Goal: Task Accomplishment & Management: Use online tool/utility

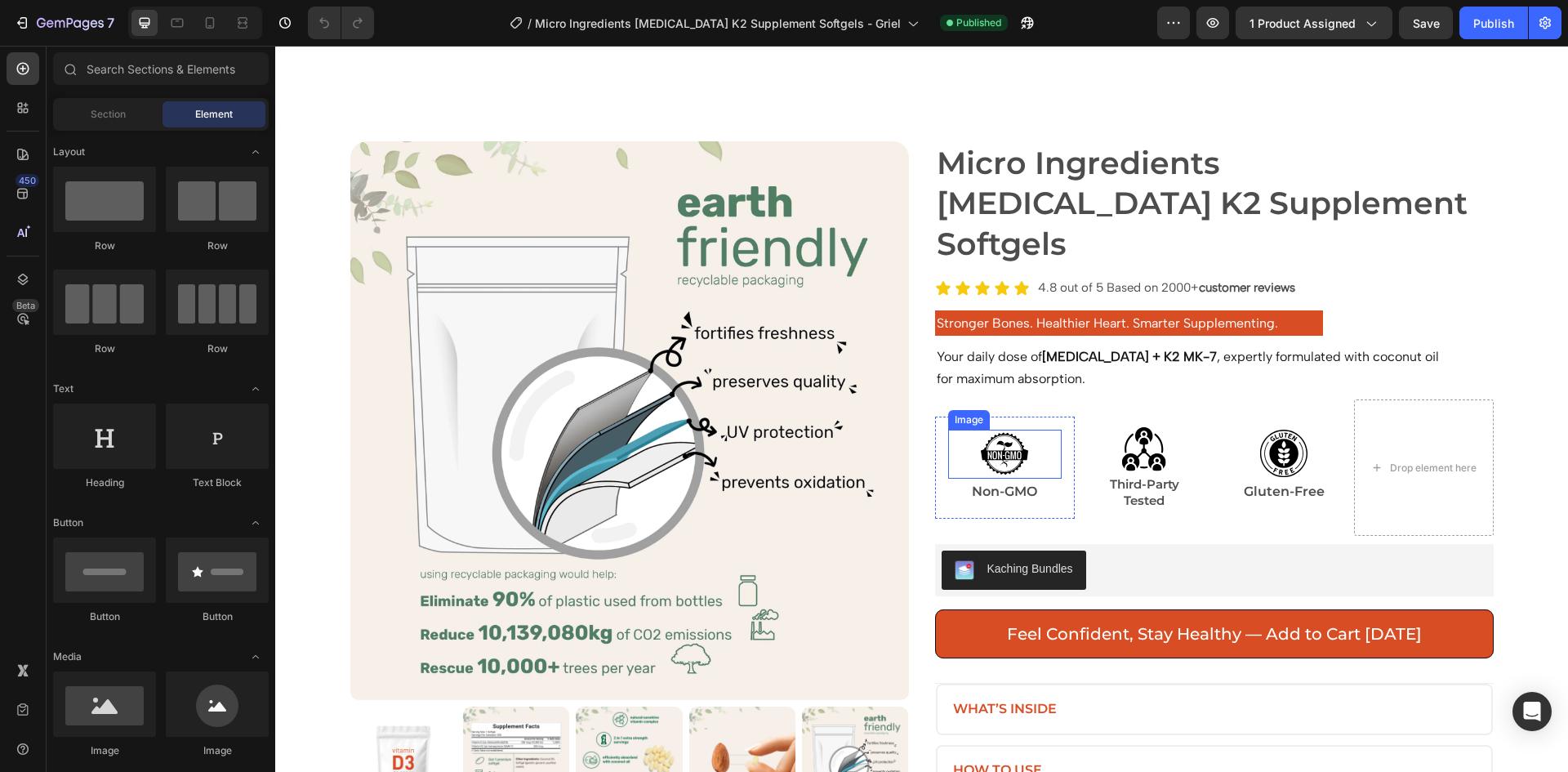
scroll to position [82, 0]
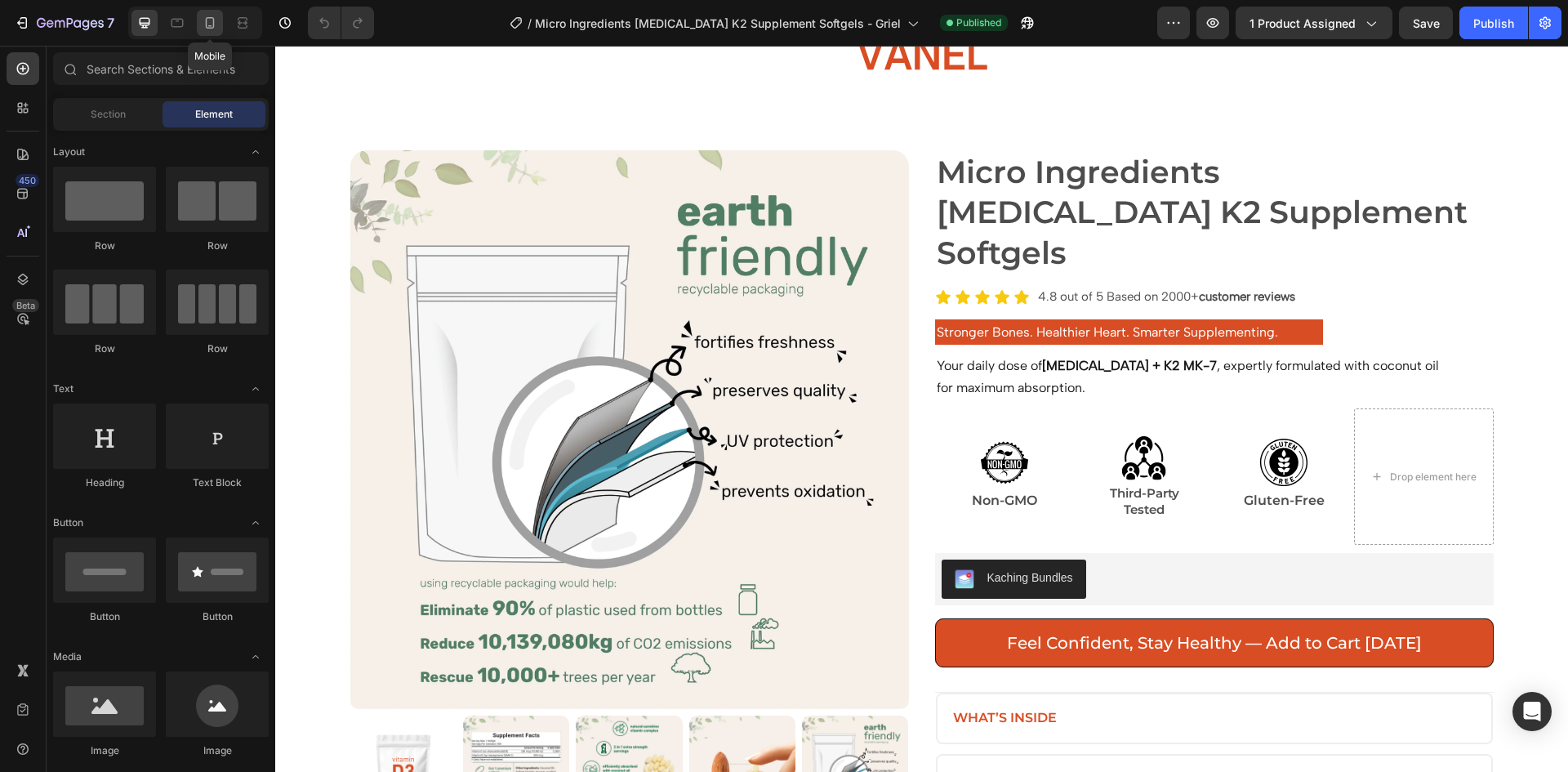
click at [207, 33] on div at bounding box center [210, 23] width 27 height 27
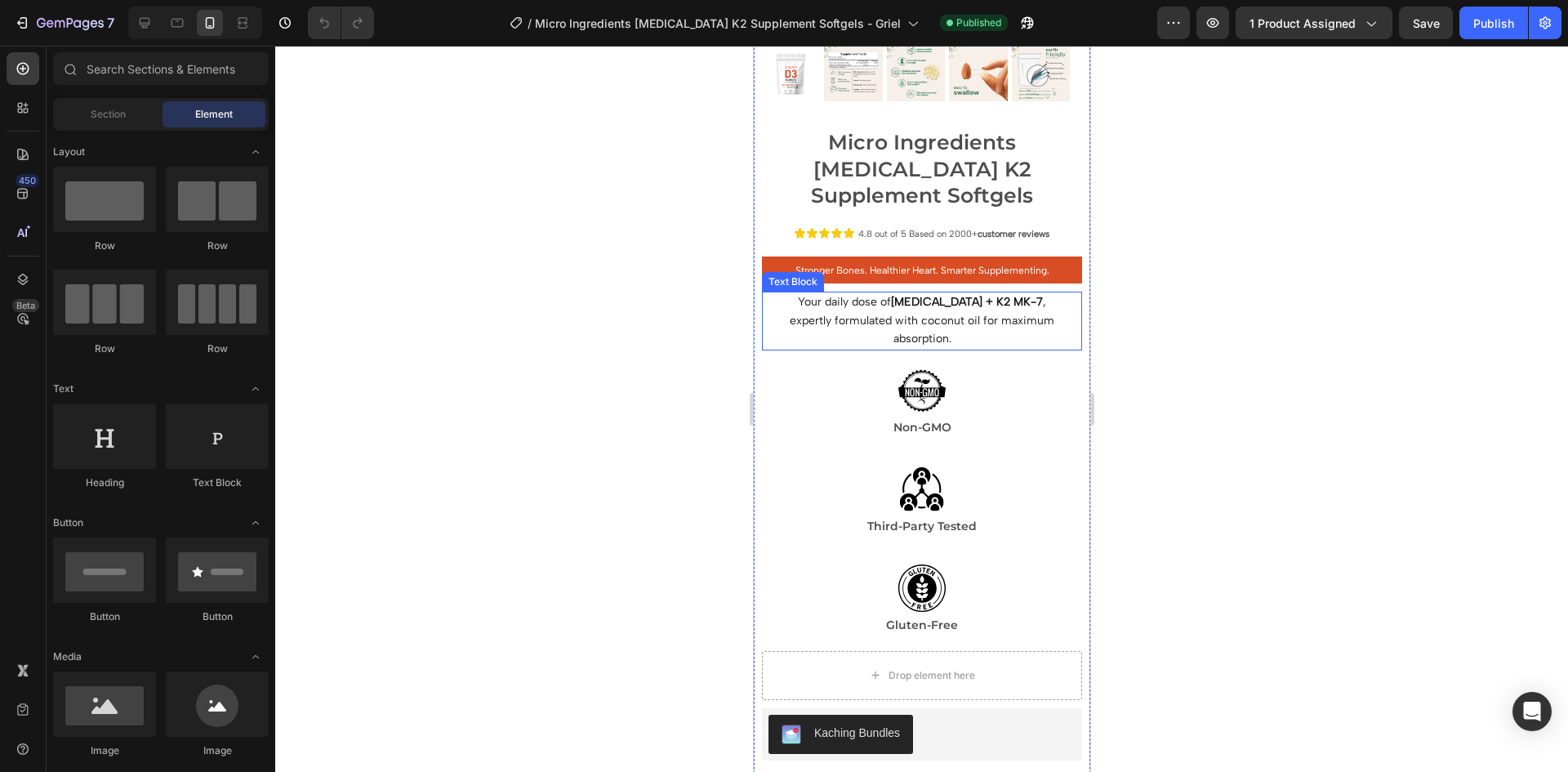
scroll to position [490, 0]
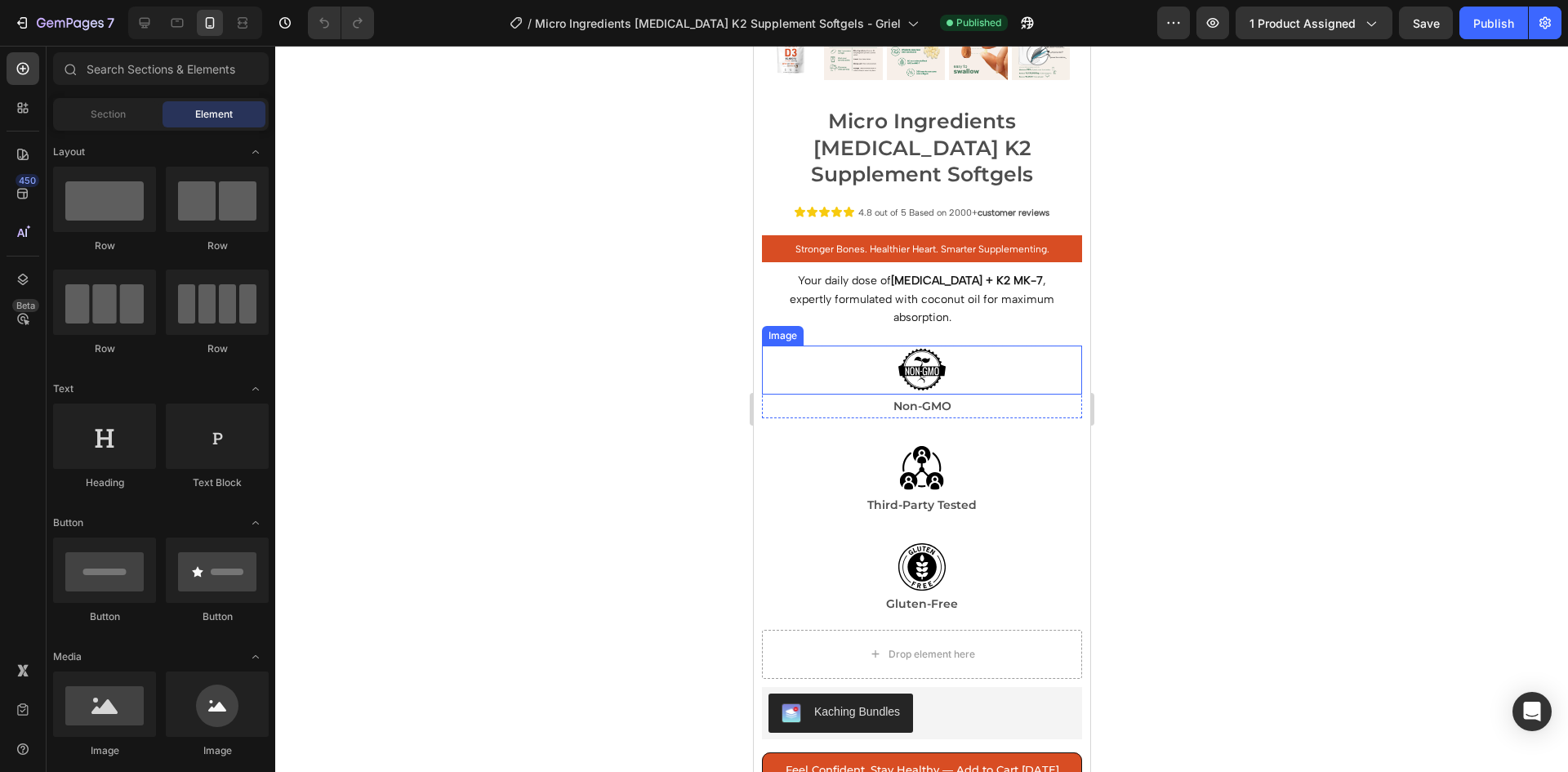
click at [783, 346] on div at bounding box center [921, 370] width 320 height 49
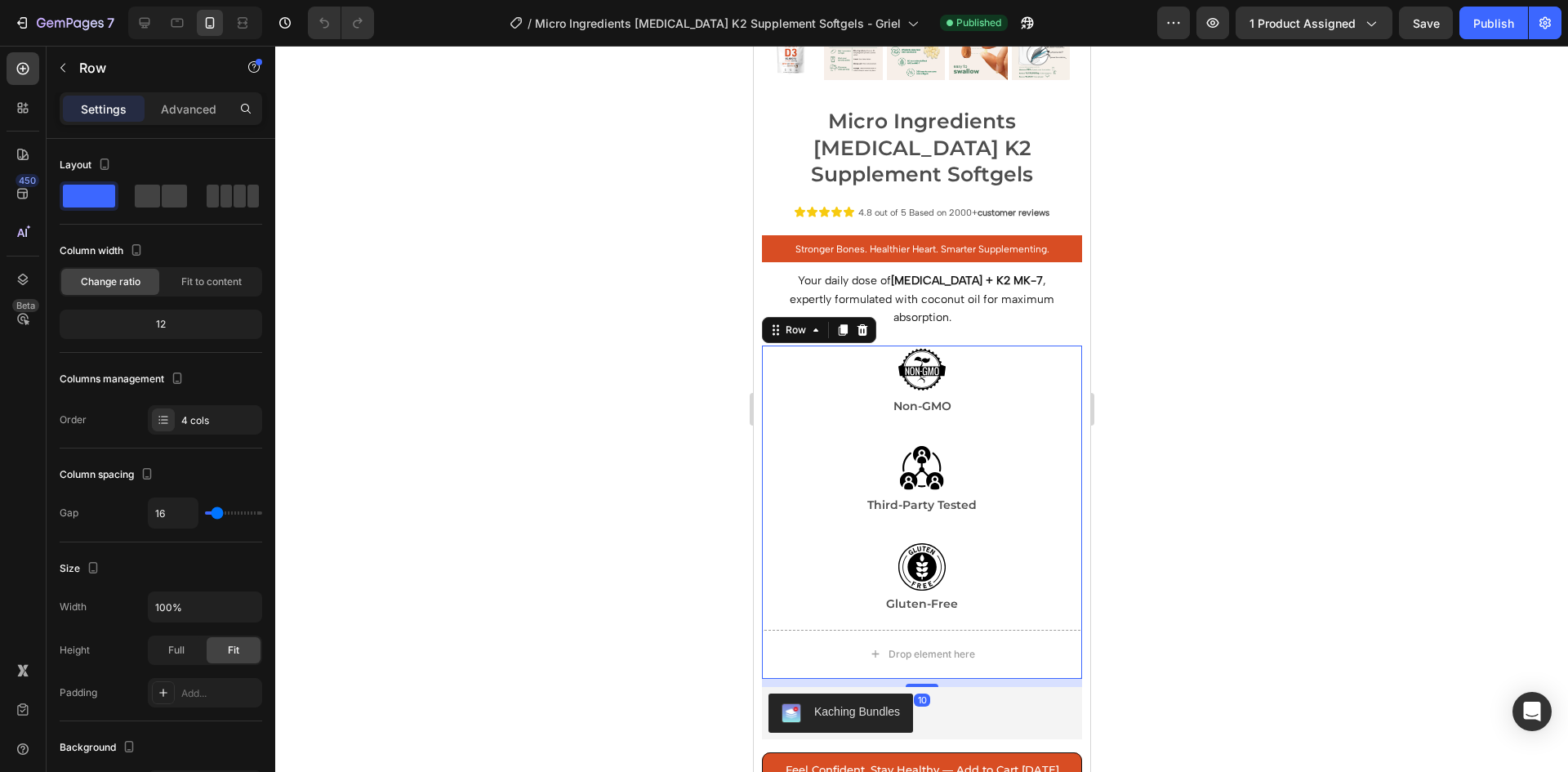
click at [775, 380] on div "Image Non-GMO Text Block Row Image Third-Party Tested Text Block Row Row Image …" at bounding box center [921, 512] width 320 height 333
click at [233, 197] on span at bounding box center [239, 197] width 12 height 23
type input "0"
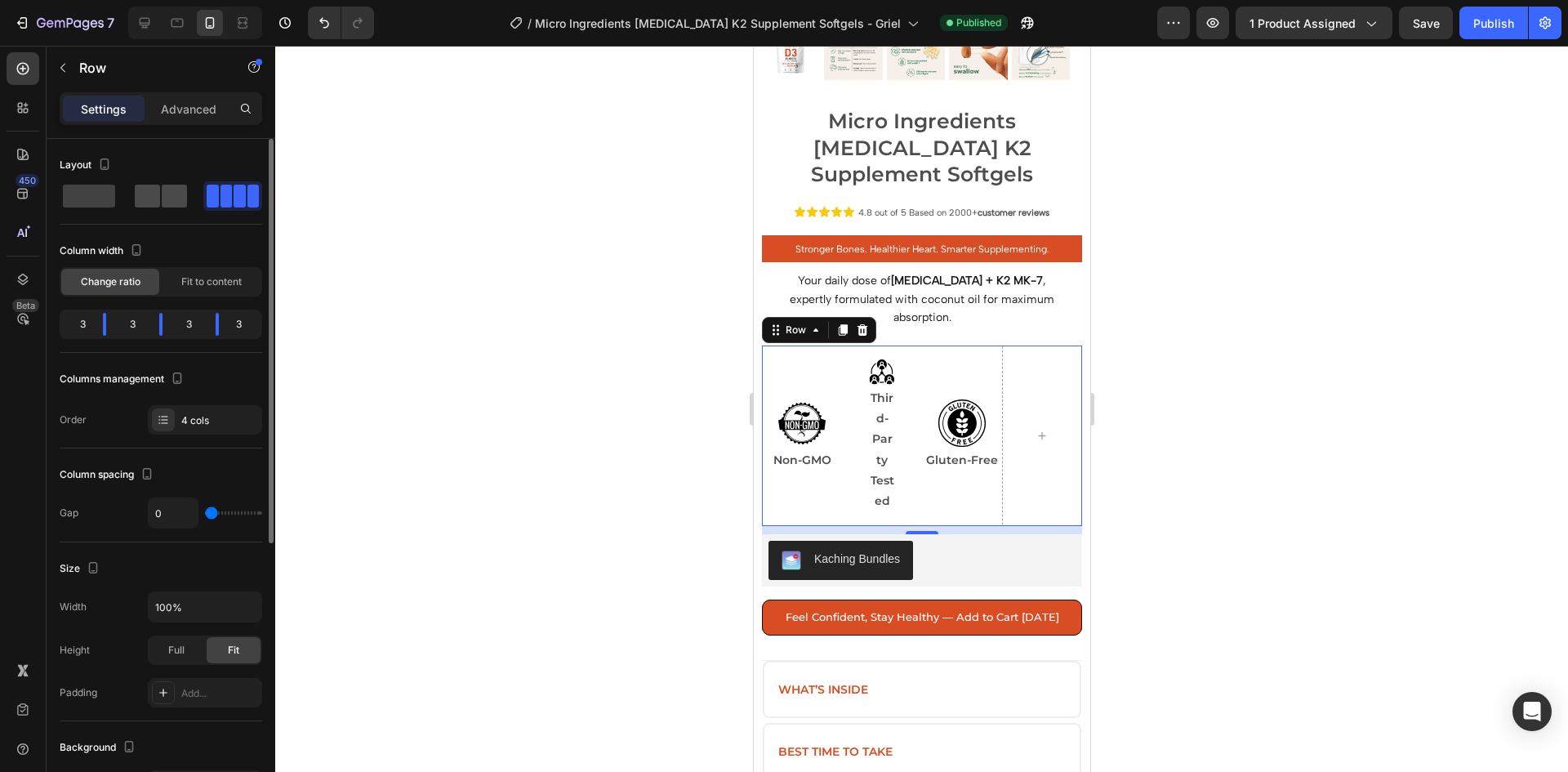
click at [161, 204] on span at bounding box center [174, 197] width 26 height 23
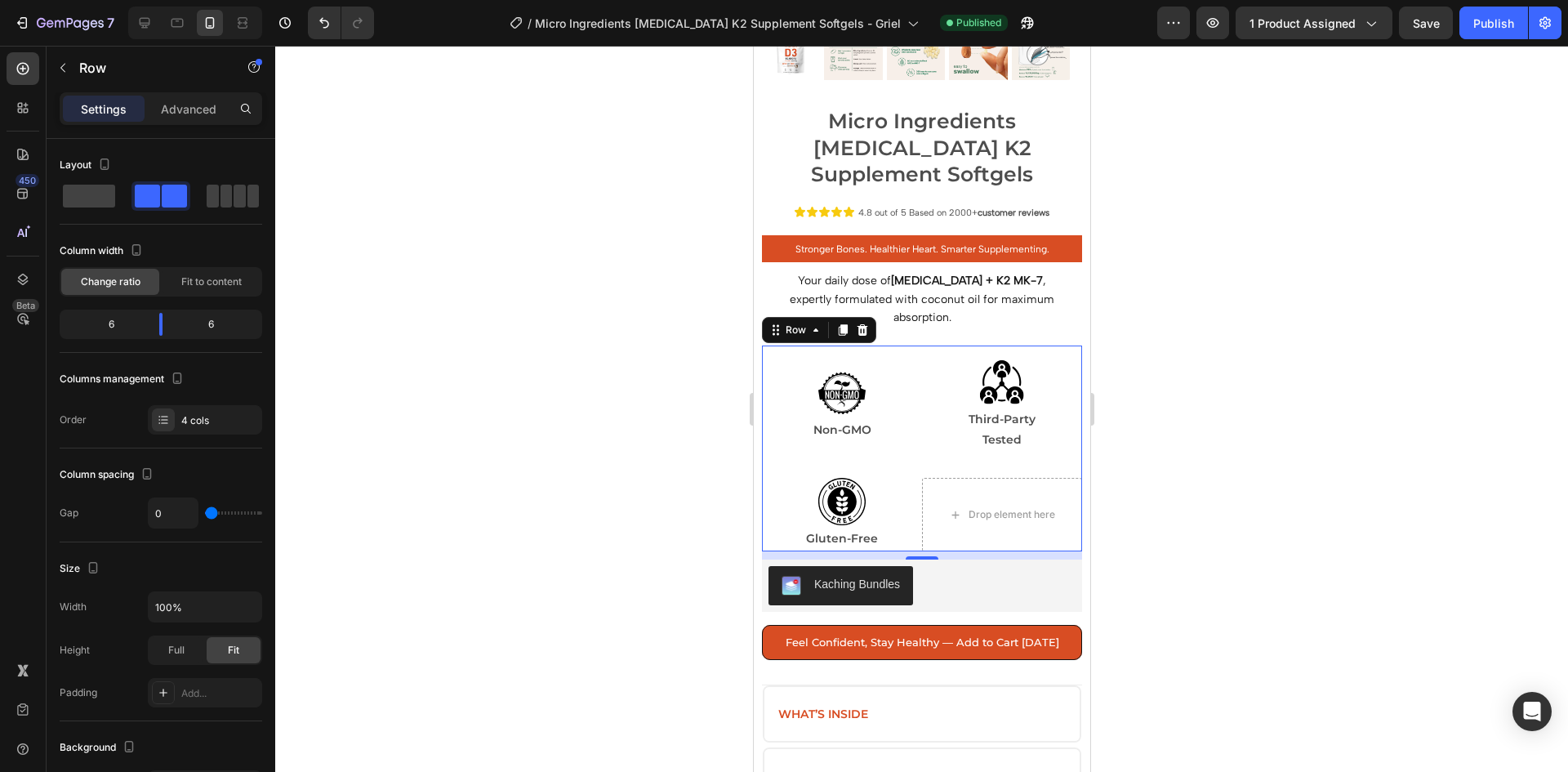
click at [1148, 474] on div at bounding box center [922, 408] width 1293 height 726
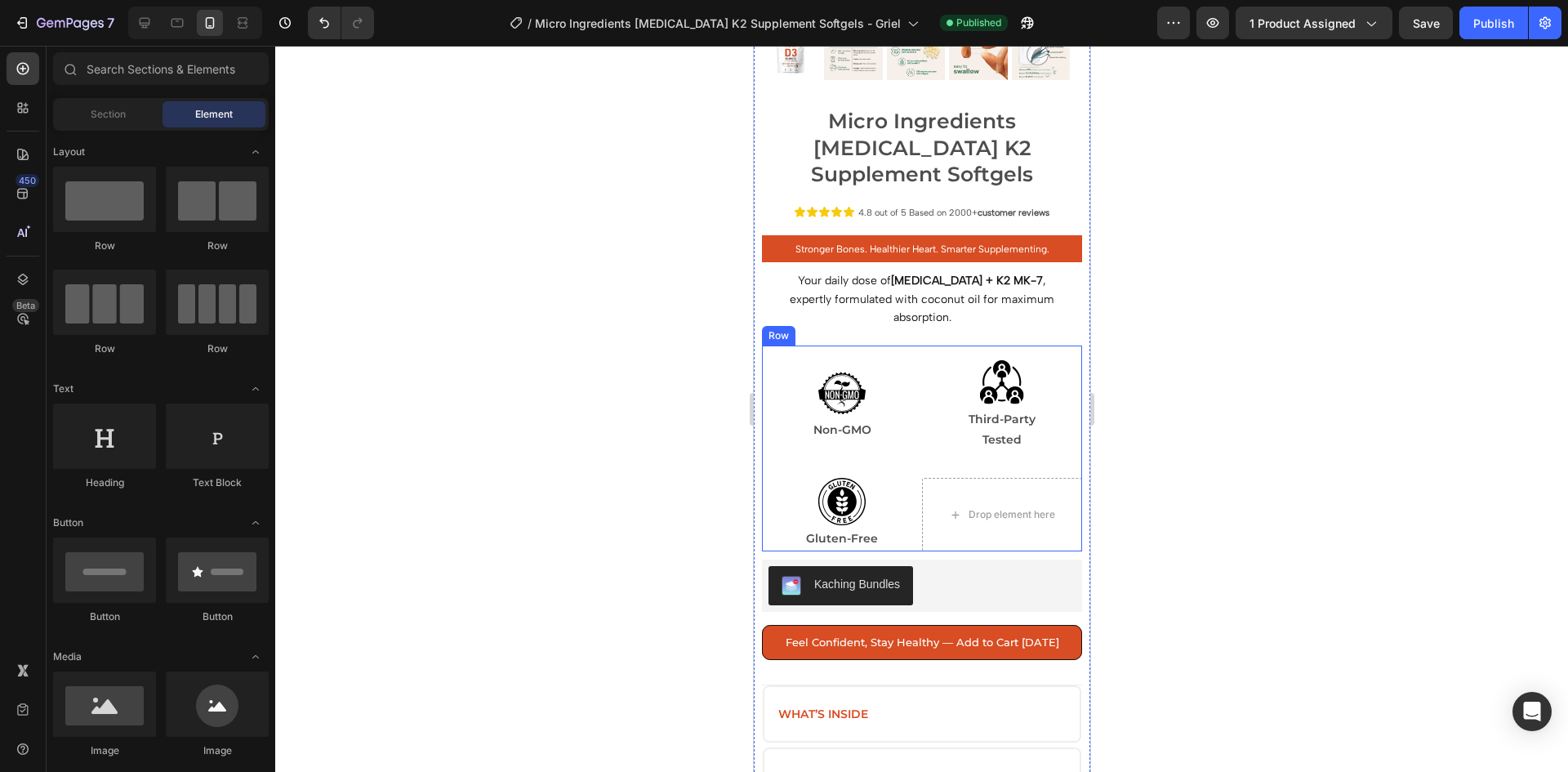
click at [910, 421] on div "Image Non-GMO Text Block Row" at bounding box center [841, 405] width 160 height 120
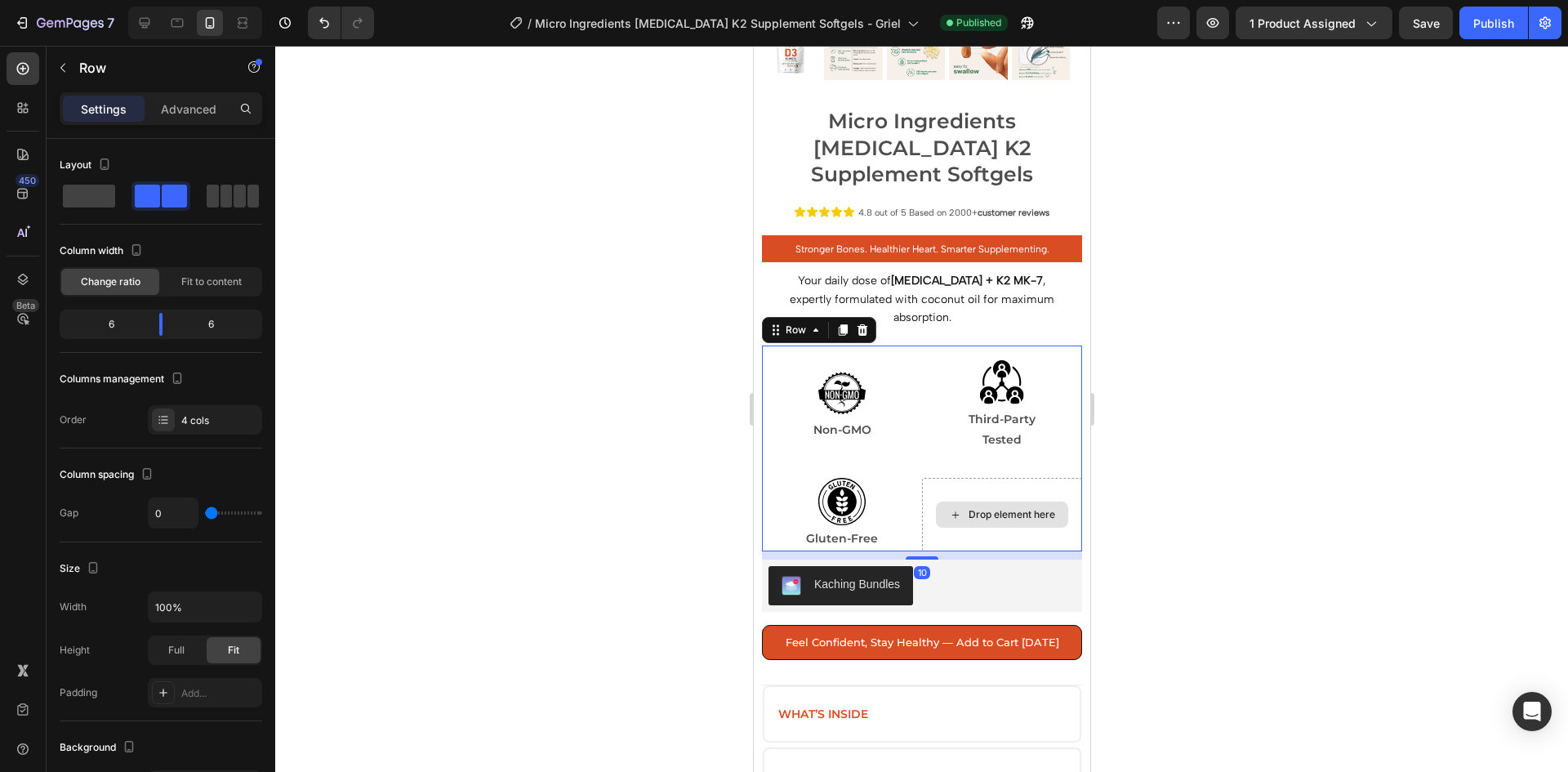
click at [985, 478] on div "Drop element here" at bounding box center [1001, 514] width 160 height 73
click at [216, 425] on div "4 cols" at bounding box center [219, 420] width 77 height 14
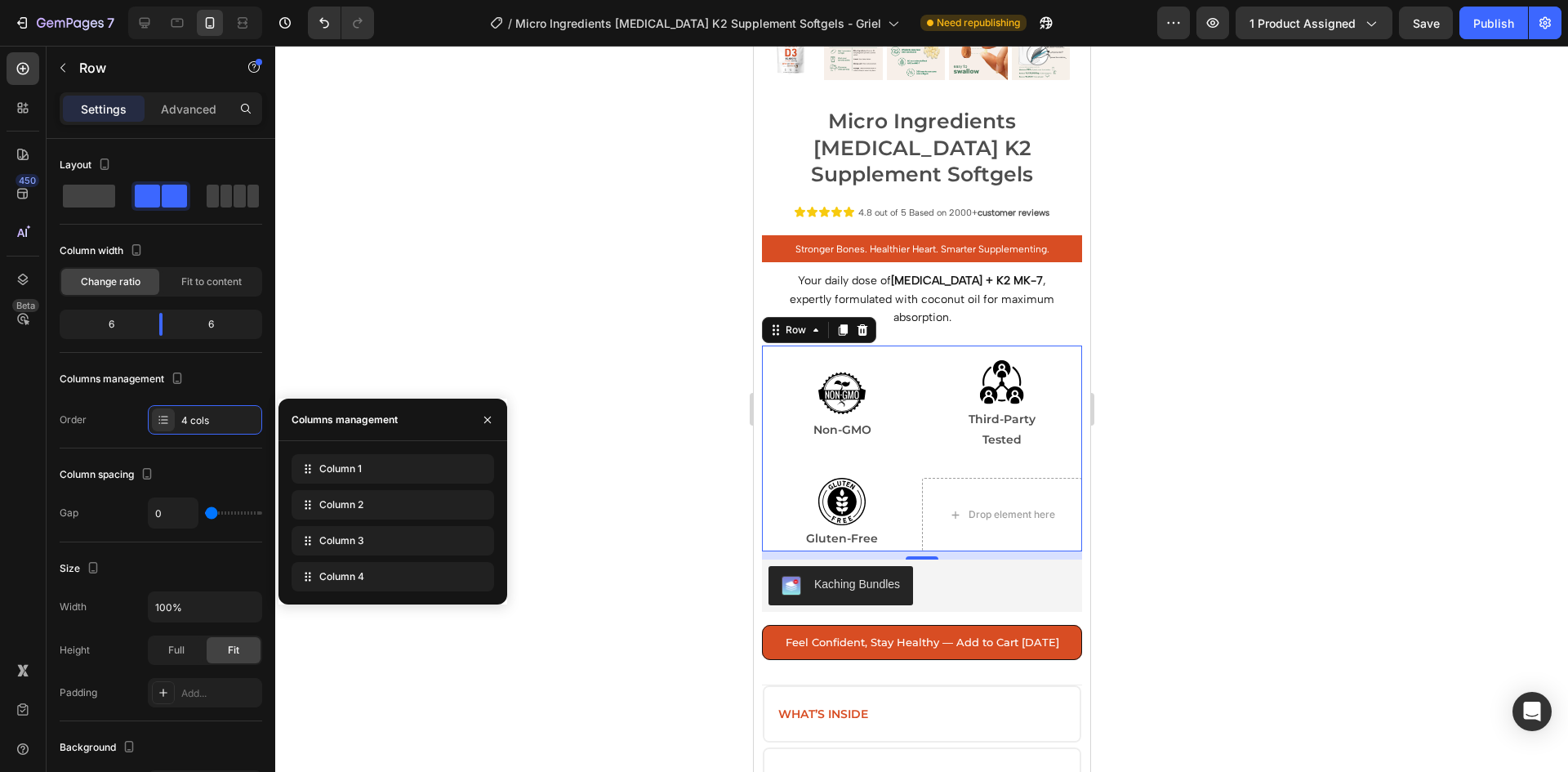
click at [1162, 411] on div at bounding box center [922, 408] width 1293 height 726
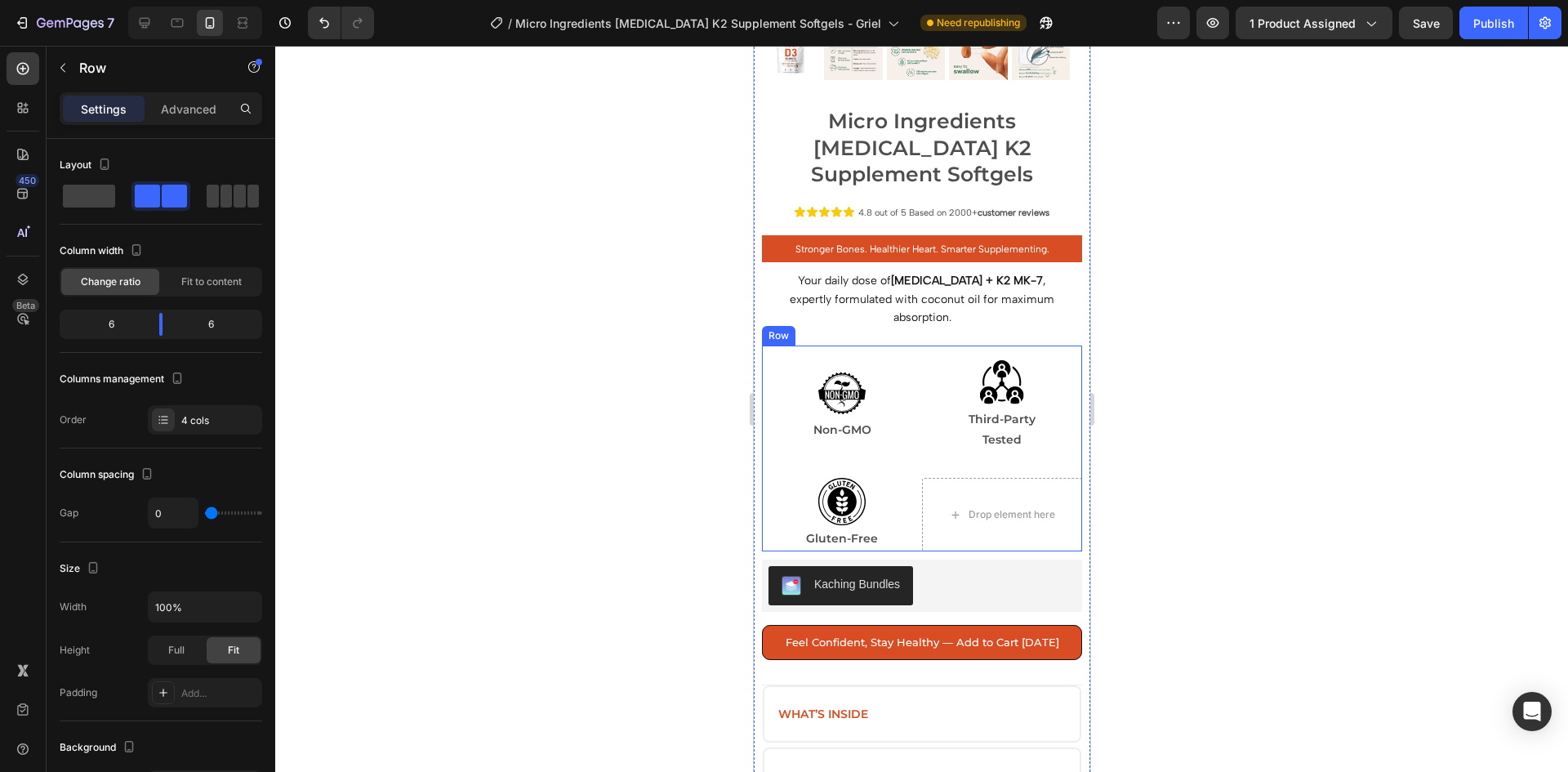
click at [848, 346] on div "Image Non-GMO Text Block Row" at bounding box center [841, 405] width 160 height 120
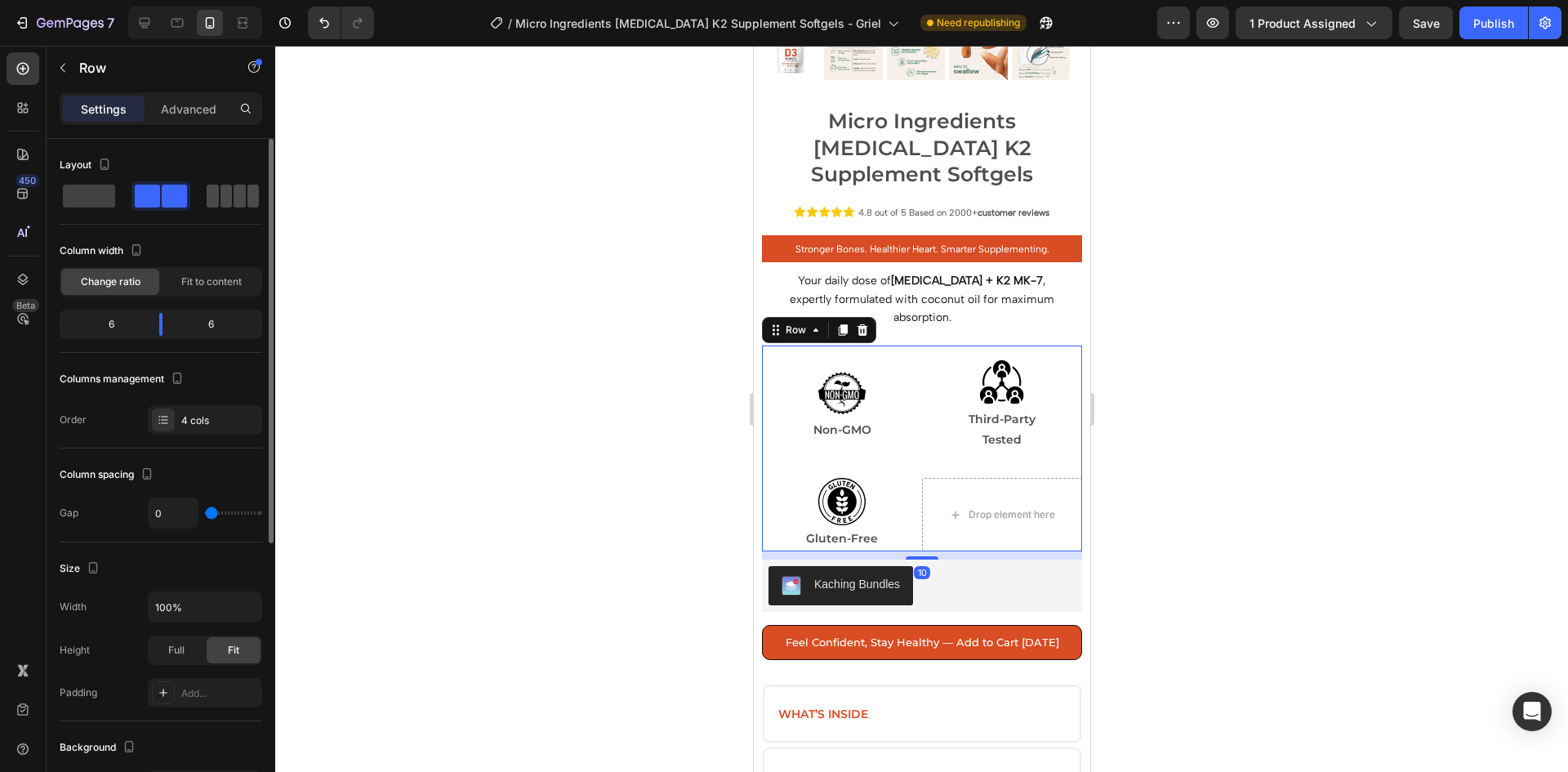
click at [248, 204] on span at bounding box center [253, 197] width 12 height 23
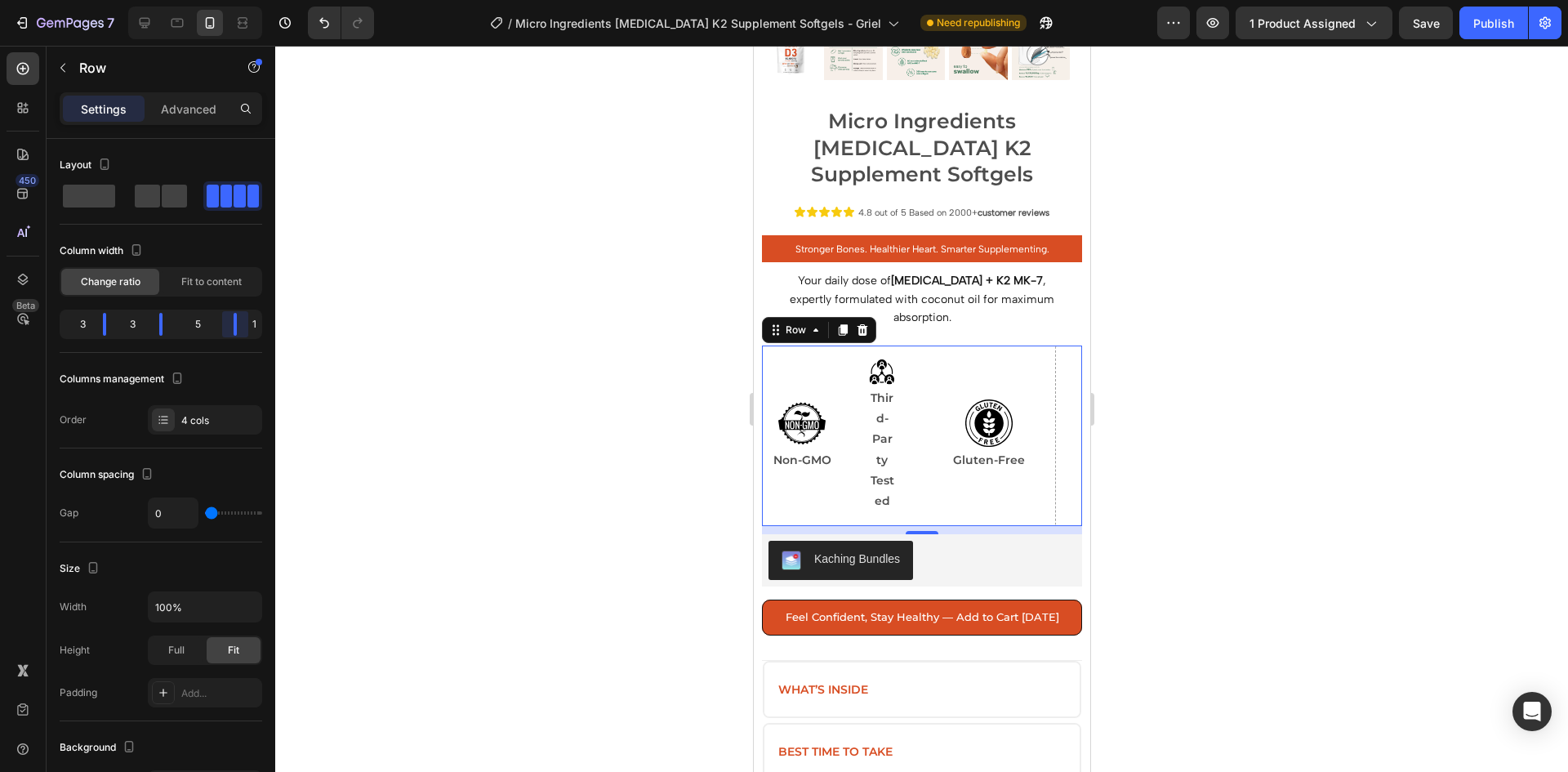
drag, startPoint x: 221, startPoint y: 330, endPoint x: 288, endPoint y: 336, distance: 67.3
click at [290, 0] on body "7 Version history / Micro Ingredients [MEDICAL_DATA] K2 Supplement Softgels - G…" at bounding box center [784, 0] width 1568 height 0
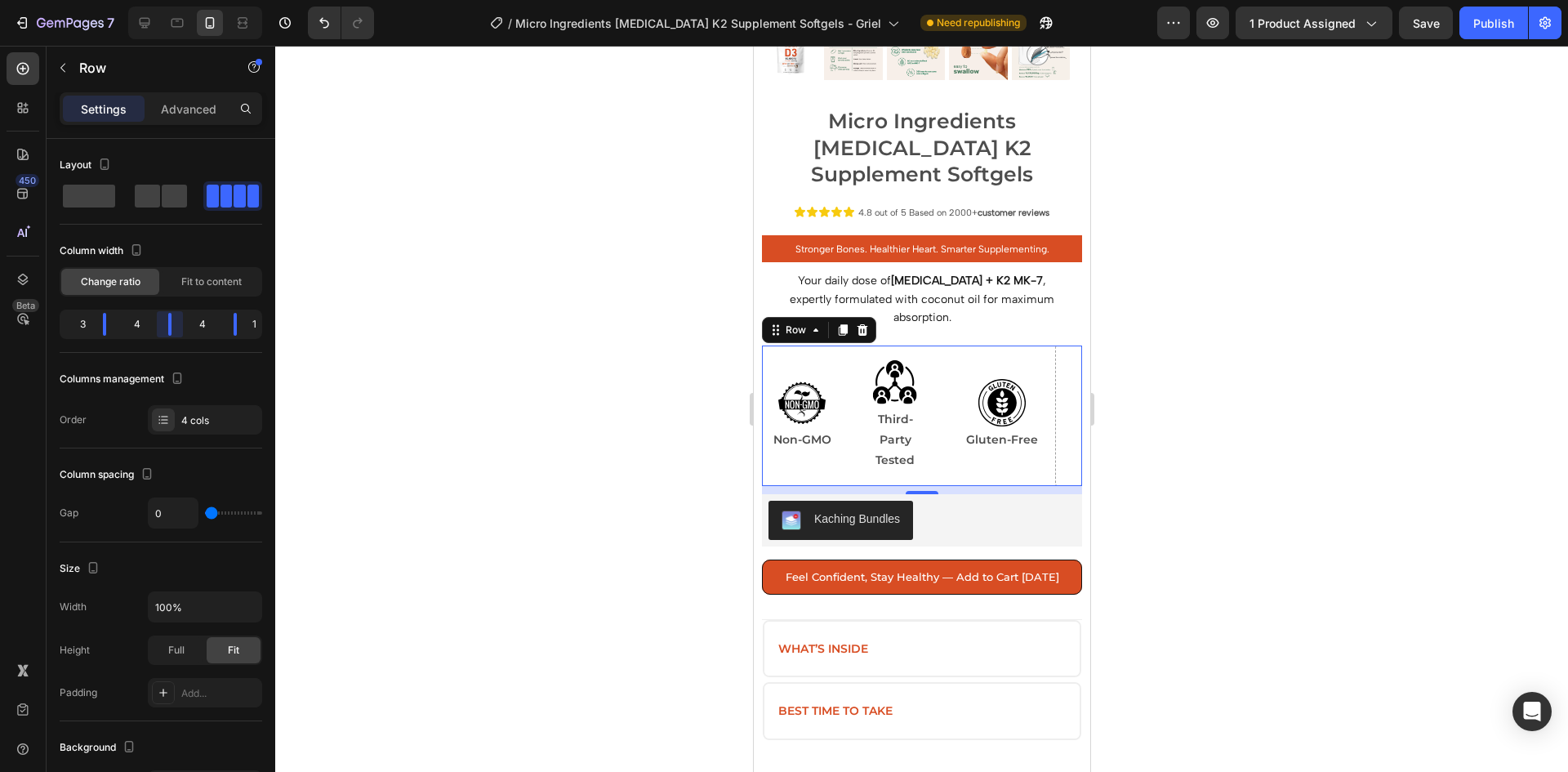
drag, startPoint x: 167, startPoint y: 324, endPoint x: 178, endPoint y: 323, distance: 11.0
click at [178, 0] on body "7 Version history / Micro Ingredients [MEDICAL_DATA] K2 Supplement Softgels - G…" at bounding box center [784, 0] width 1568 height 0
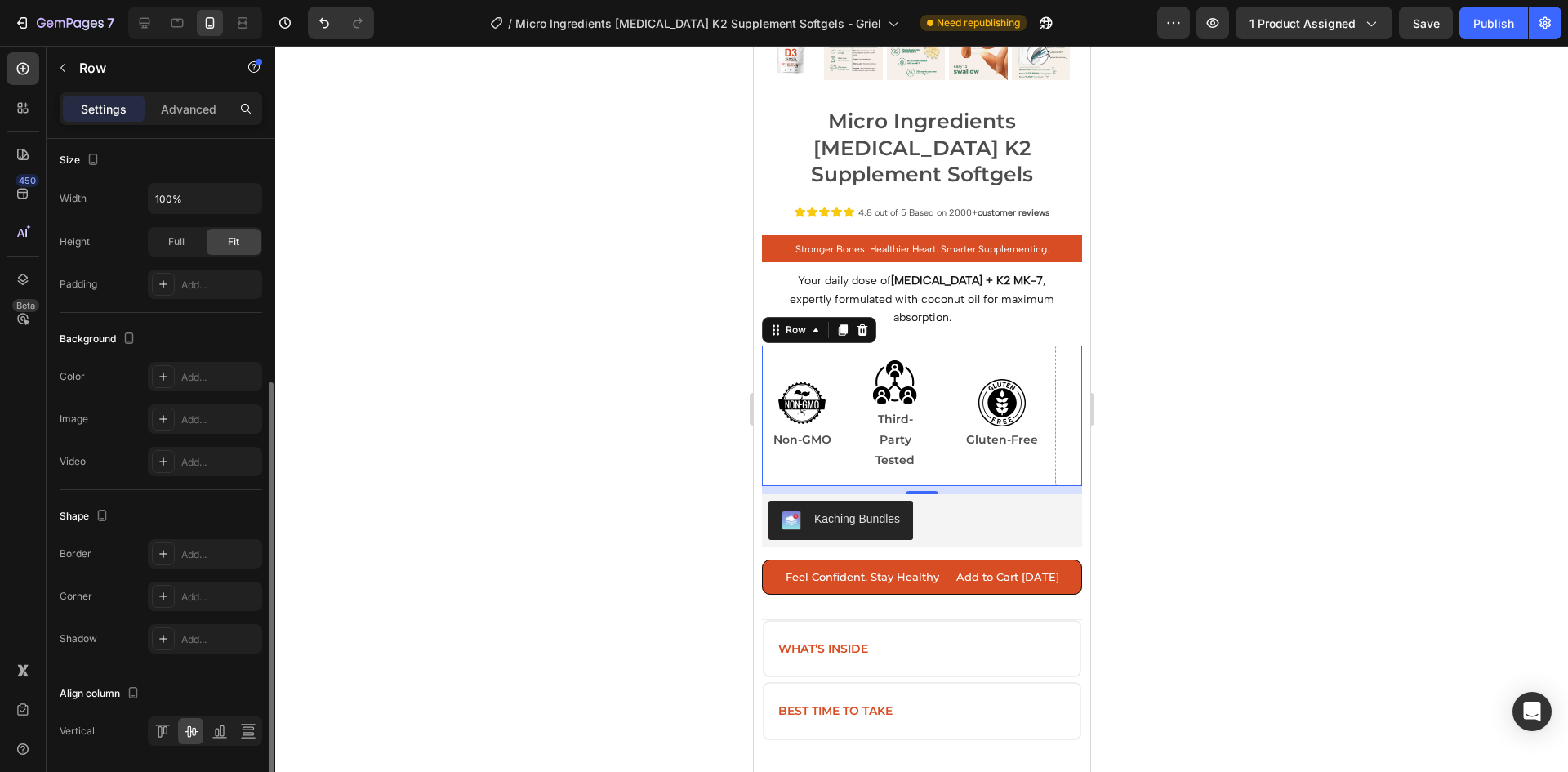
scroll to position [461, 0]
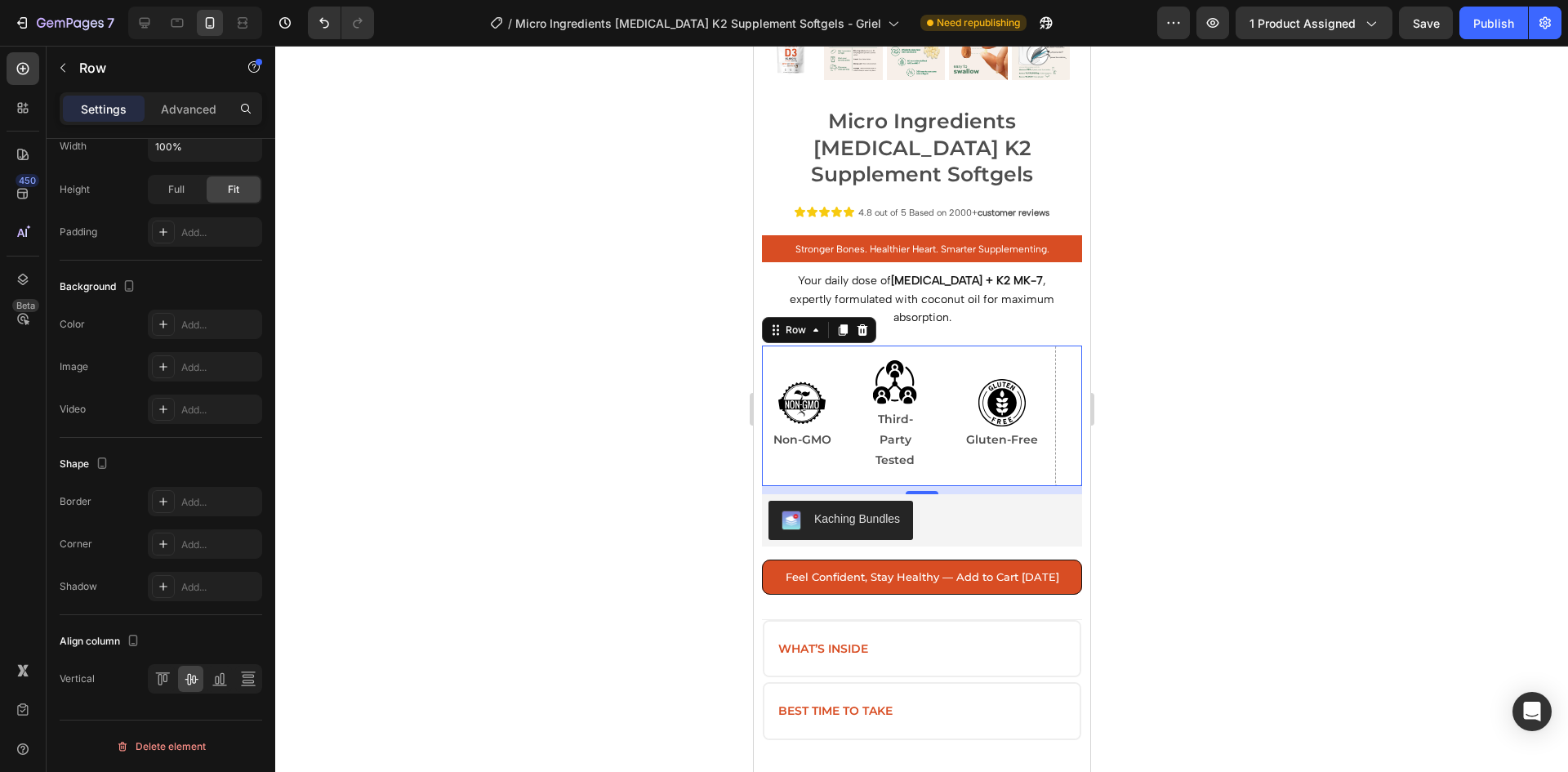
drag, startPoint x: 1169, startPoint y: 430, endPoint x: 1129, endPoint y: 442, distance: 41.8
click at [1168, 430] on div at bounding box center [922, 408] width 1293 height 726
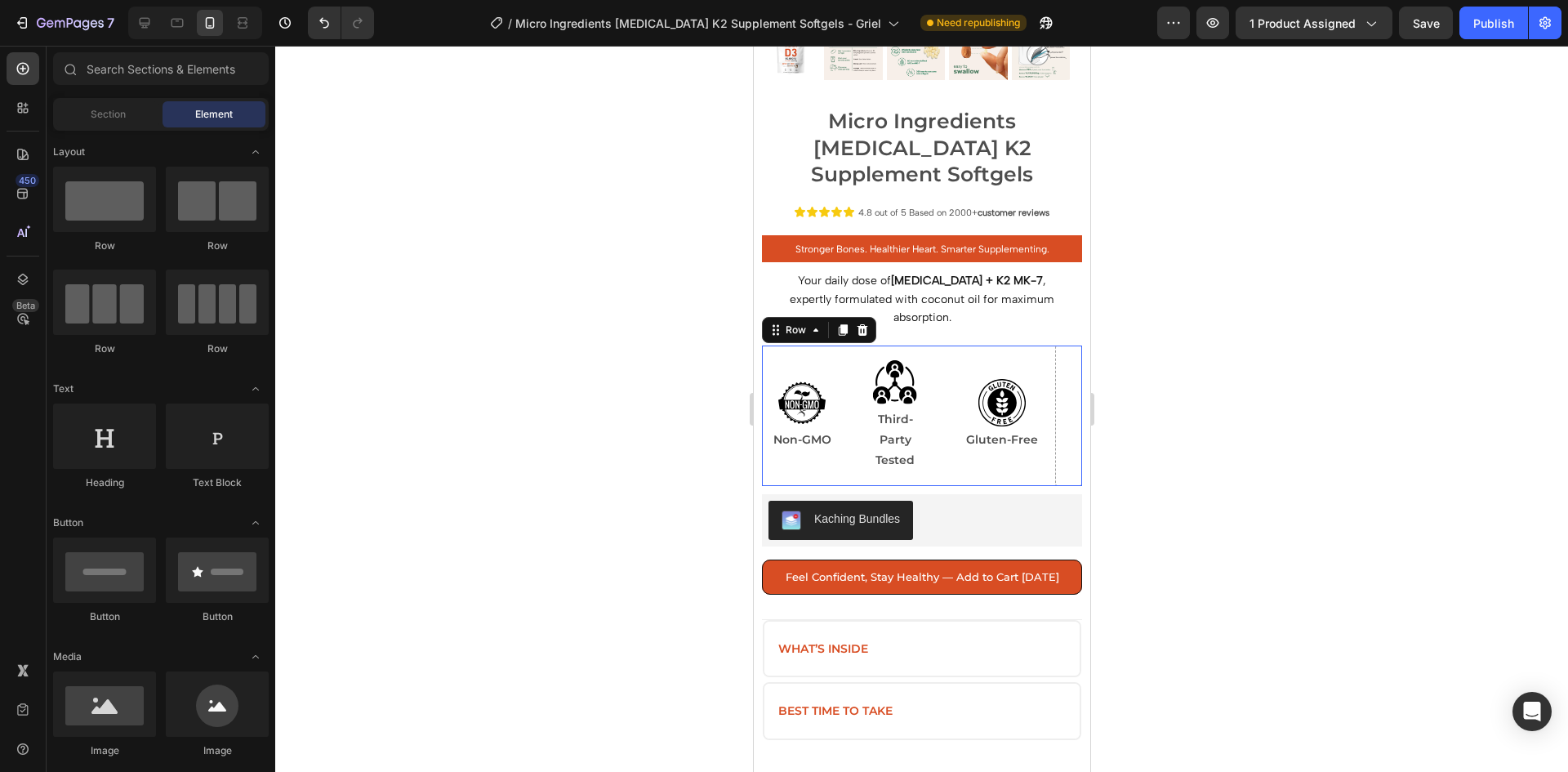
drag, startPoint x: 994, startPoint y: 313, endPoint x: 1455, endPoint y: 348, distance: 462.3
click at [994, 346] on div "Image Gluten-Free Text Block Row" at bounding box center [1001, 416] width 107 height 141
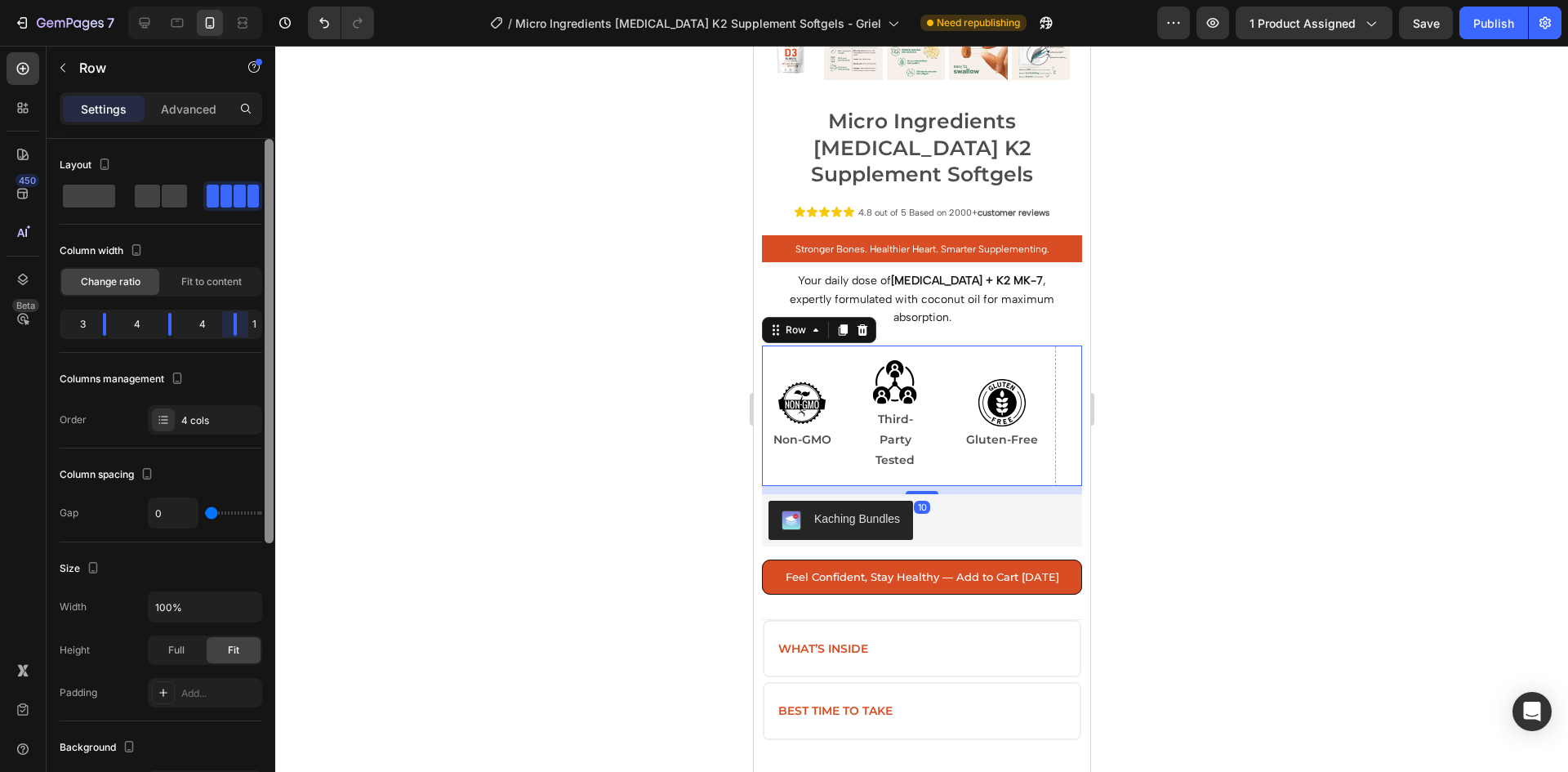
drag, startPoint x: 241, startPoint y: 325, endPoint x: 263, endPoint y: 329, distance: 22.4
click at [266, 0] on body "7 Version history / Micro Ingredients [MEDICAL_DATA] K2 Supplement Softgels - G…" at bounding box center [784, 0] width 1568 height 0
click at [253, 321] on div "1" at bounding box center [253, 325] width 9 height 23
click at [231, 425] on div "4 cols" at bounding box center [219, 420] width 77 height 14
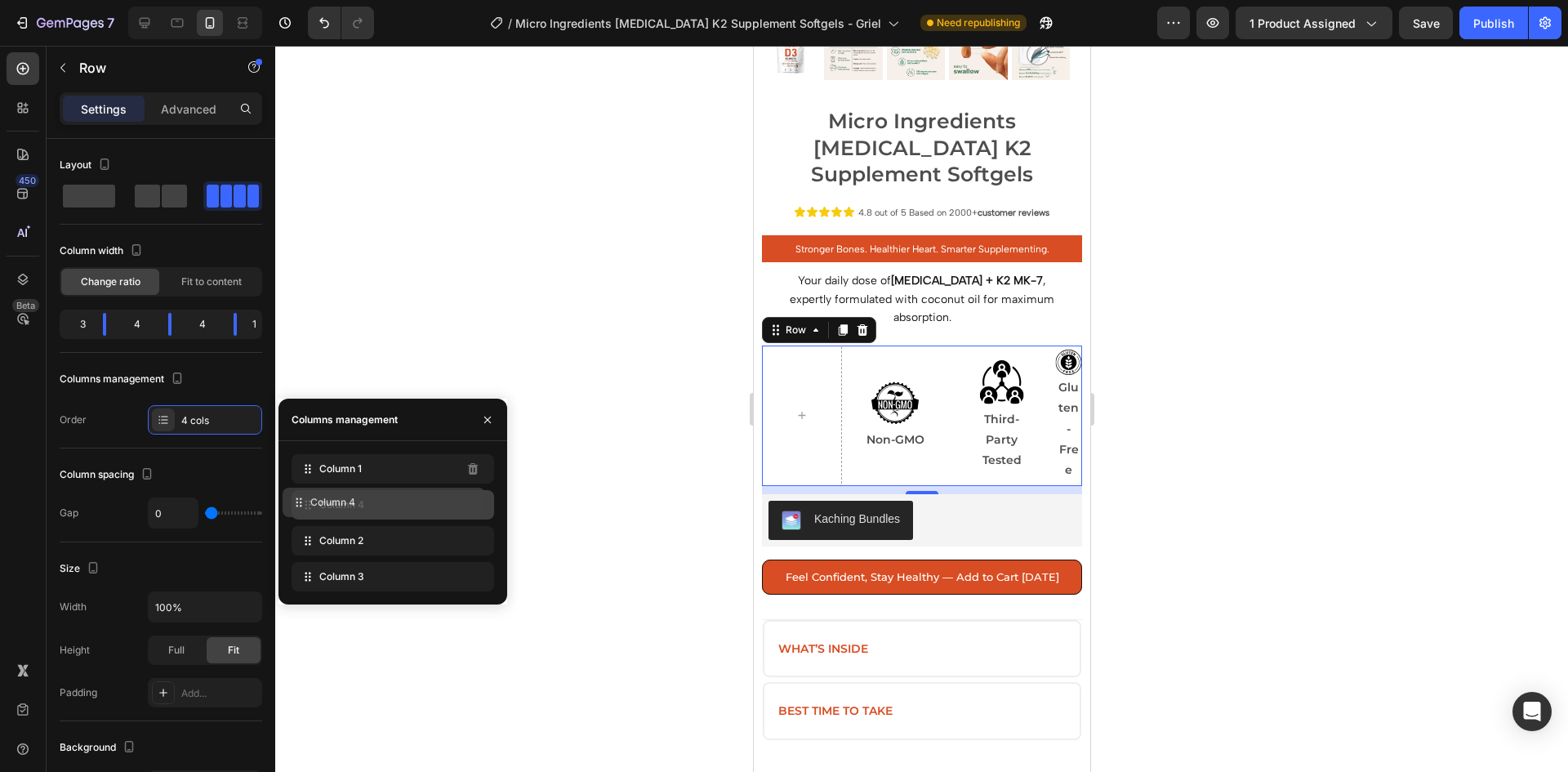
drag, startPoint x: 416, startPoint y: 469, endPoint x: 407, endPoint y: 502, distance: 34.2
drag, startPoint x: 402, startPoint y: 510, endPoint x: 393, endPoint y: 534, distance: 25.6
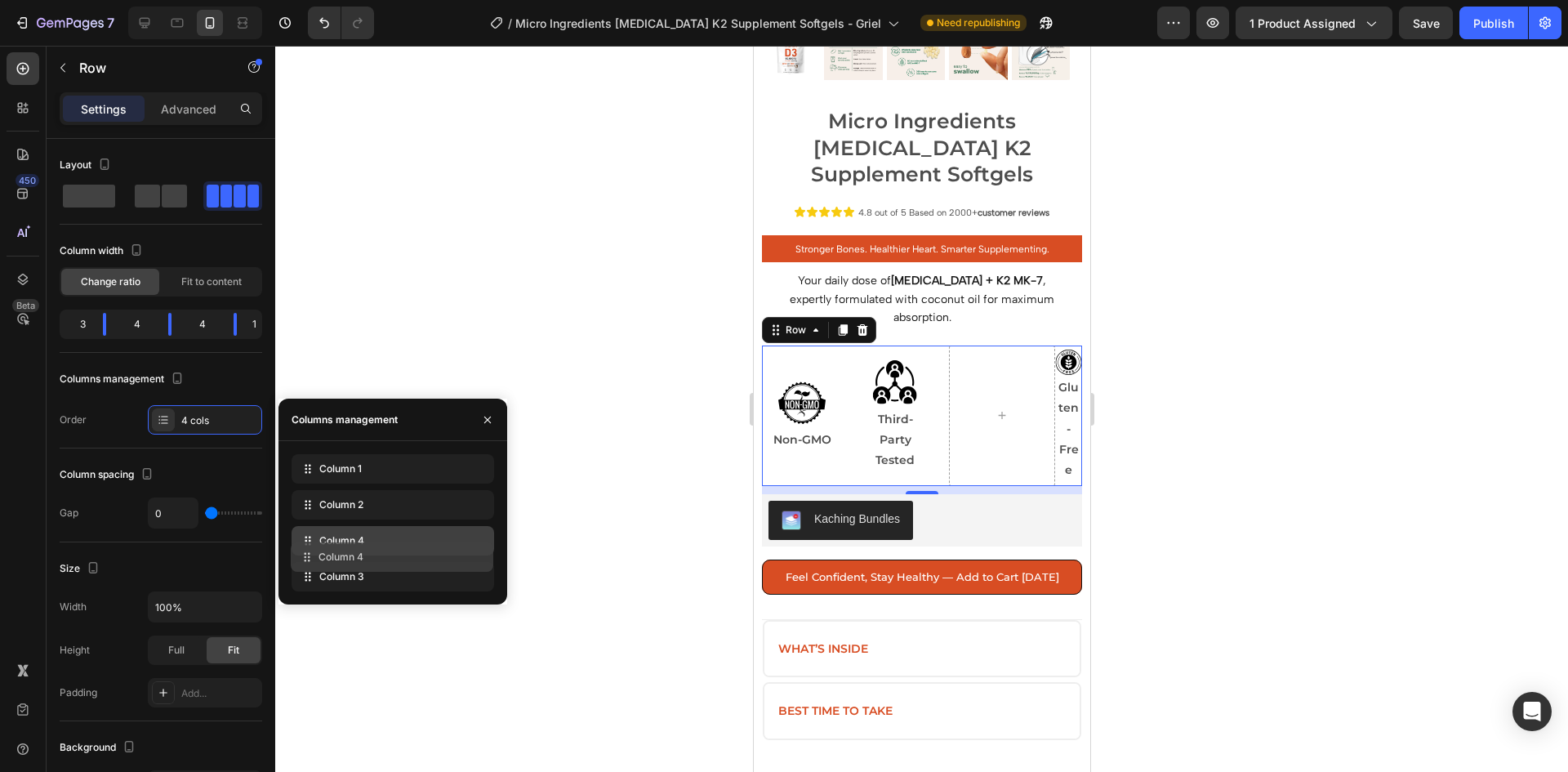
drag, startPoint x: 401, startPoint y: 532, endPoint x: 400, endPoint y: 560, distance: 28.0
click at [401, 556] on div "Column 1 Column 2 Column 4 Column 3" at bounding box center [392, 523] width 202 height 138
drag, startPoint x: 419, startPoint y: 555, endPoint x: 422, endPoint y: 578, distance: 23.2
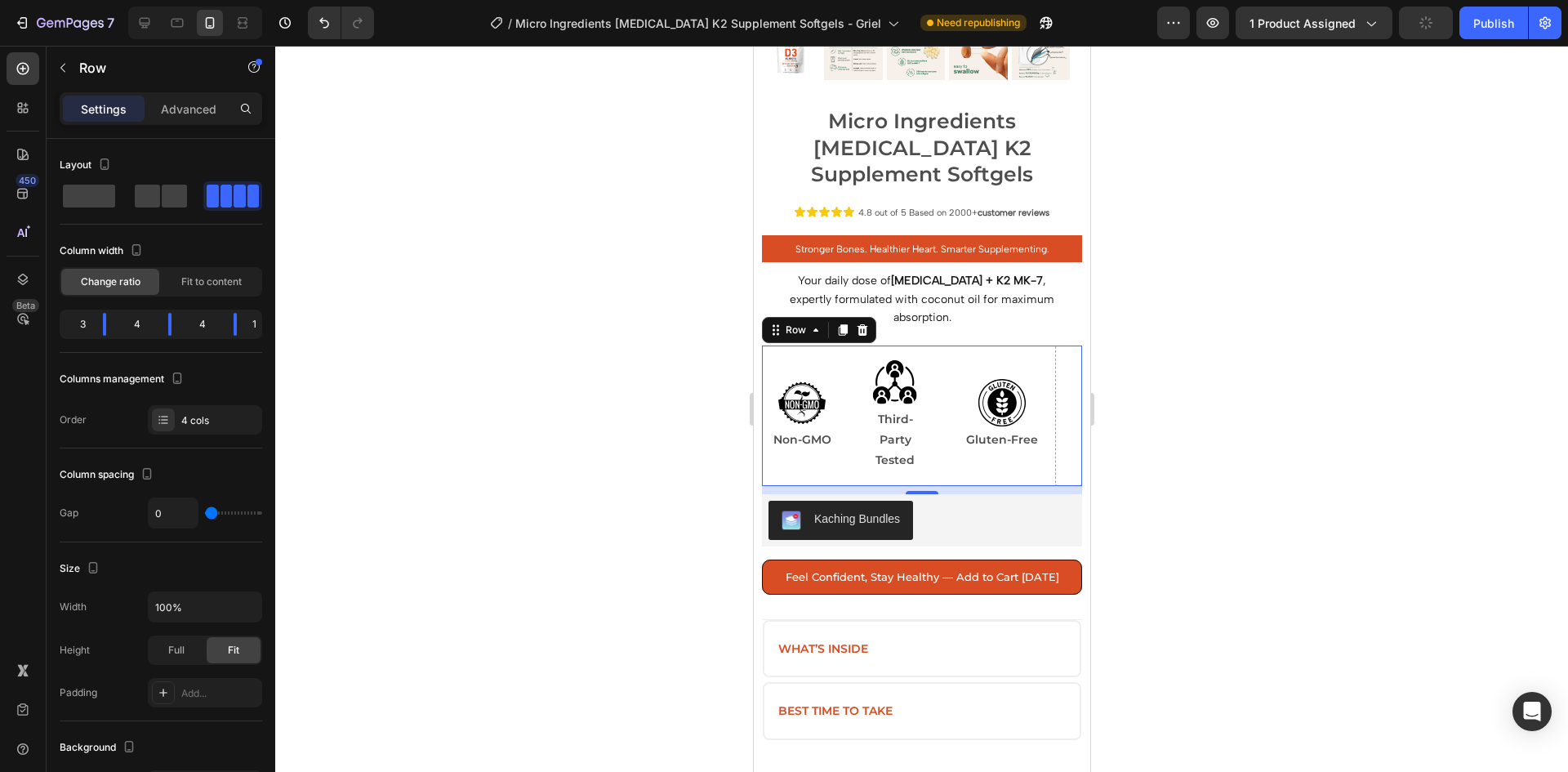
drag, startPoint x: 1109, startPoint y: 496, endPoint x: 1096, endPoint y: 489, distance: 14.8
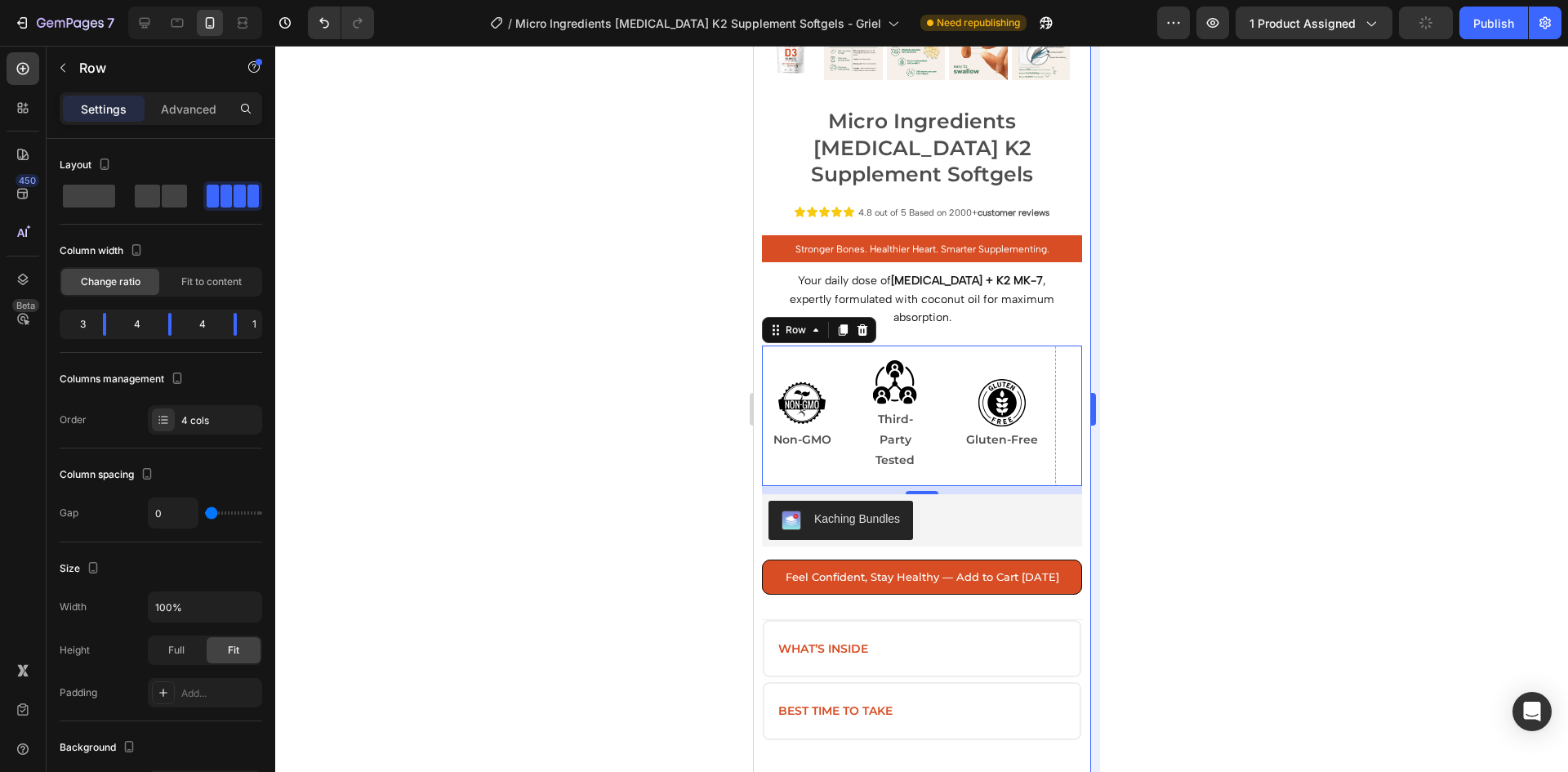
click at [1108, 496] on div at bounding box center [922, 408] width 1293 height 726
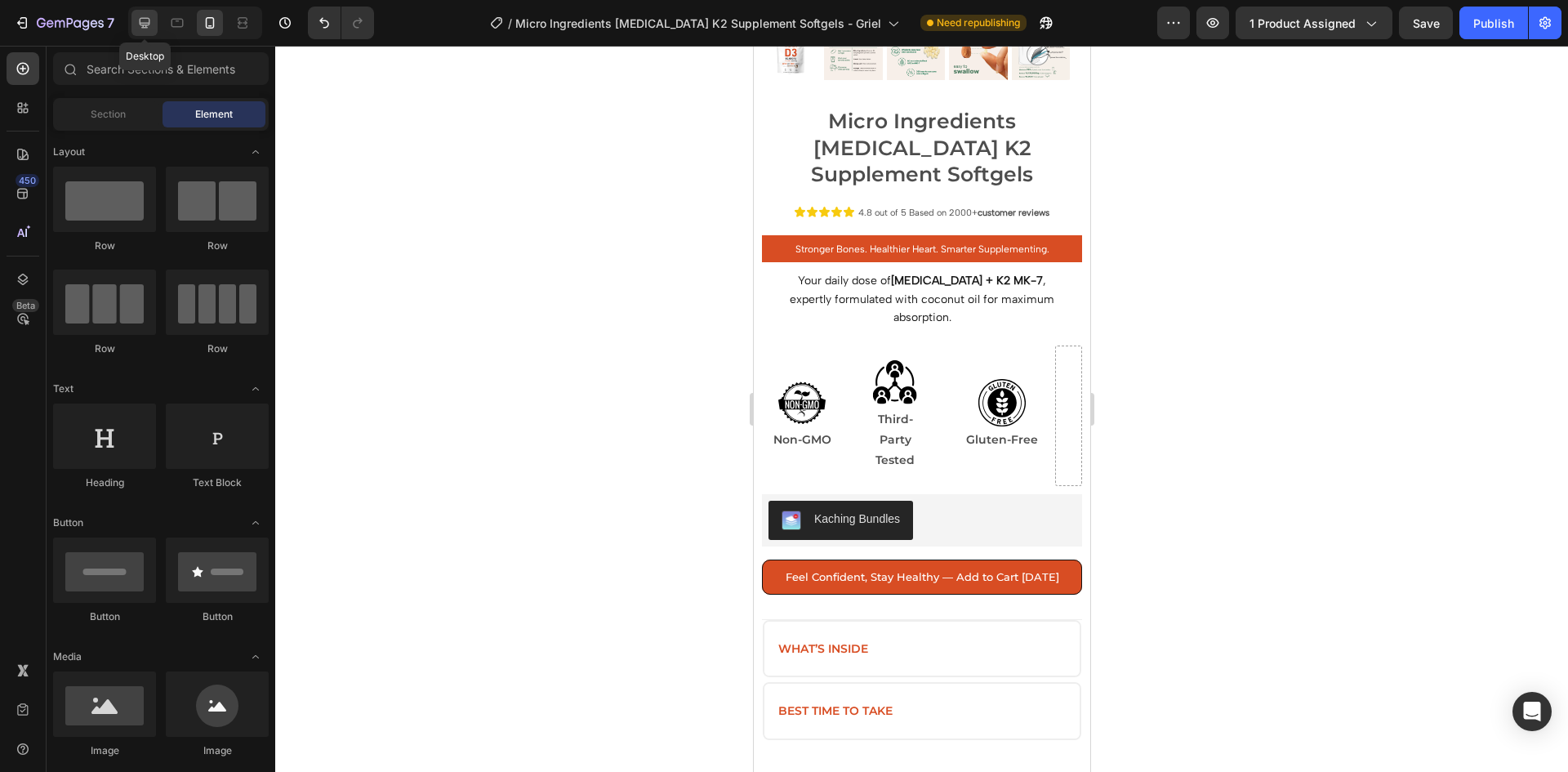
click at [148, 27] on icon at bounding box center [144, 22] width 16 height 16
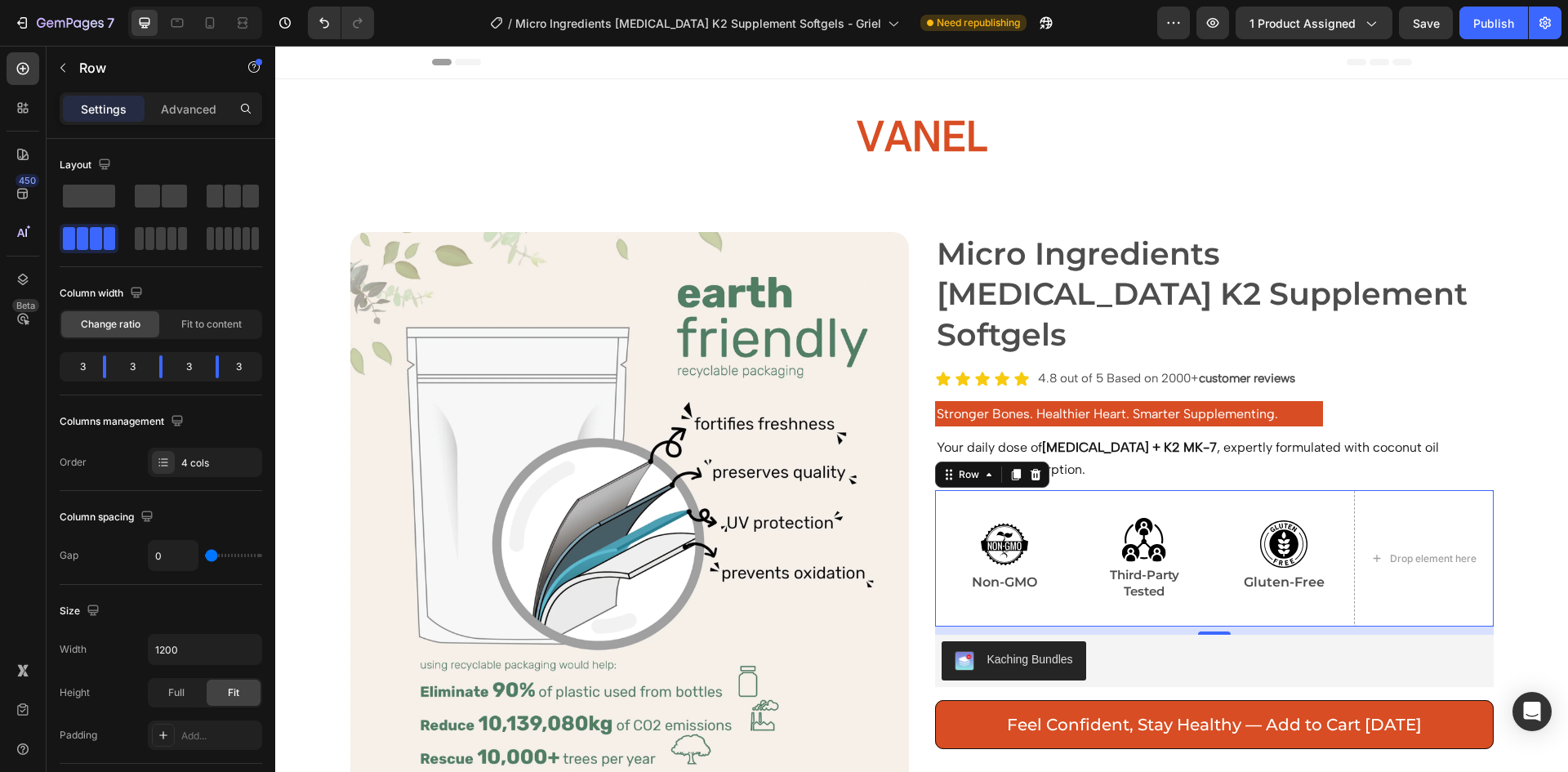
click at [962, 490] on div "Image Non-GMO Text Block Row" at bounding box center [1004, 558] width 140 height 137
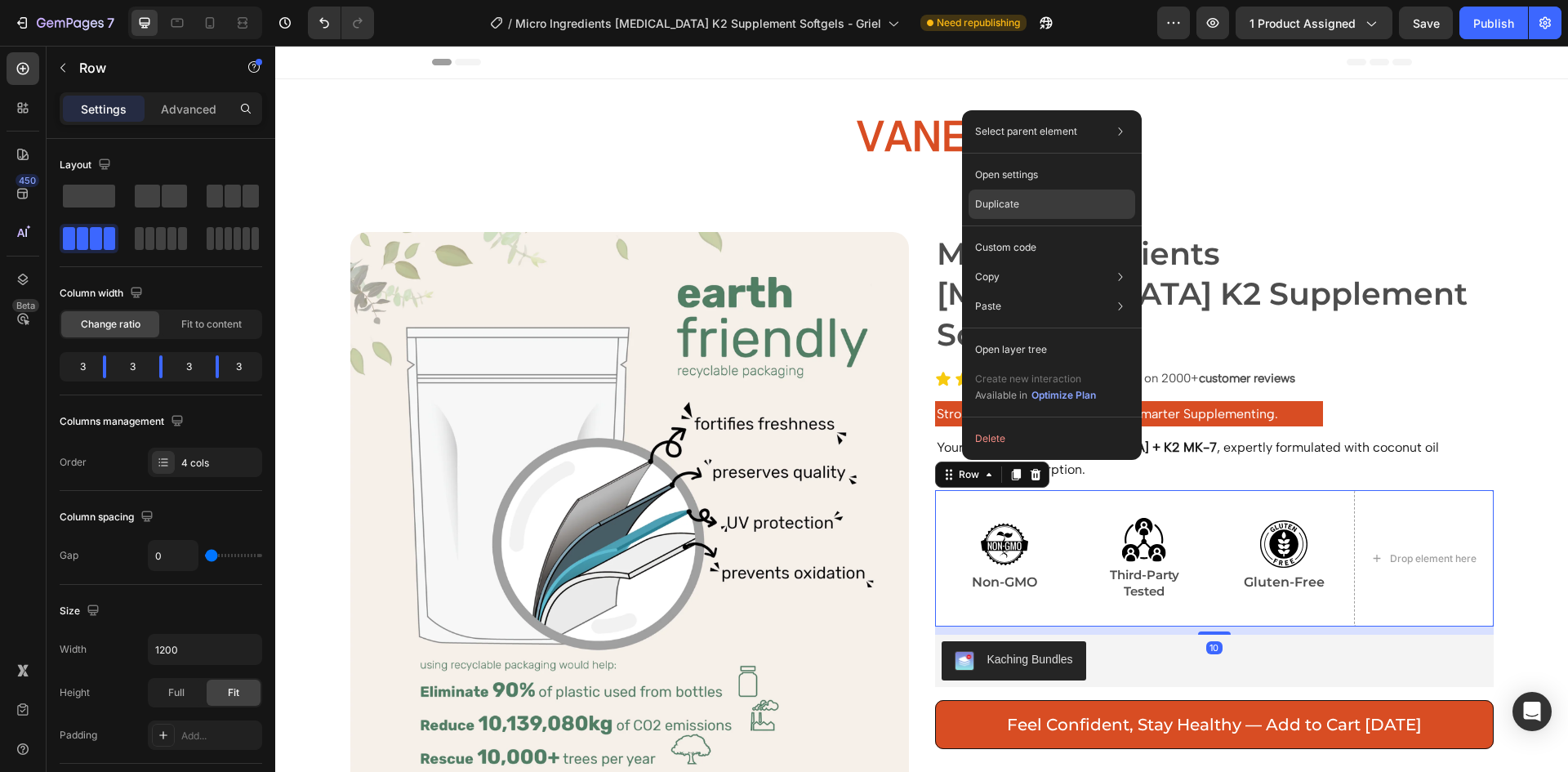
click at [1026, 233] on div "Duplicate" at bounding box center [1053, 247] width 167 height 29
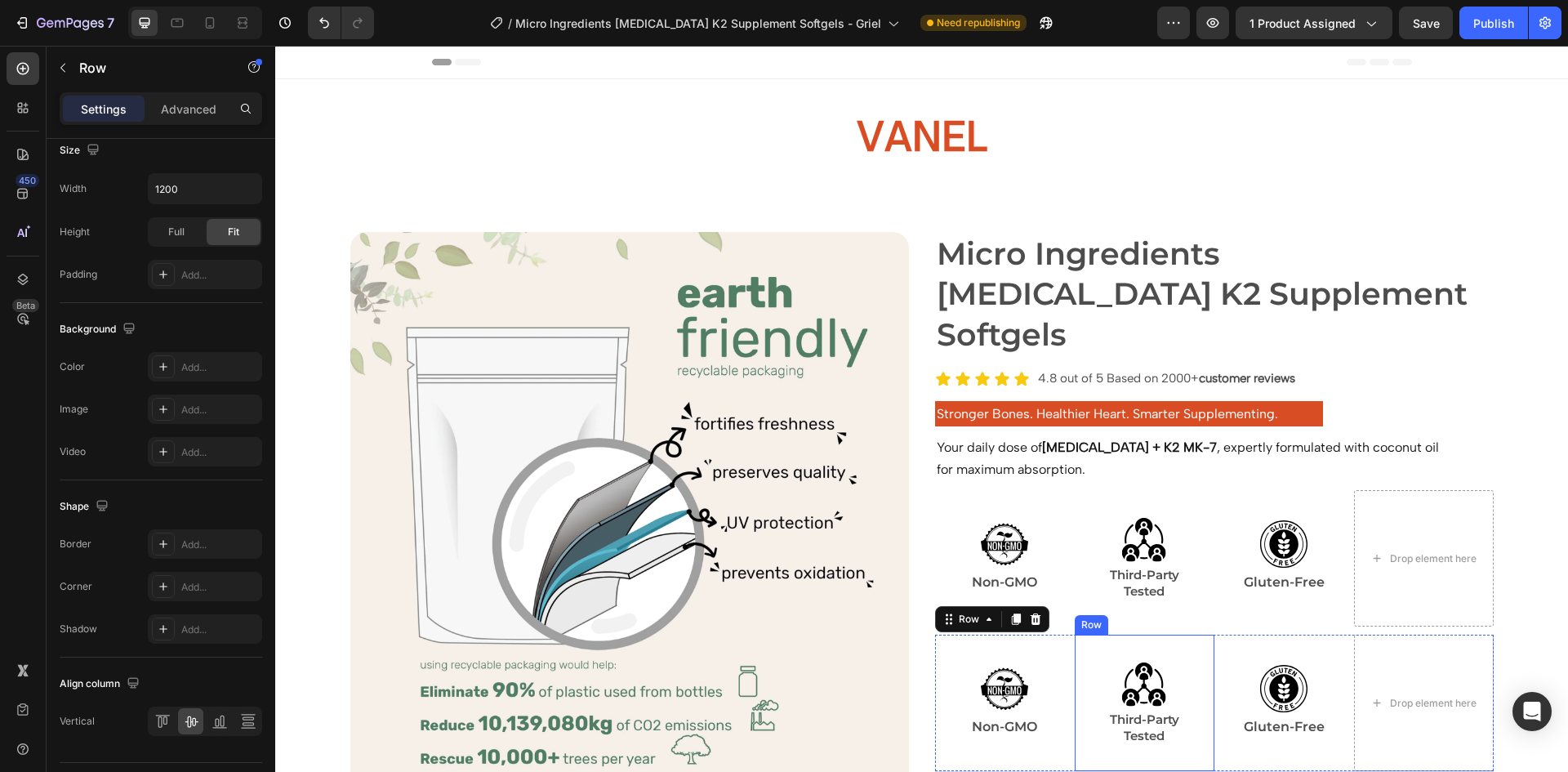
scroll to position [317, 0]
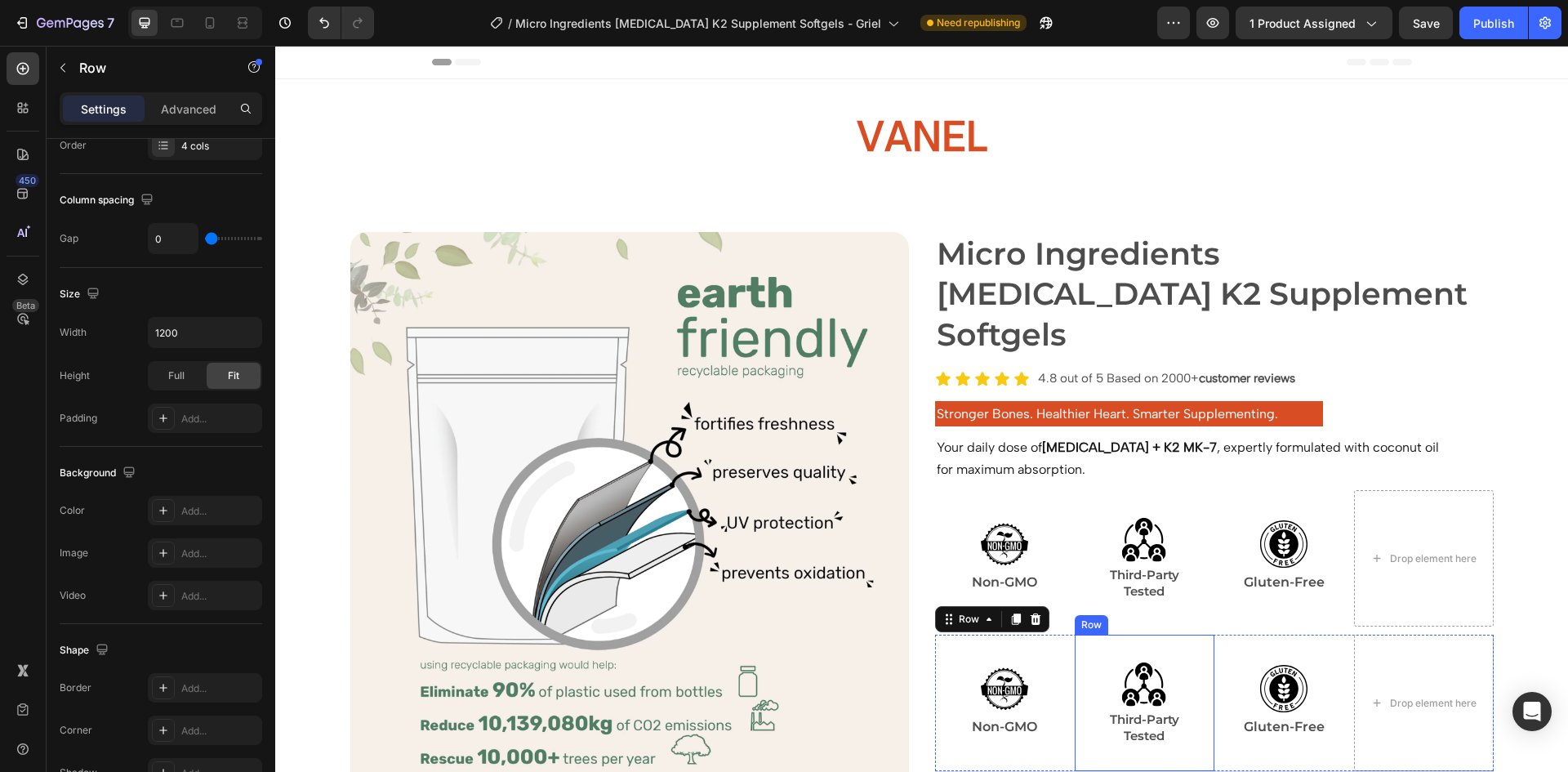
click at [1205, 635] on div "Image Third-Party Tested Text Block Row Row" at bounding box center [1145, 704] width 140 height 137
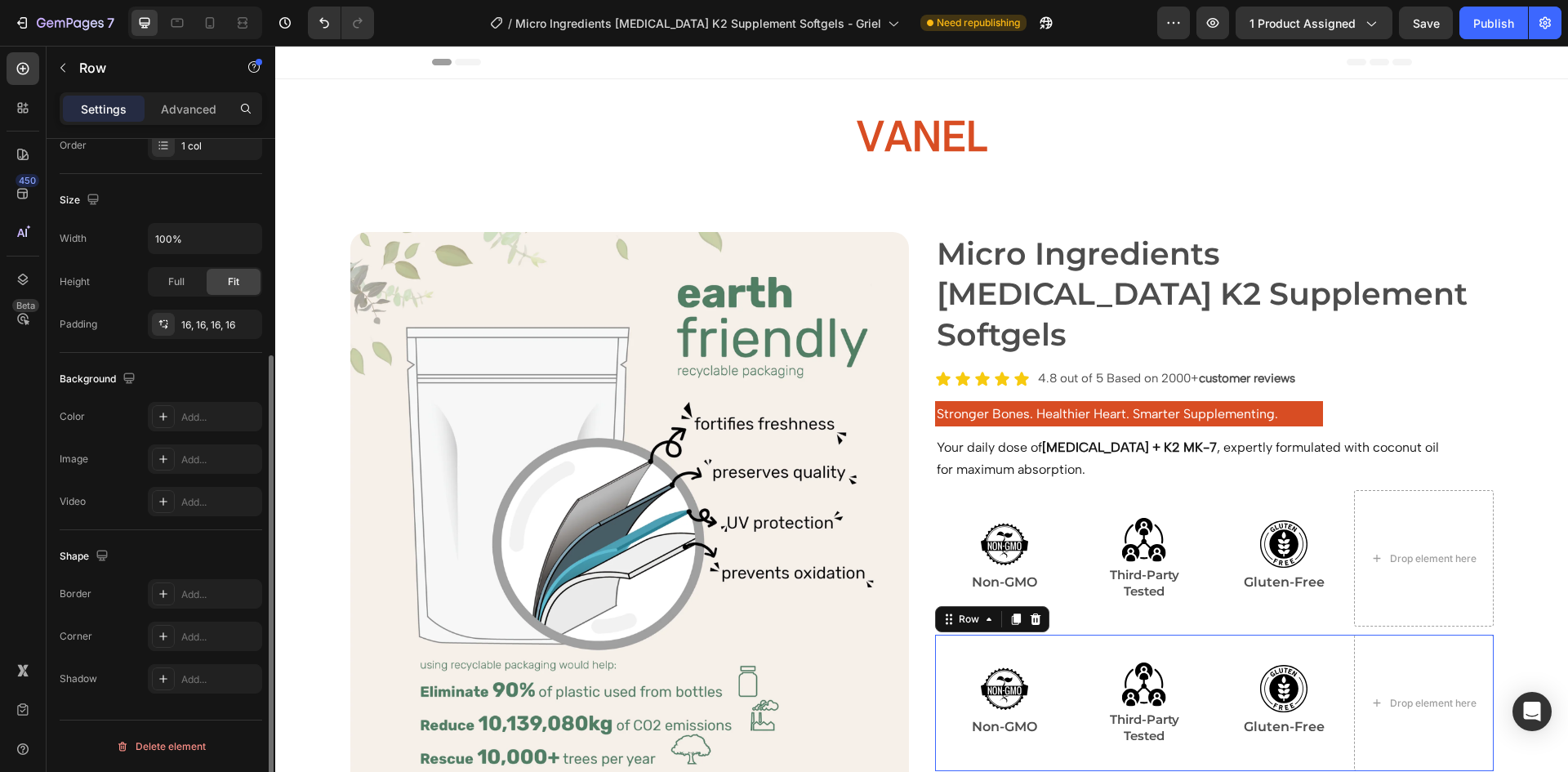
click at [1216, 635] on div "Image Gluten-Free Text Block Row" at bounding box center [1284, 704] width 140 height 137
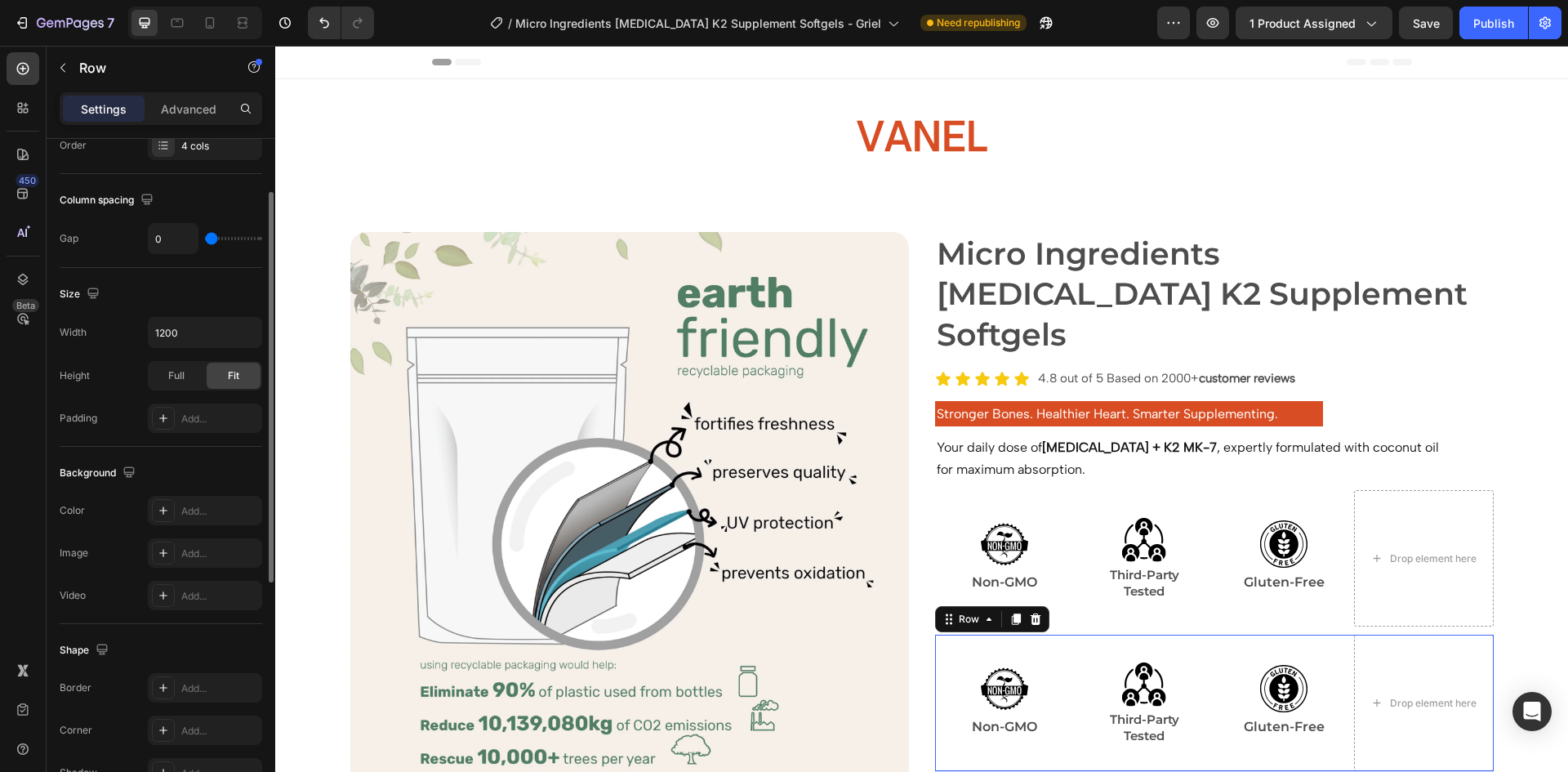
scroll to position [154, 0]
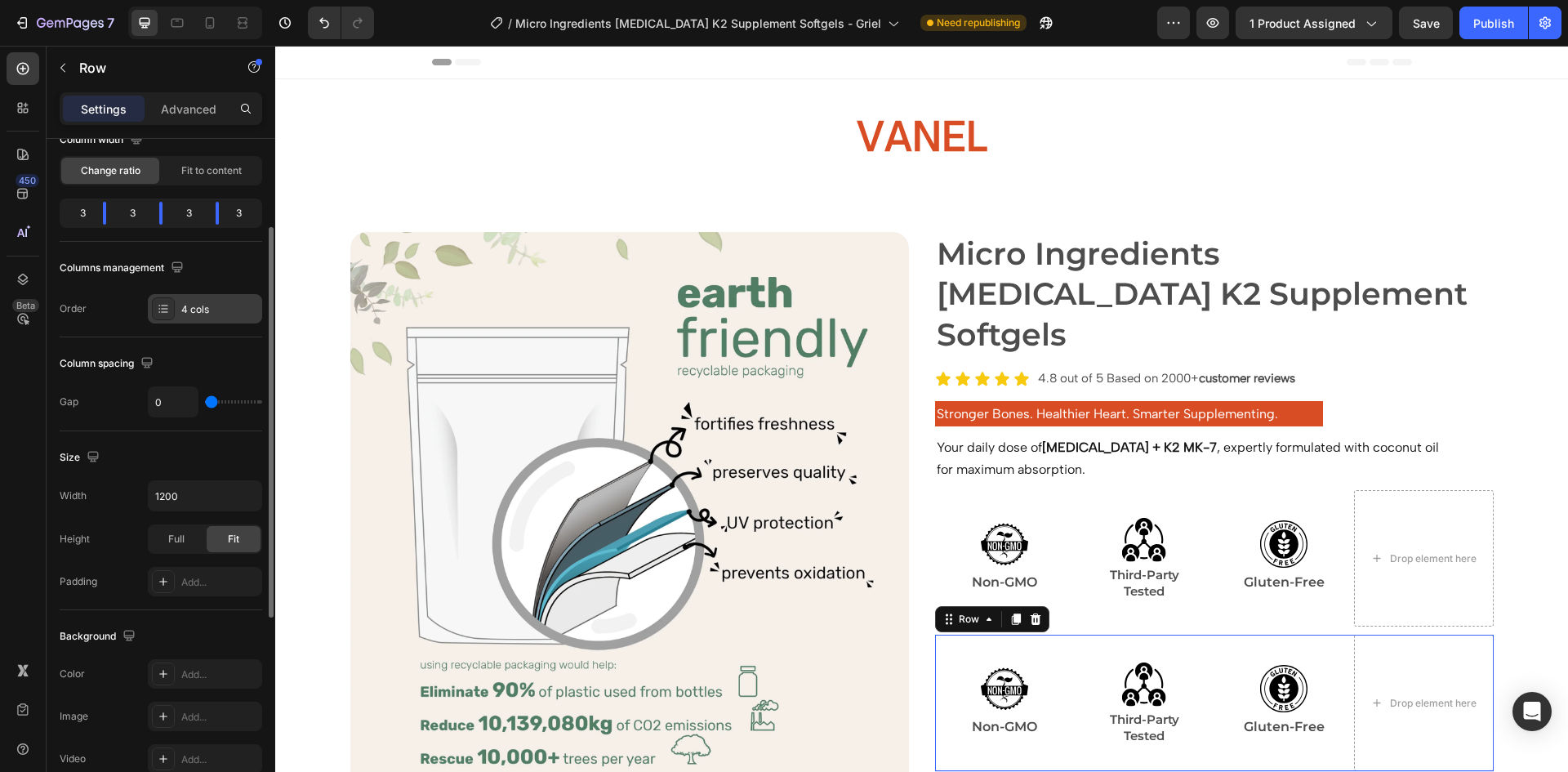
click at [208, 315] on div "4 cols" at bounding box center [219, 309] width 77 height 14
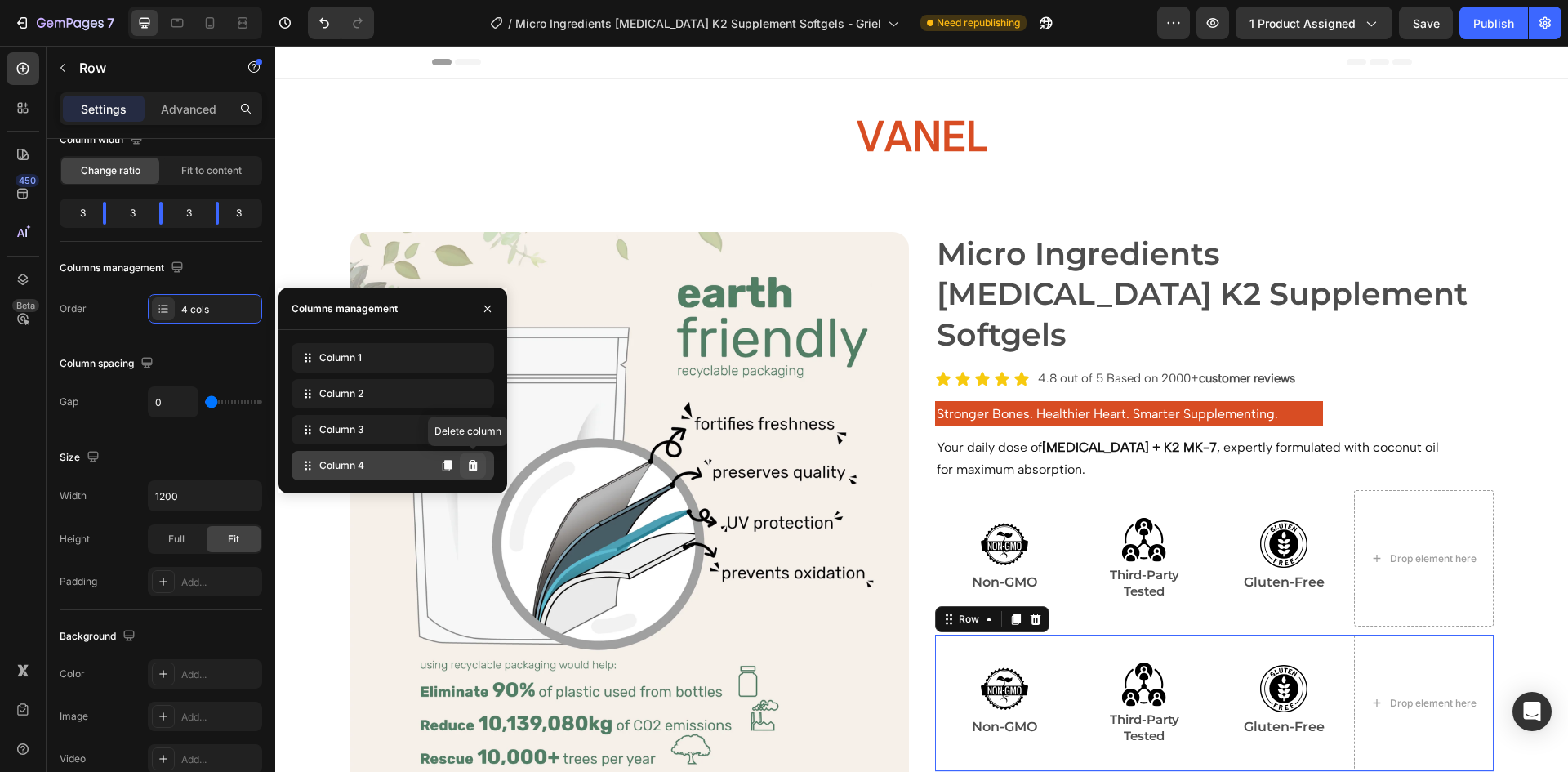
click at [477, 473] on button at bounding box center [474, 466] width 27 height 27
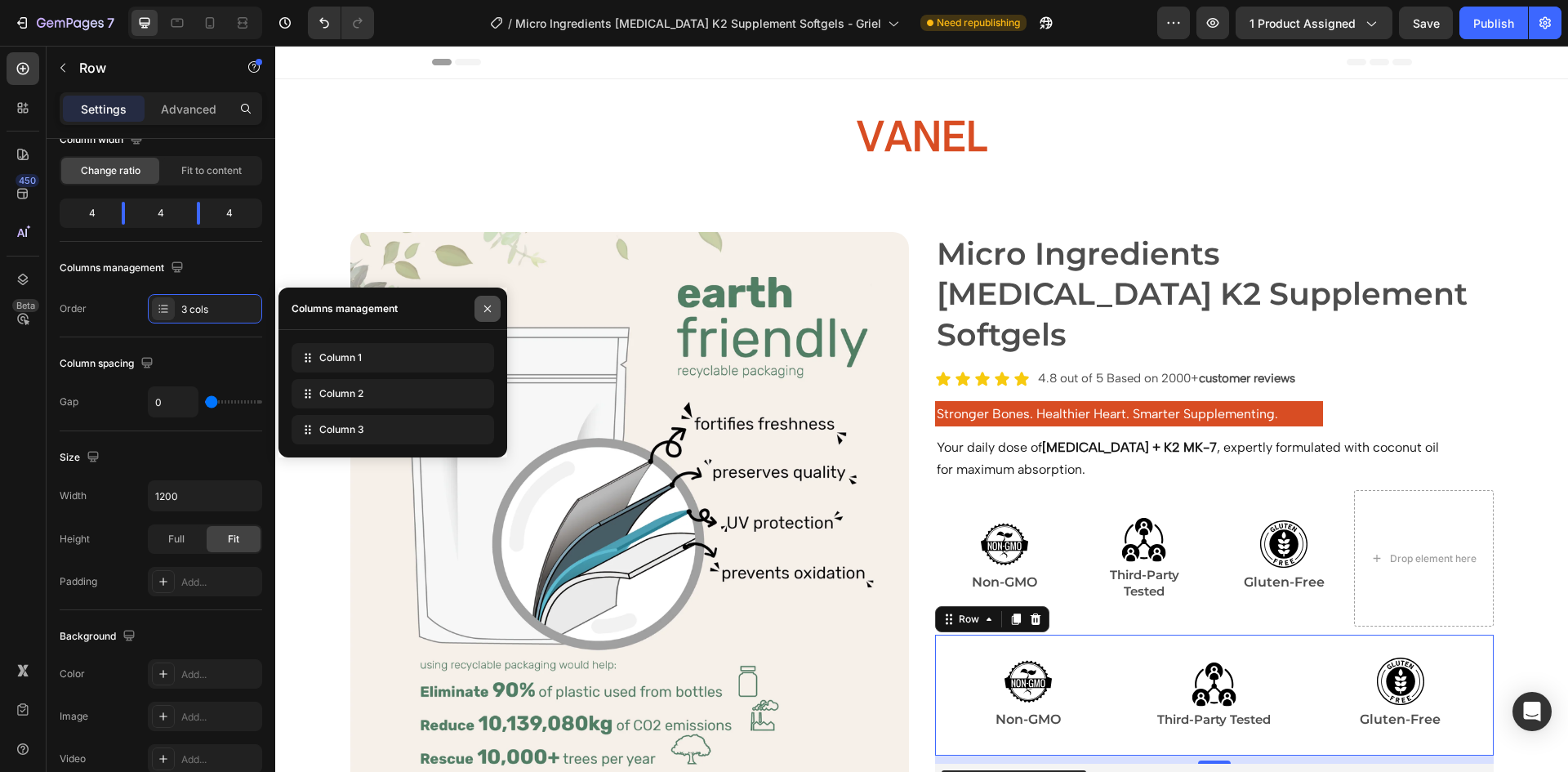
click at [490, 306] on icon "button" at bounding box center [488, 309] width 13 height 13
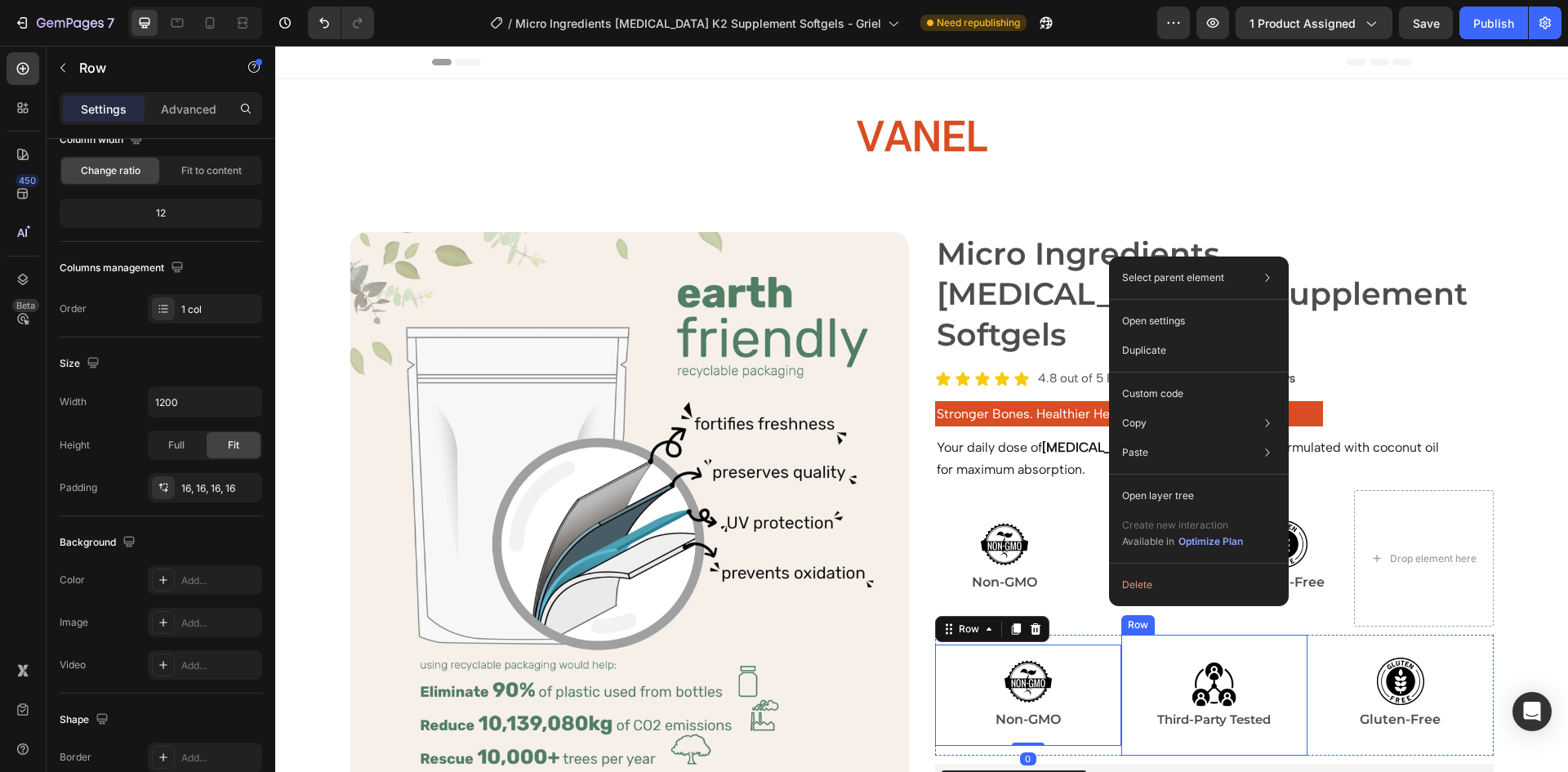
click at [1128, 635] on div "Image Third-Party Tested Text Block Row Row" at bounding box center [1215, 695] width 186 height 121
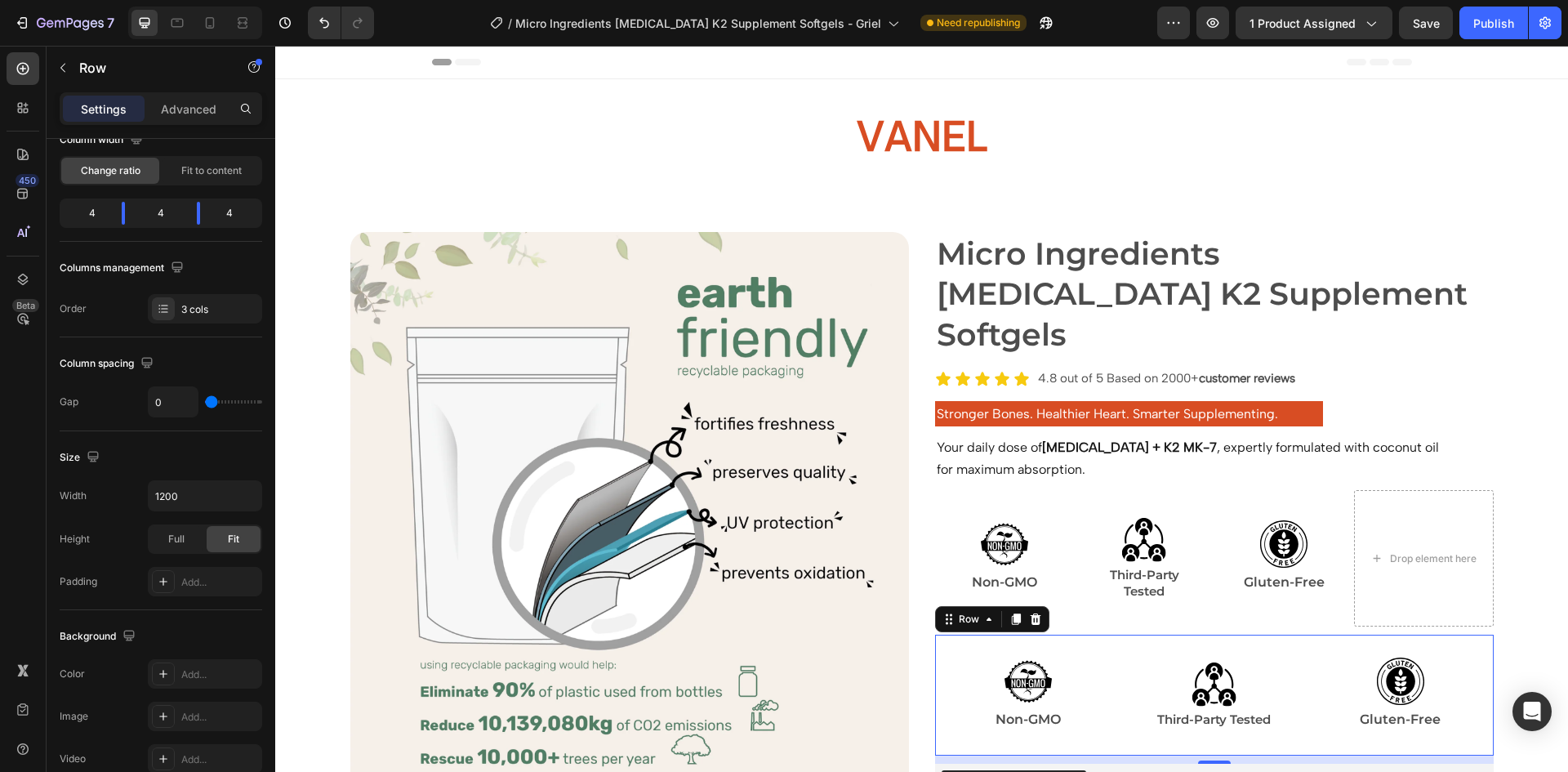
click at [1096, 635] on div "Image Non-GMO Text Block Row" at bounding box center [1028, 695] width 186 height 121
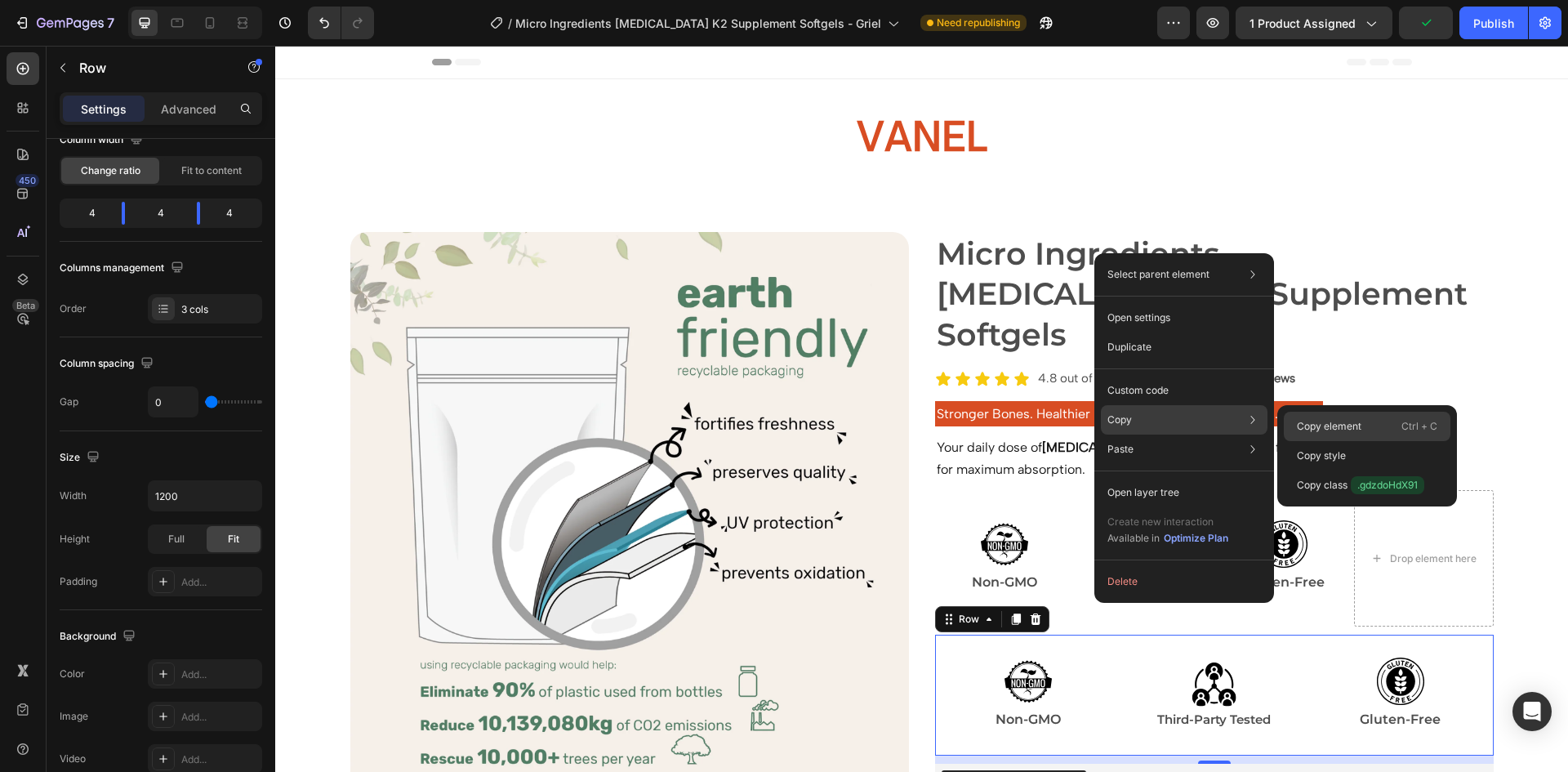
click at [1303, 425] on p "Copy element" at bounding box center [1330, 426] width 65 height 14
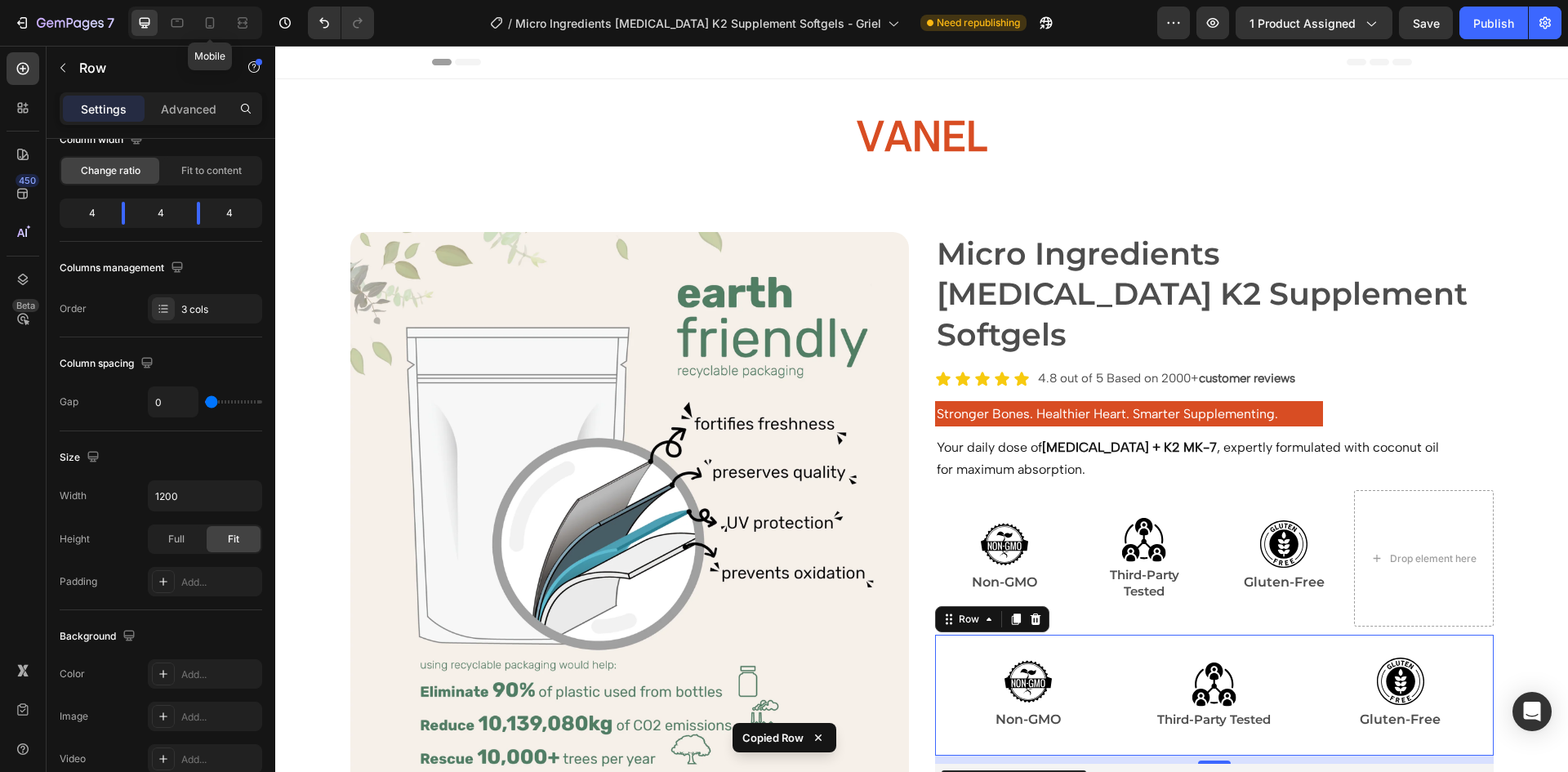
drag, startPoint x: 218, startPoint y: 24, endPoint x: 714, endPoint y: 409, distance: 627.9
click at [217, 24] on icon at bounding box center [210, 22] width 16 height 16
type input "100%"
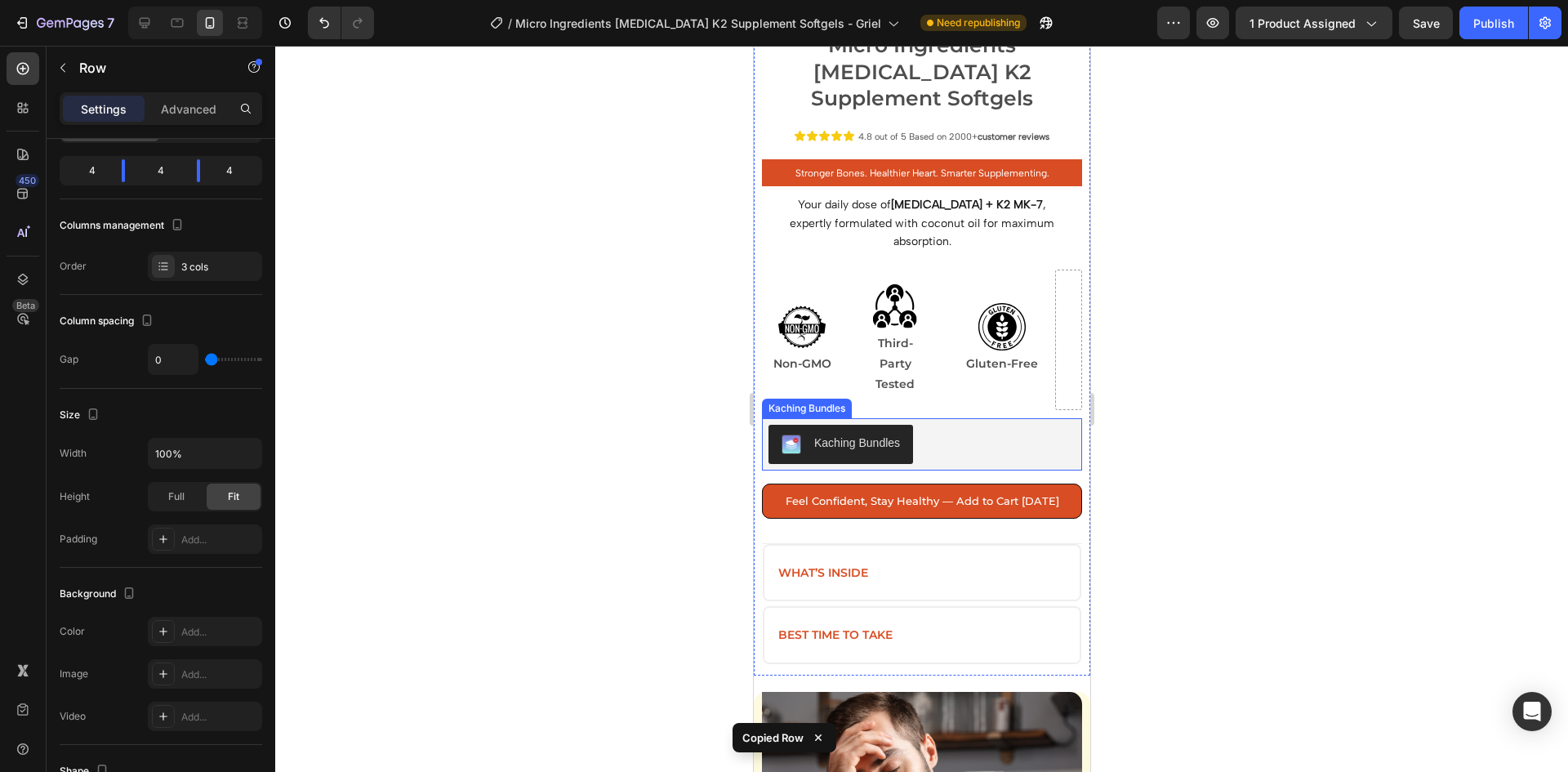
scroll to position [572, 0]
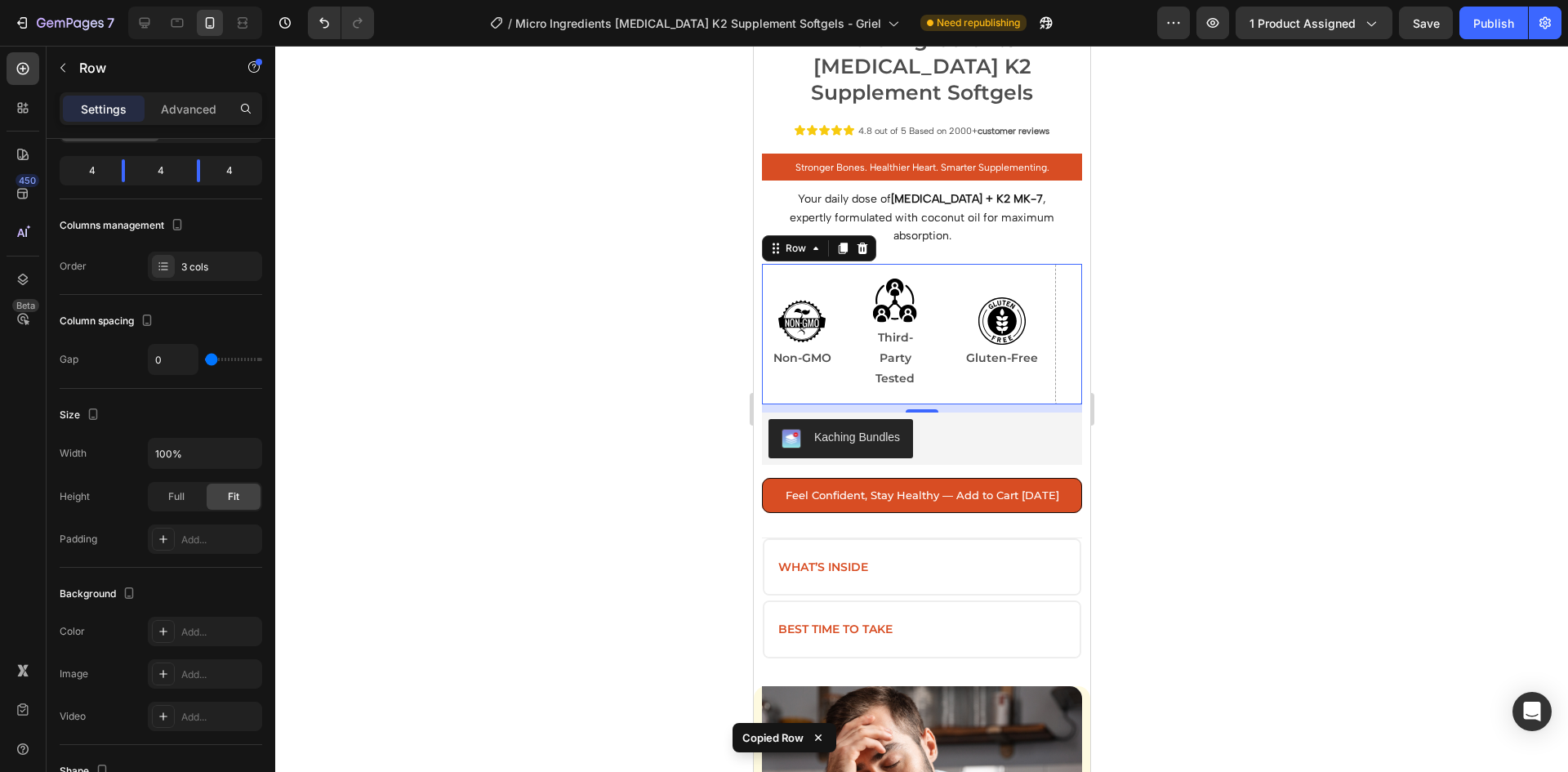
click at [948, 361] on div "Image Gluten-Free Text Block Row" at bounding box center [1001, 334] width 107 height 141
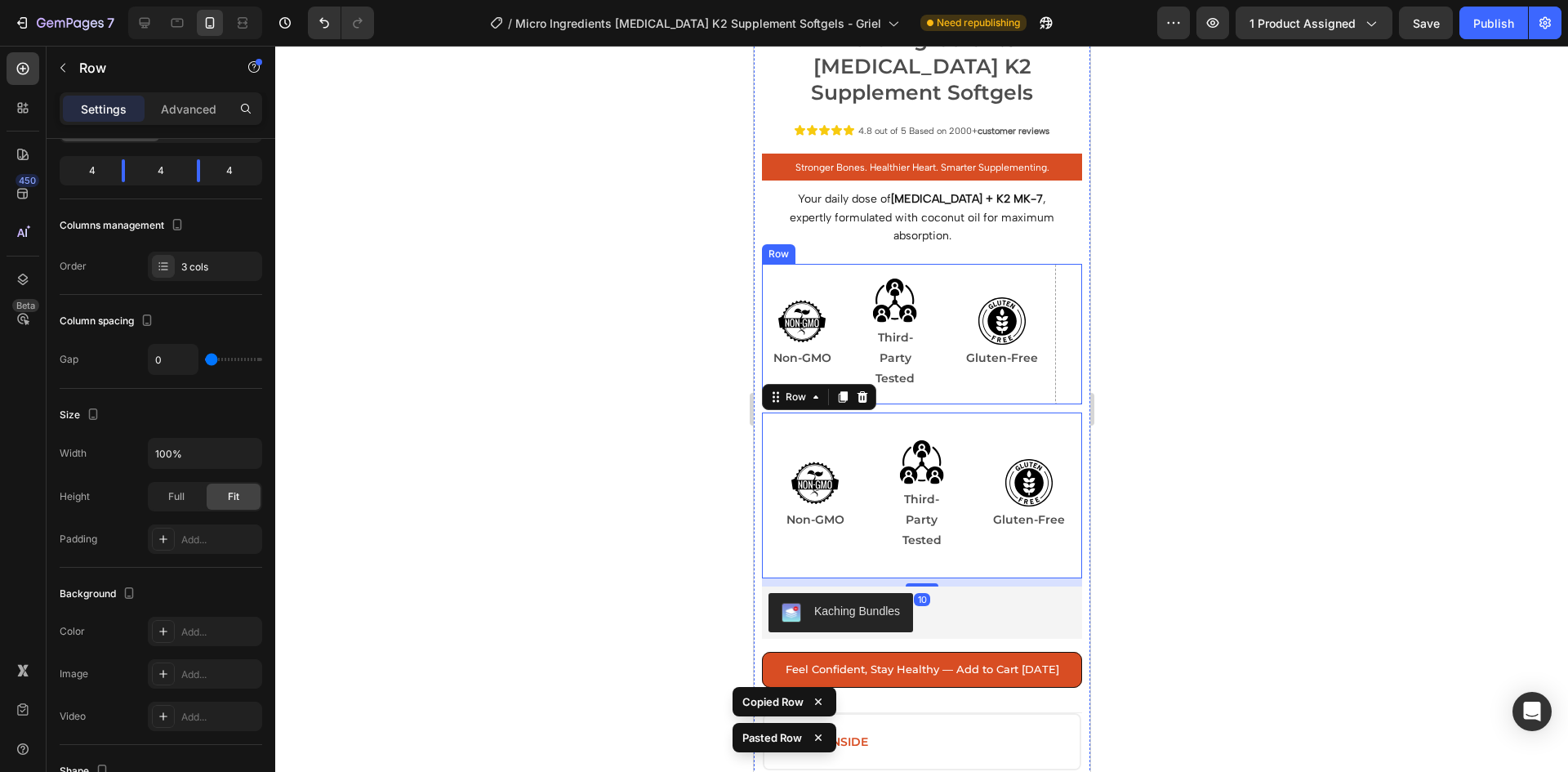
click at [1013, 219] on div "Micro Ingredients [MEDICAL_DATA] K2 Supplement Softgels Product Title Icon Icon…" at bounding box center [921, 434] width 320 height 819
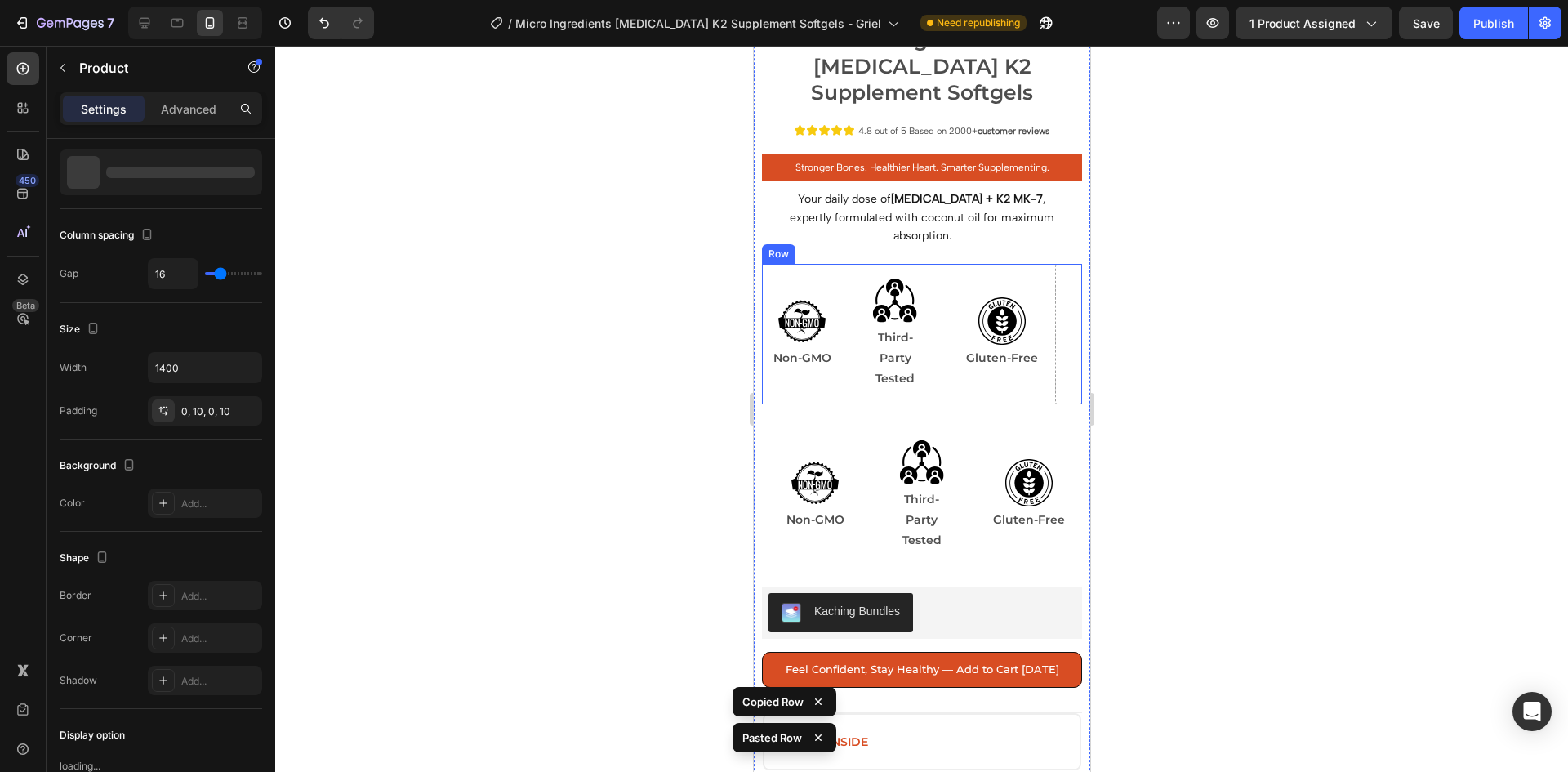
scroll to position [0, 0]
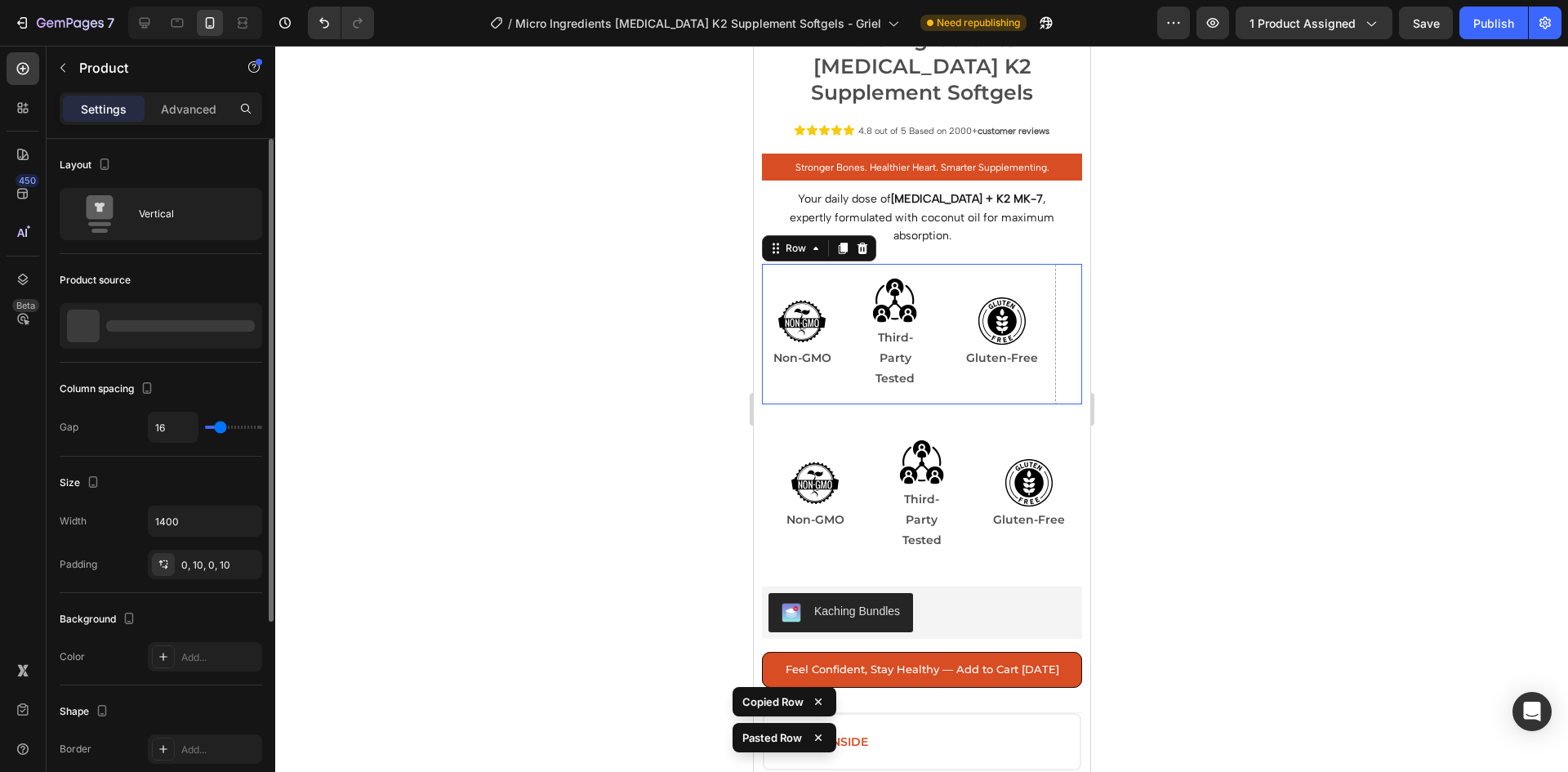
click at [1013, 264] on div "Image Gluten-Free Text Block Row" at bounding box center [1001, 334] width 107 height 141
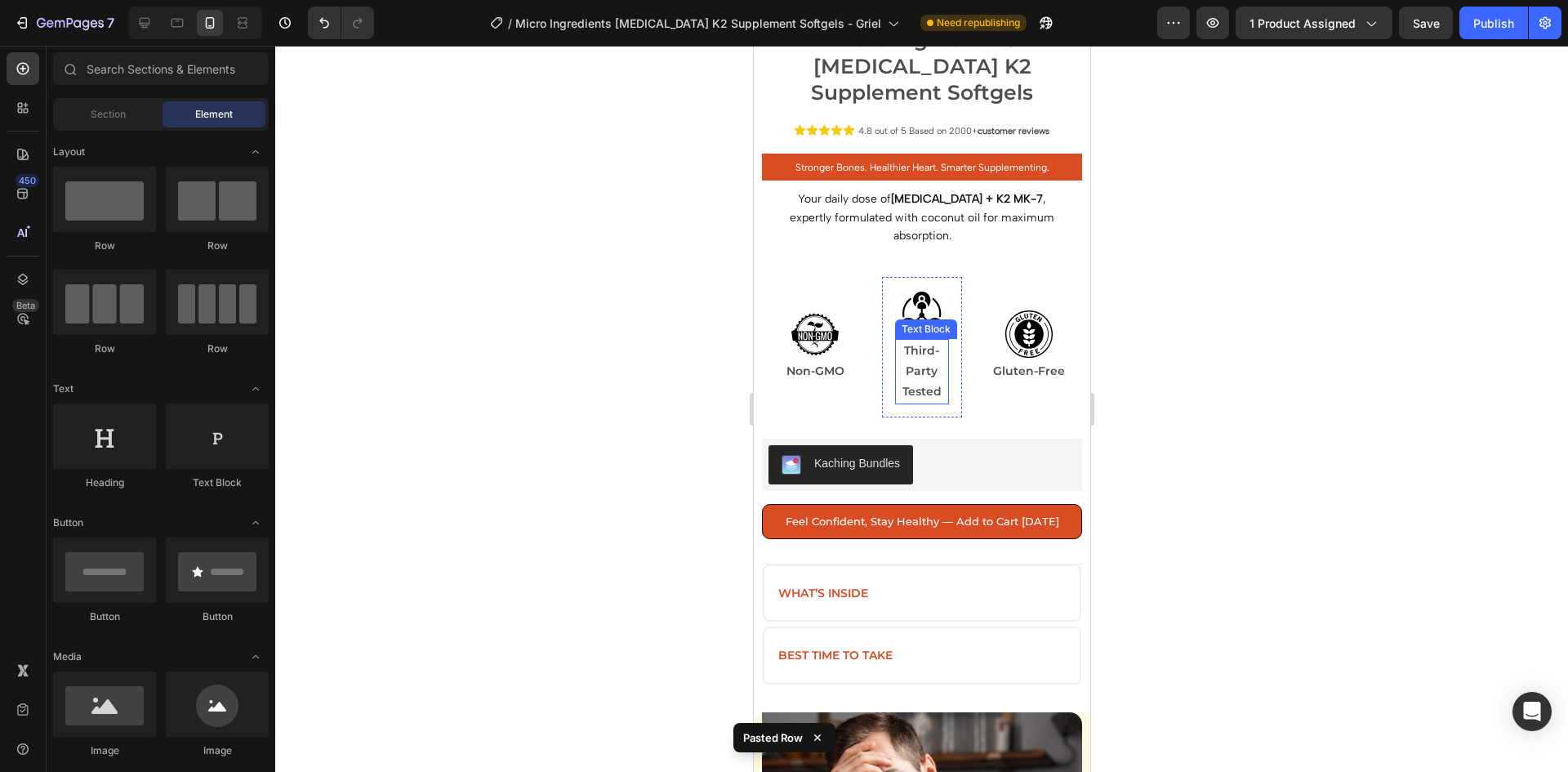
click at [926, 341] on p "Third-Party Tested" at bounding box center [922, 371] width 51 height 62
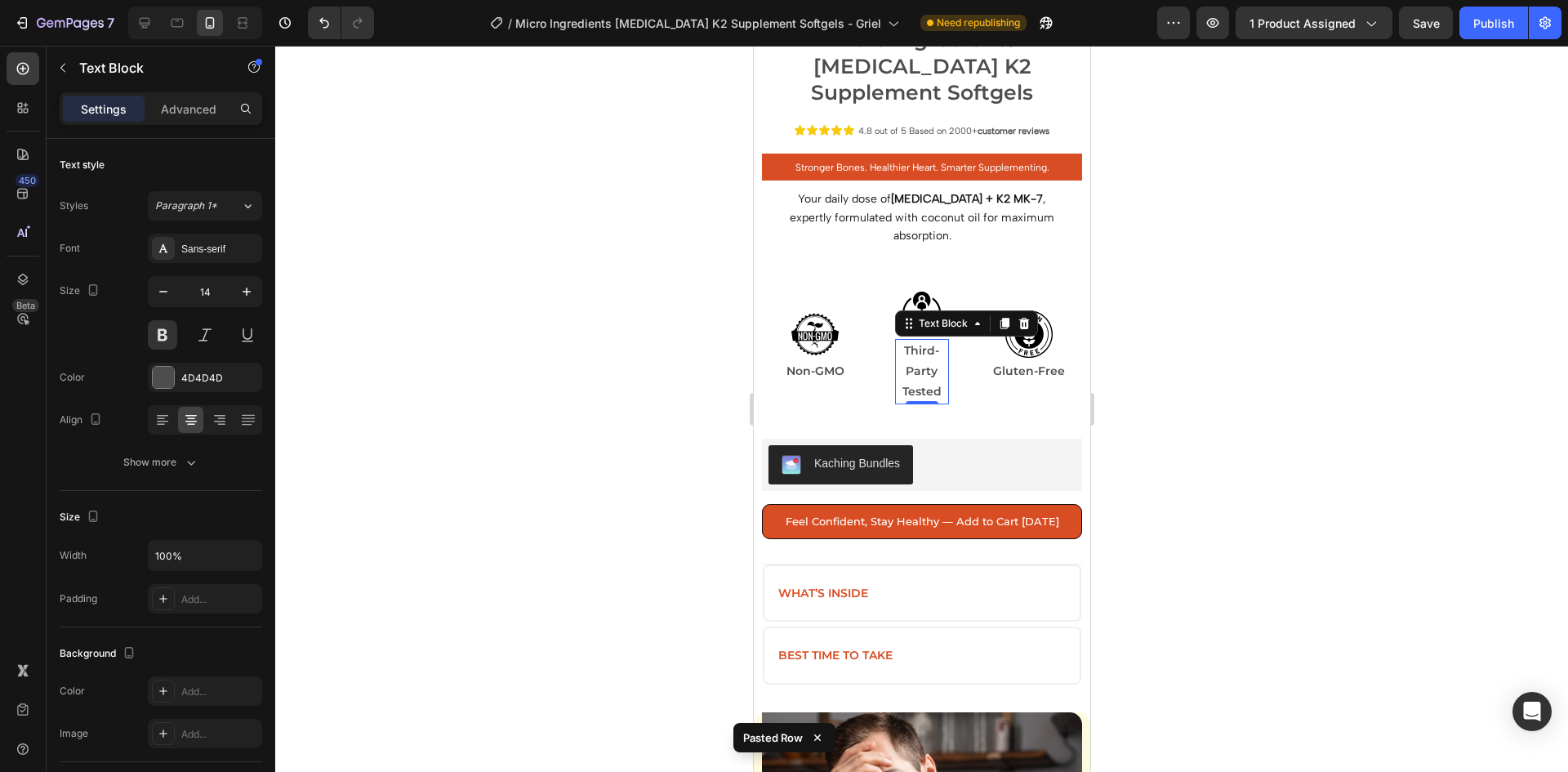
click at [926, 341] on p "Third-Party Tested" at bounding box center [922, 371] width 51 height 62
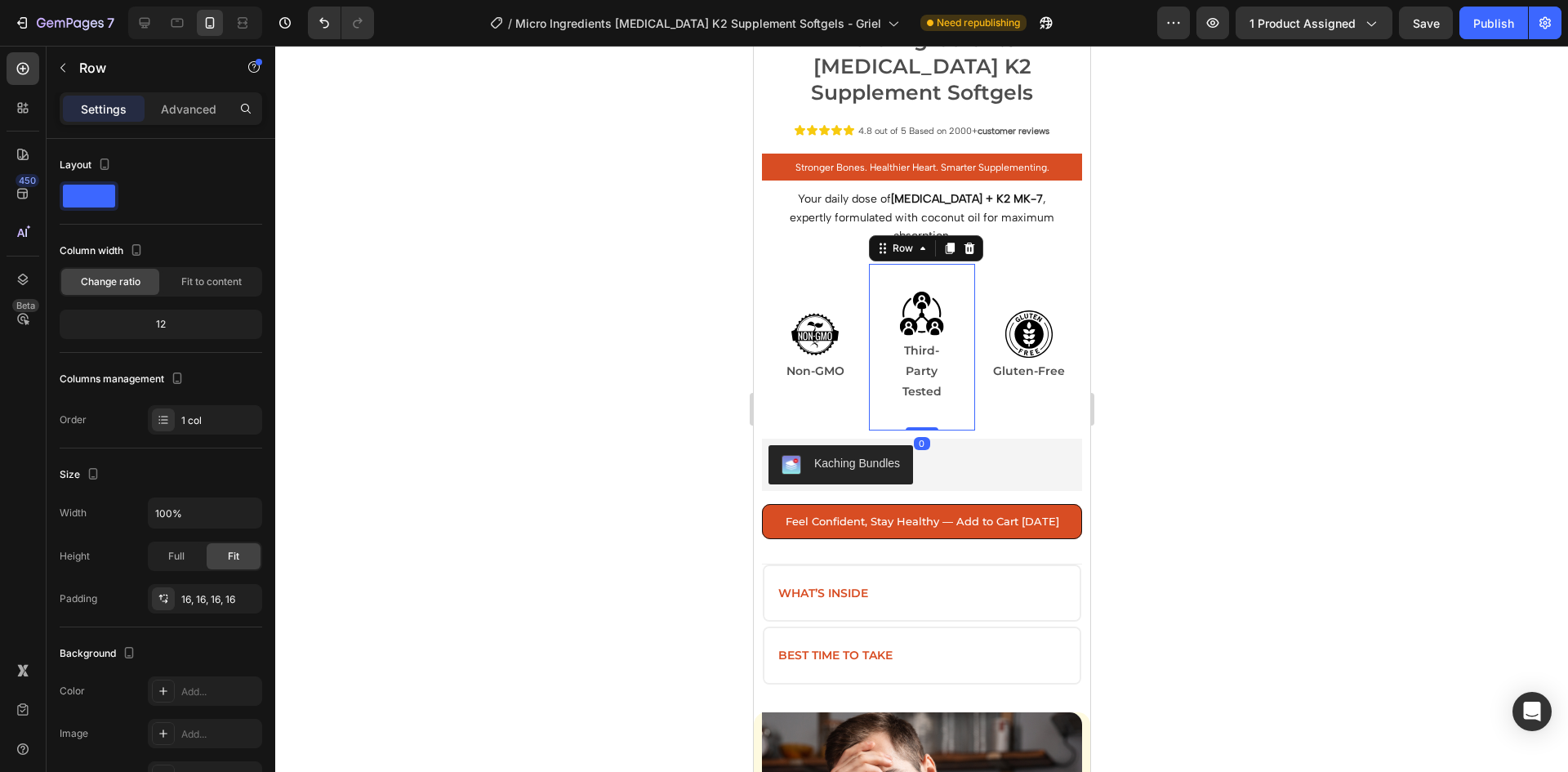
click at [963, 354] on div "Image Third-Party Tested Text Block Row Row 0" at bounding box center [922, 348] width 107 height 167
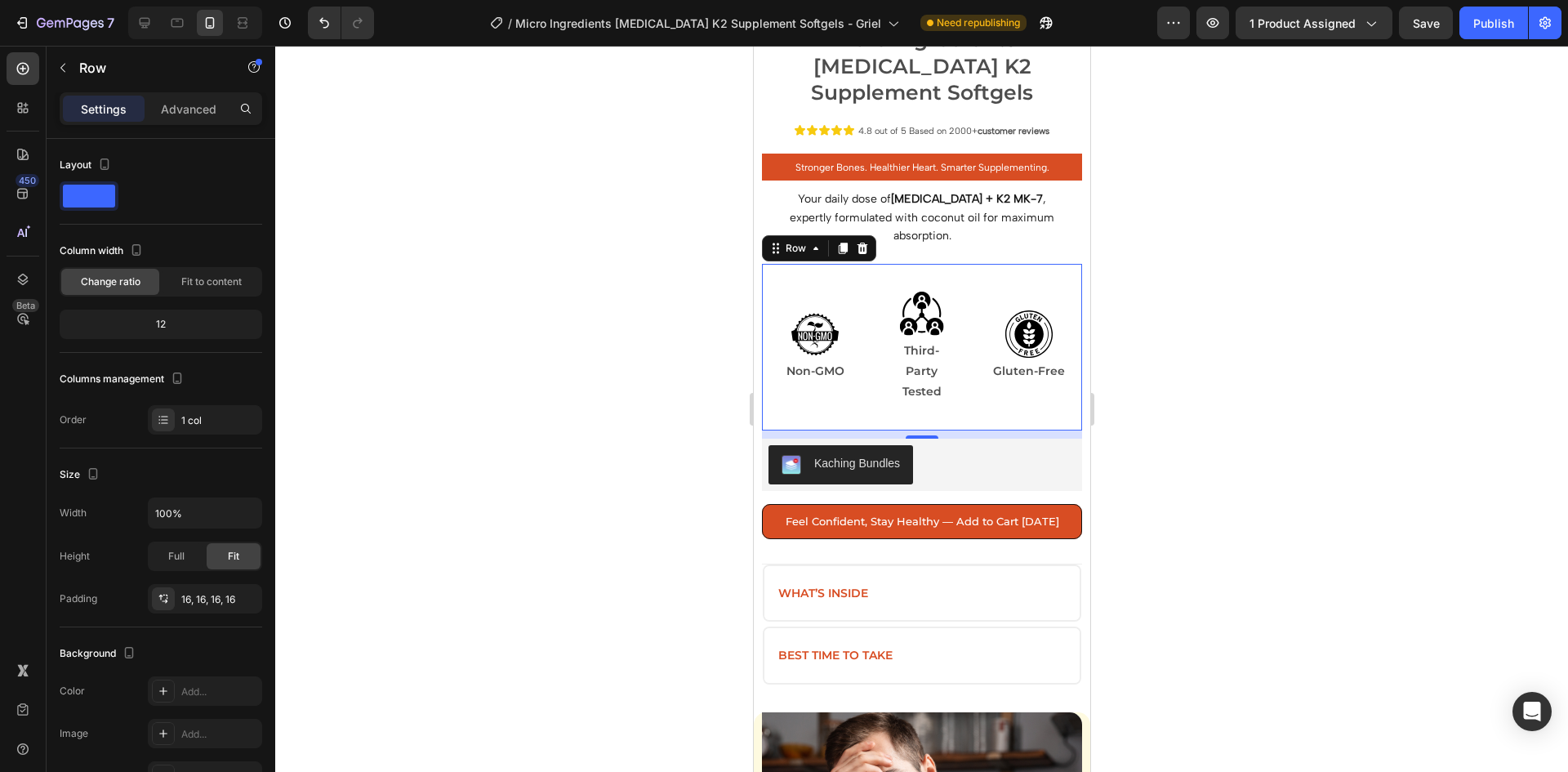
click at [989, 368] on div "Image Gluten-Free Text Block Row" at bounding box center [1028, 348] width 107 height 167
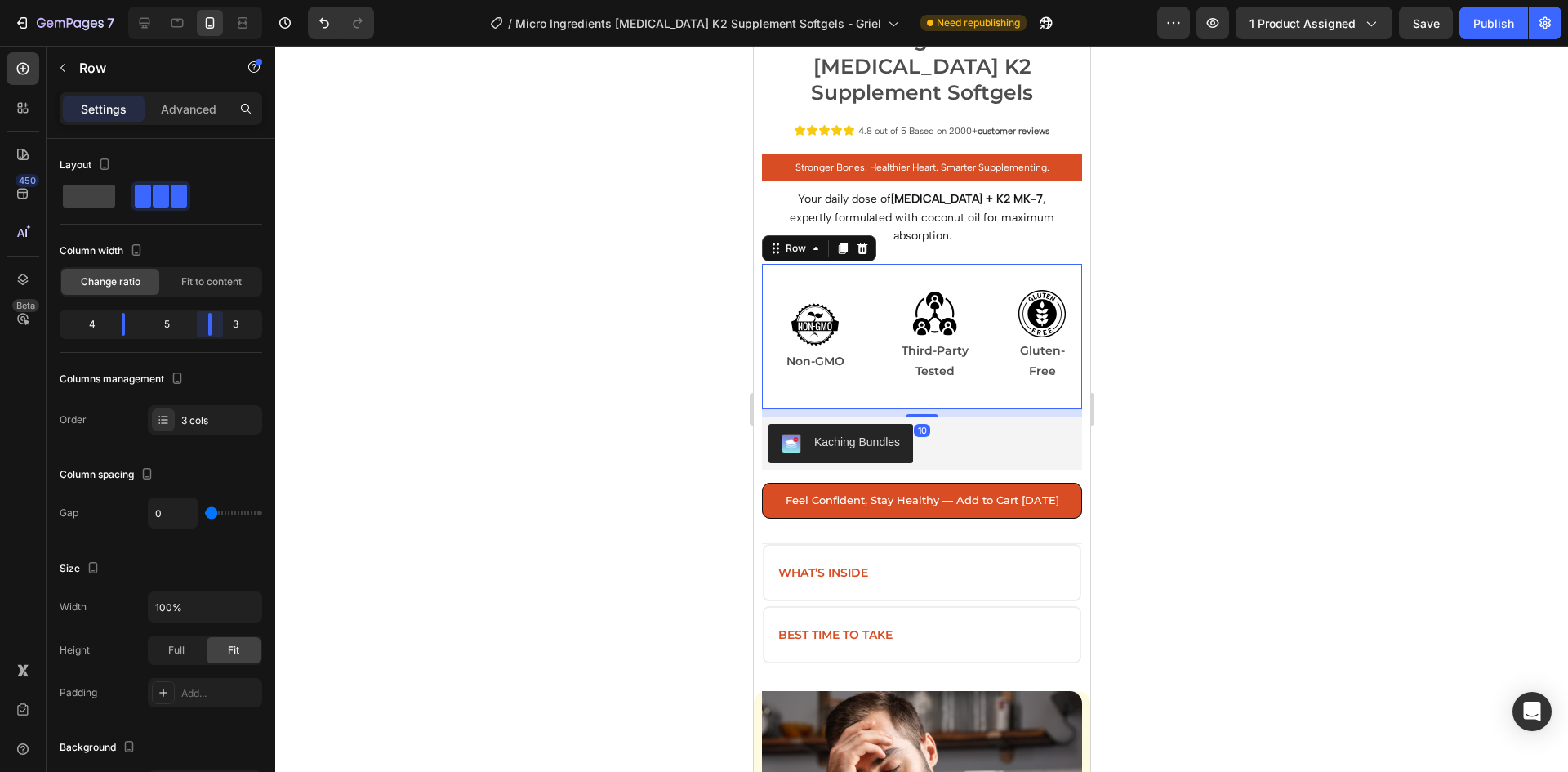
drag, startPoint x: 206, startPoint y: 318, endPoint x: 221, endPoint y: 320, distance: 15.1
click at [221, 0] on body "7 Version history / Micro Ingredients [MEDICAL_DATA] K2 Supplement Softgels - G…" at bounding box center [784, 0] width 1568 height 0
click at [116, 0] on body "7 Version history / Micro Ingredients [MEDICAL_DATA] K2 Supplement Softgels - G…" at bounding box center [784, 0] width 1568 height 0
click at [1216, 348] on div at bounding box center [922, 408] width 1293 height 726
click at [1005, 264] on div "Image Gluten-Free Text Block Row" at bounding box center [1041, 336] width 80 height 145
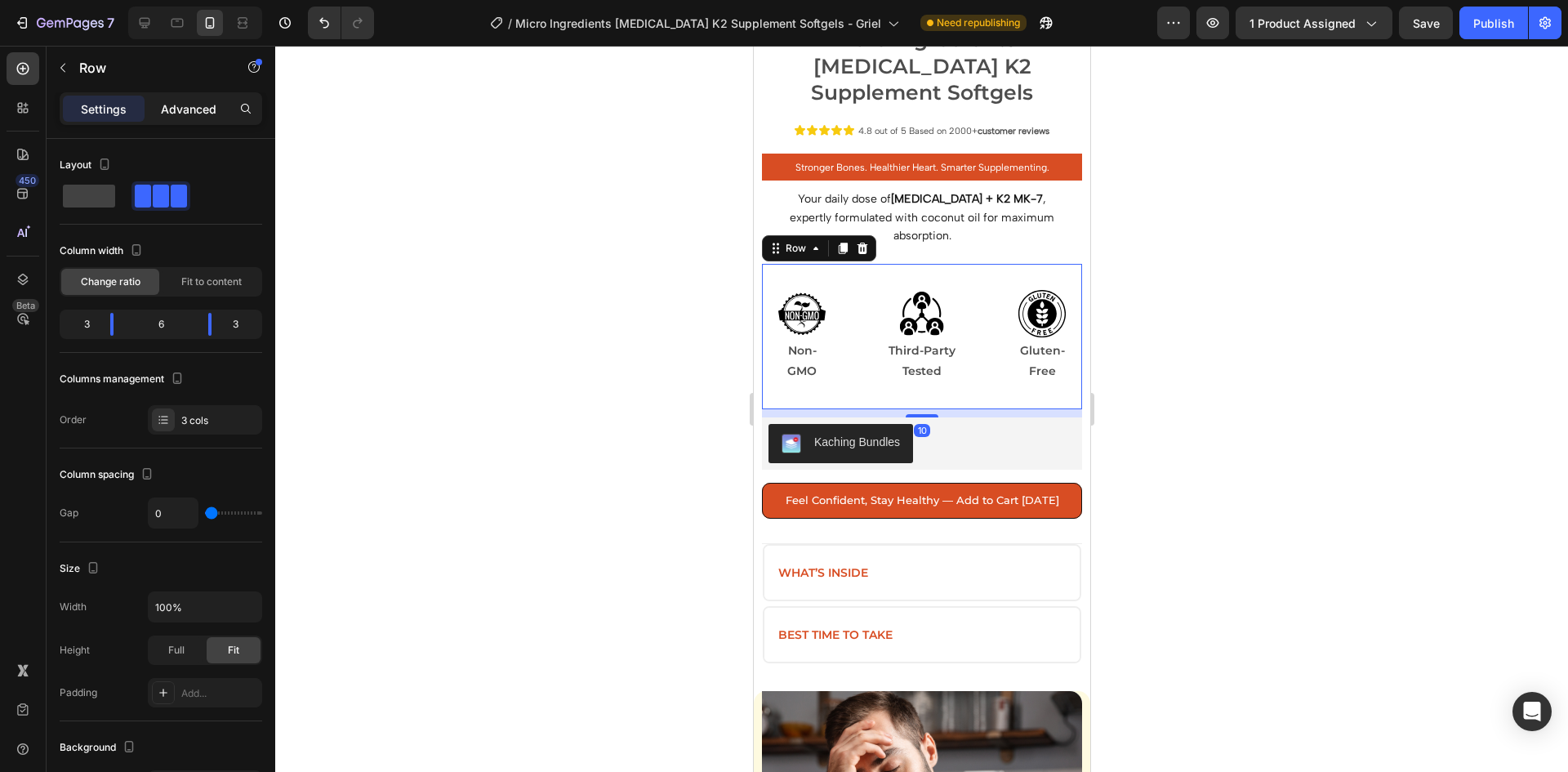
drag, startPoint x: 200, startPoint y: 105, endPoint x: 196, endPoint y: 118, distance: 13.6
click at [200, 106] on p "Advanced" at bounding box center [189, 109] width 56 height 17
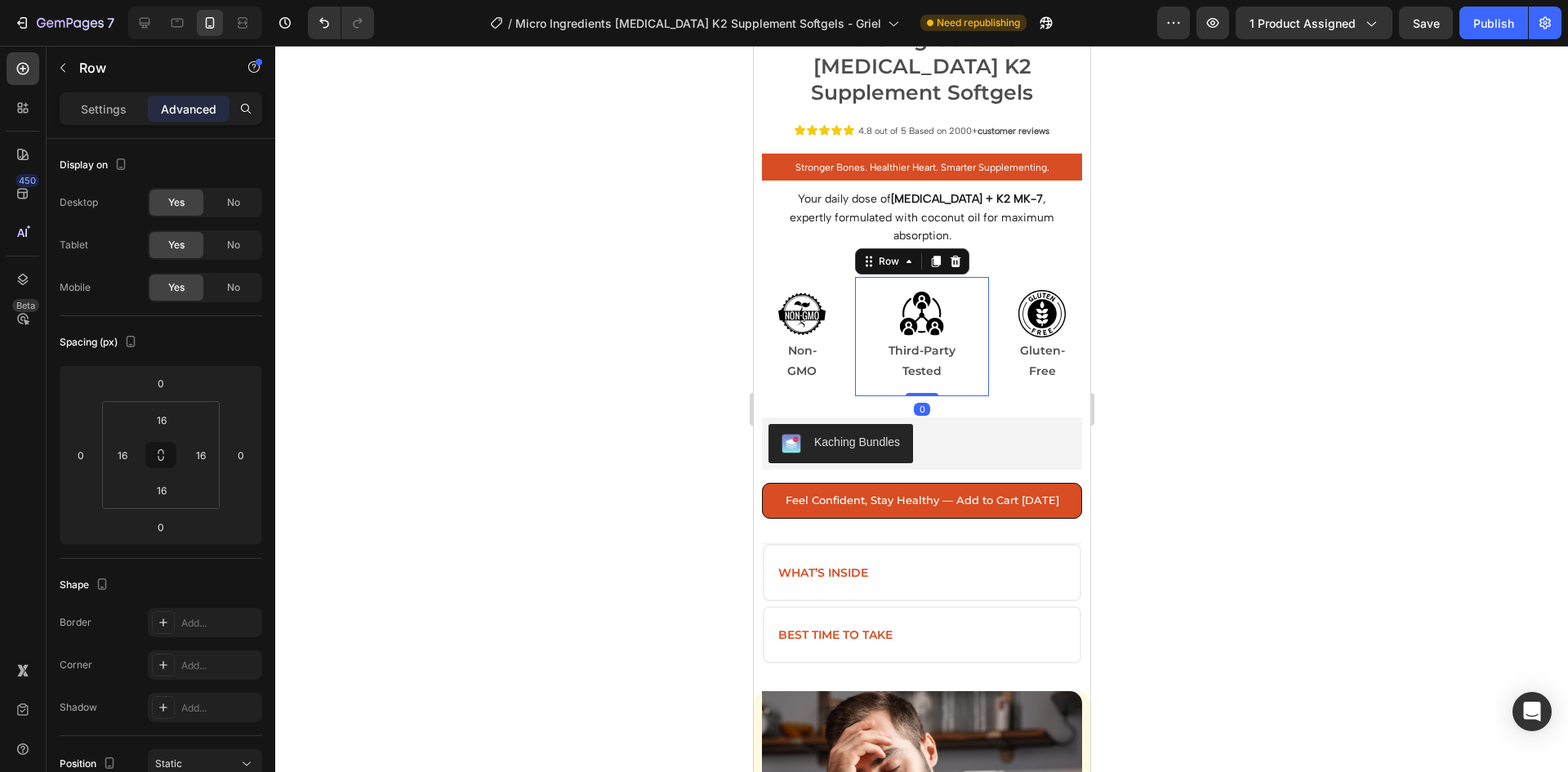
click at [854, 352] on div "Image Third-Party Tested Text Block Row 0" at bounding box center [921, 337] width 134 height 120
click at [841, 347] on div "Image Third-Party Tested Text Block Row Row 0" at bounding box center [921, 336] width 160 height 145
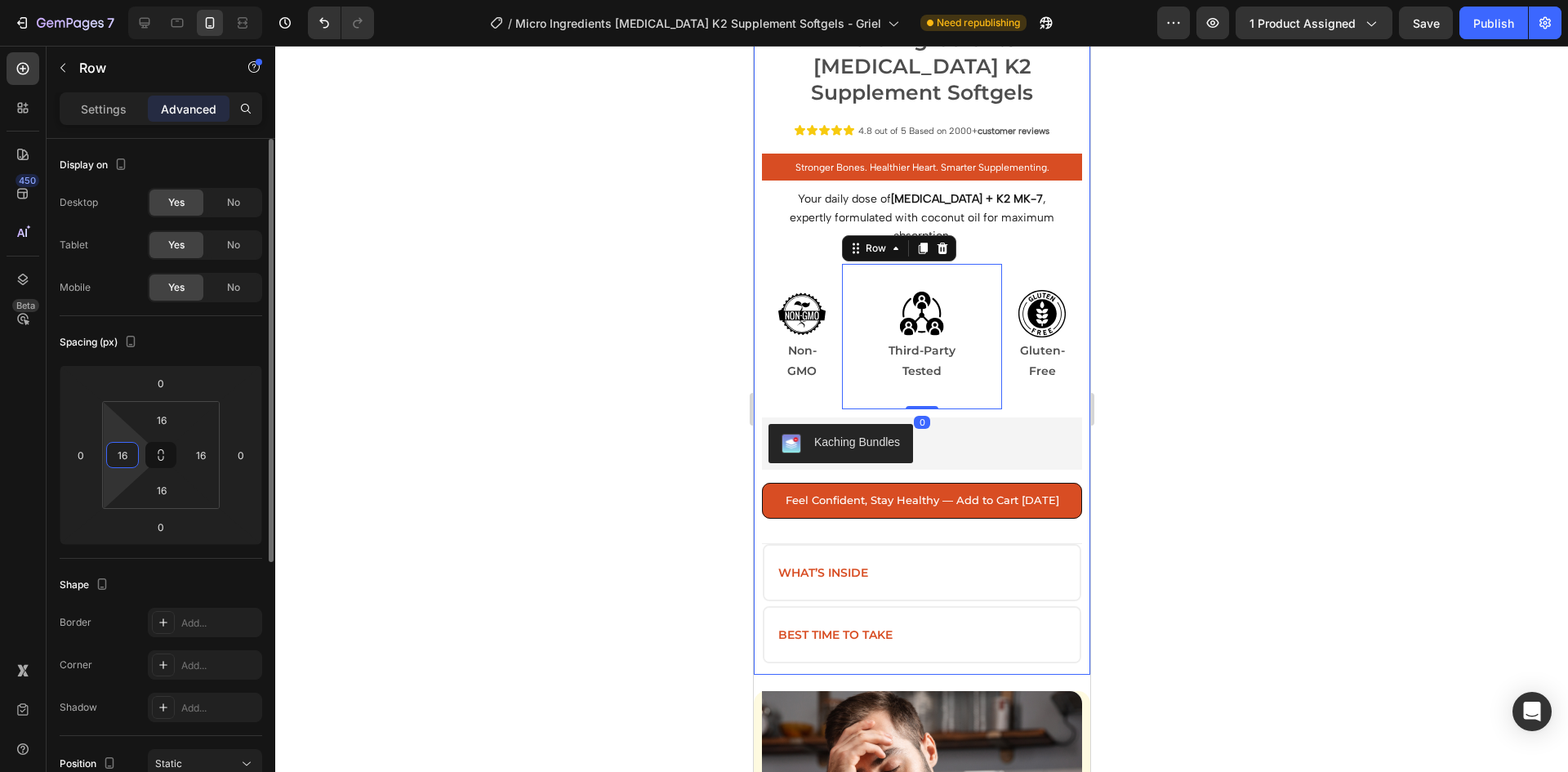
click at [126, 446] on input "16" at bounding box center [122, 455] width 25 height 25
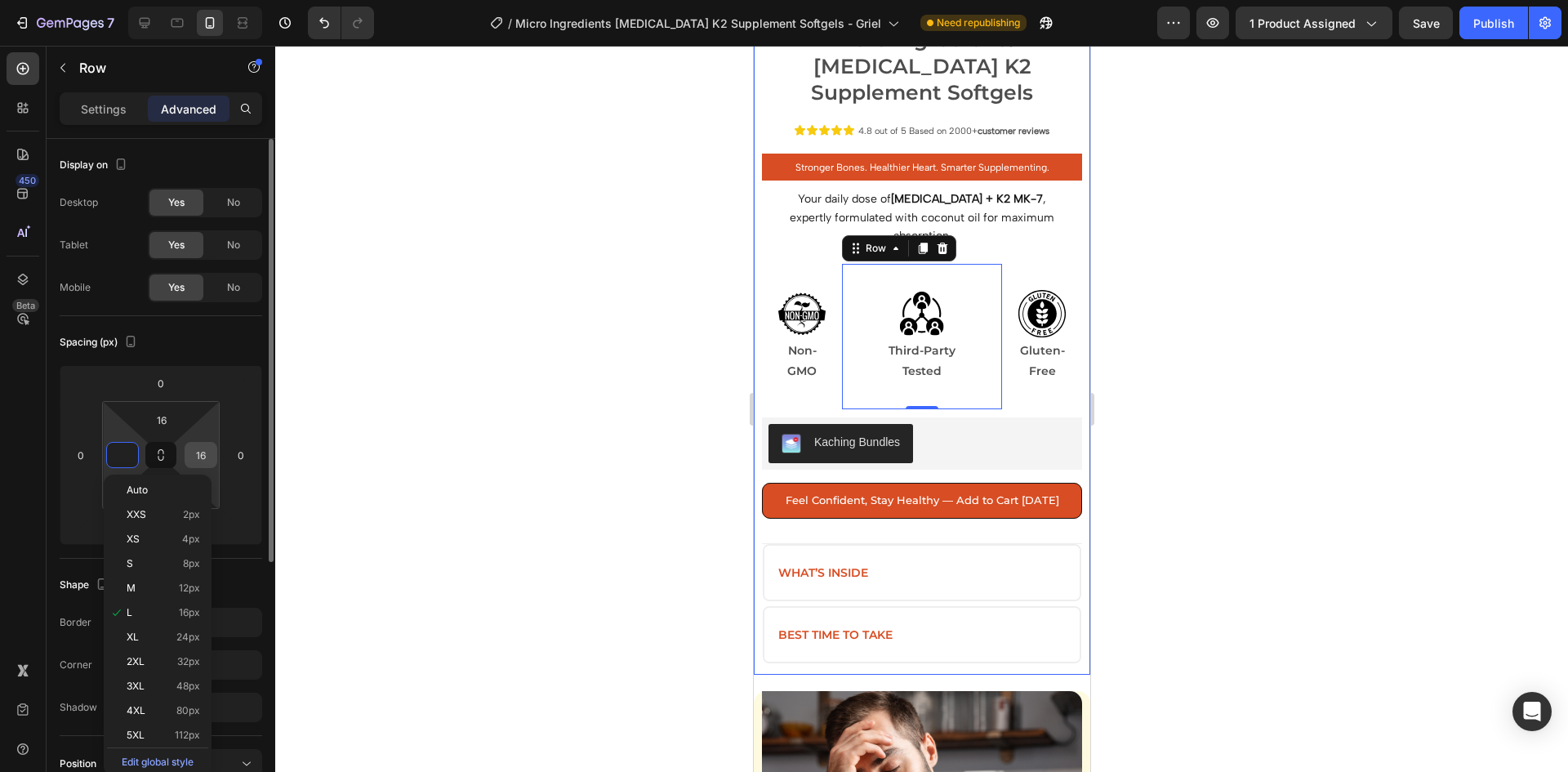
type input "0"
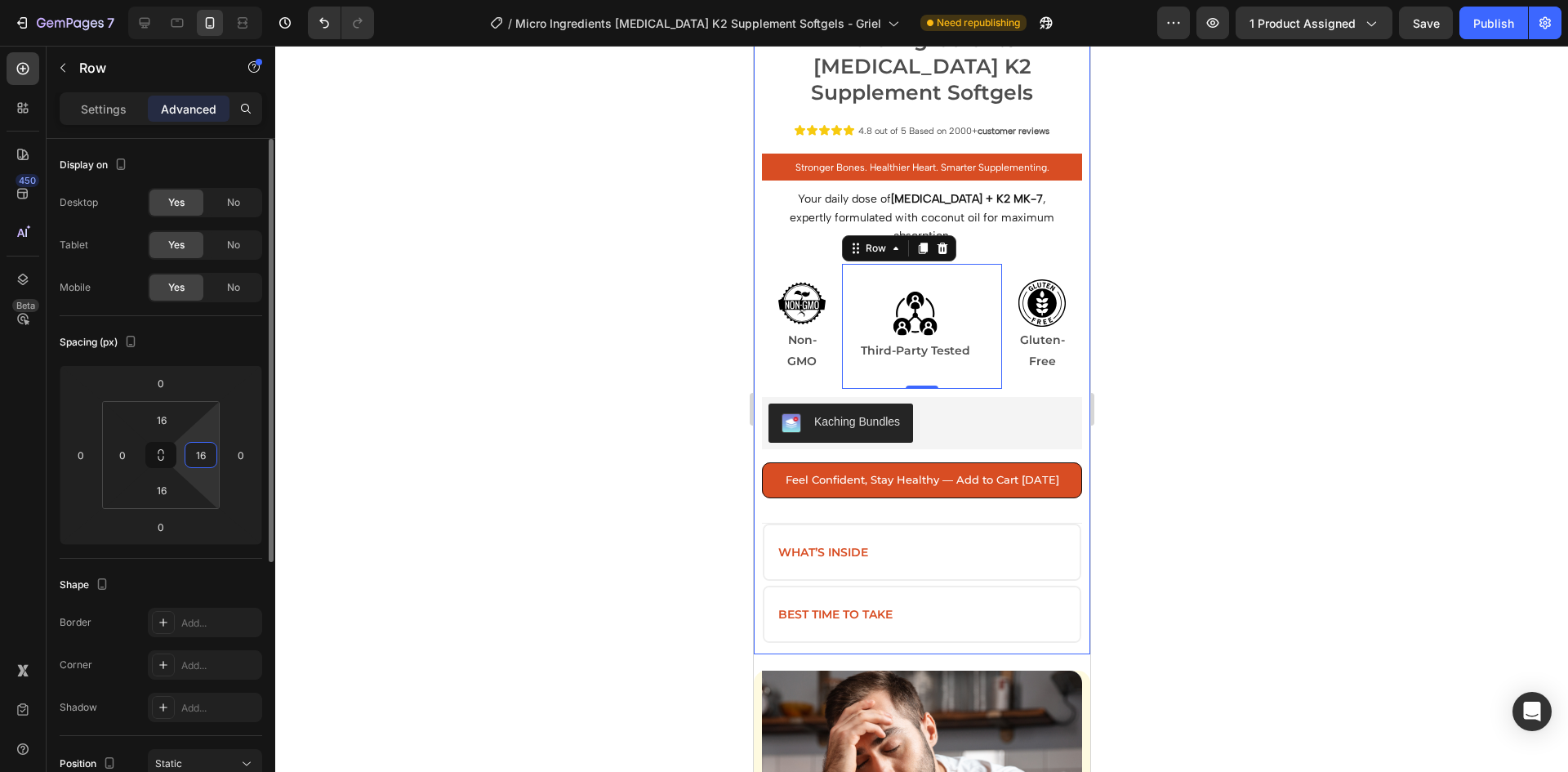
drag, startPoint x: 203, startPoint y: 453, endPoint x: 185, endPoint y: 449, distance: 18.4
click at [202, 455] on input "16" at bounding box center [201, 455] width 25 height 25
type input "6"
click at [164, 422] on input "16" at bounding box center [161, 420] width 32 height 25
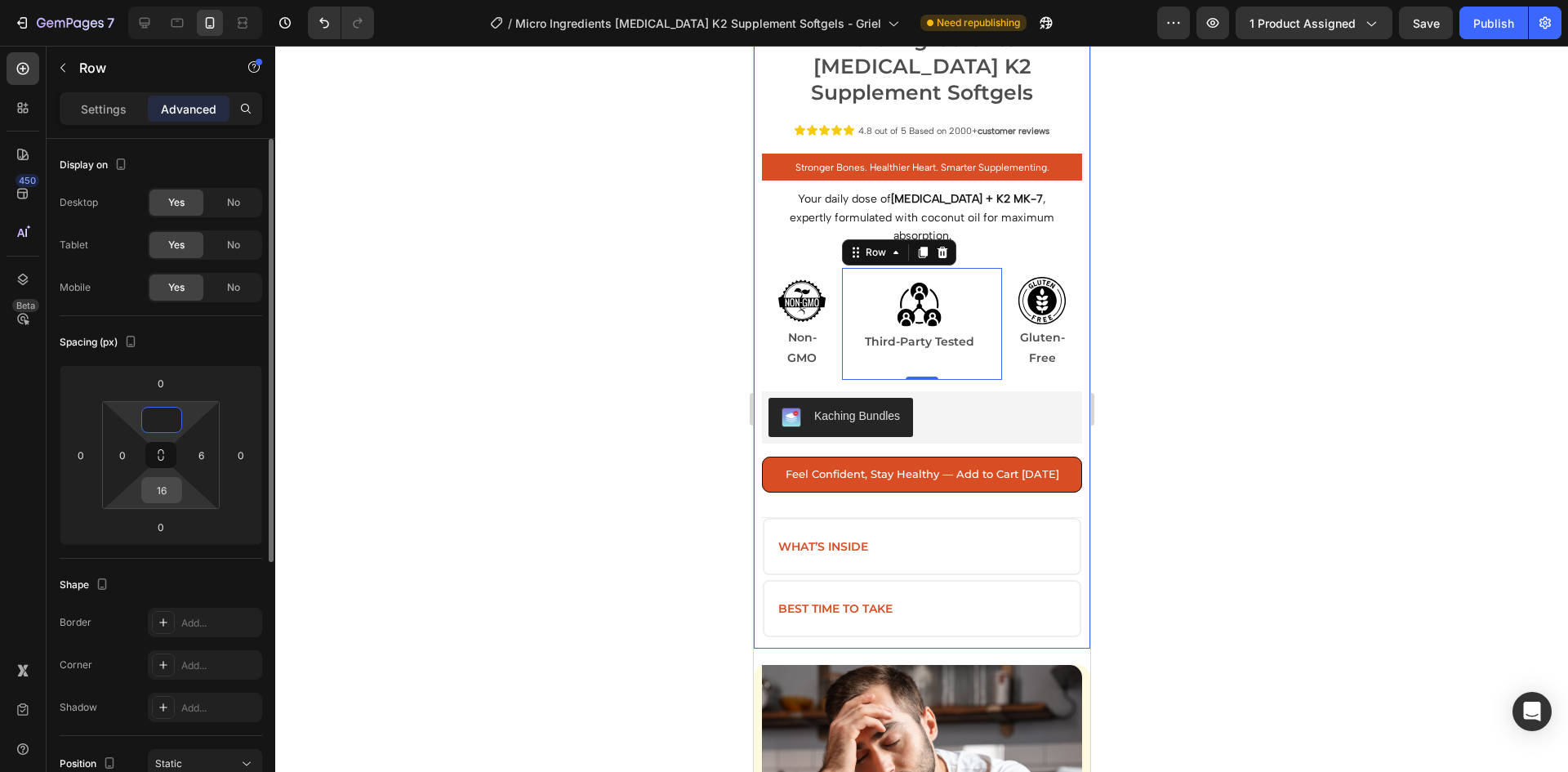
type input "0"
click at [164, 487] on input "16" at bounding box center [161, 490] width 32 height 25
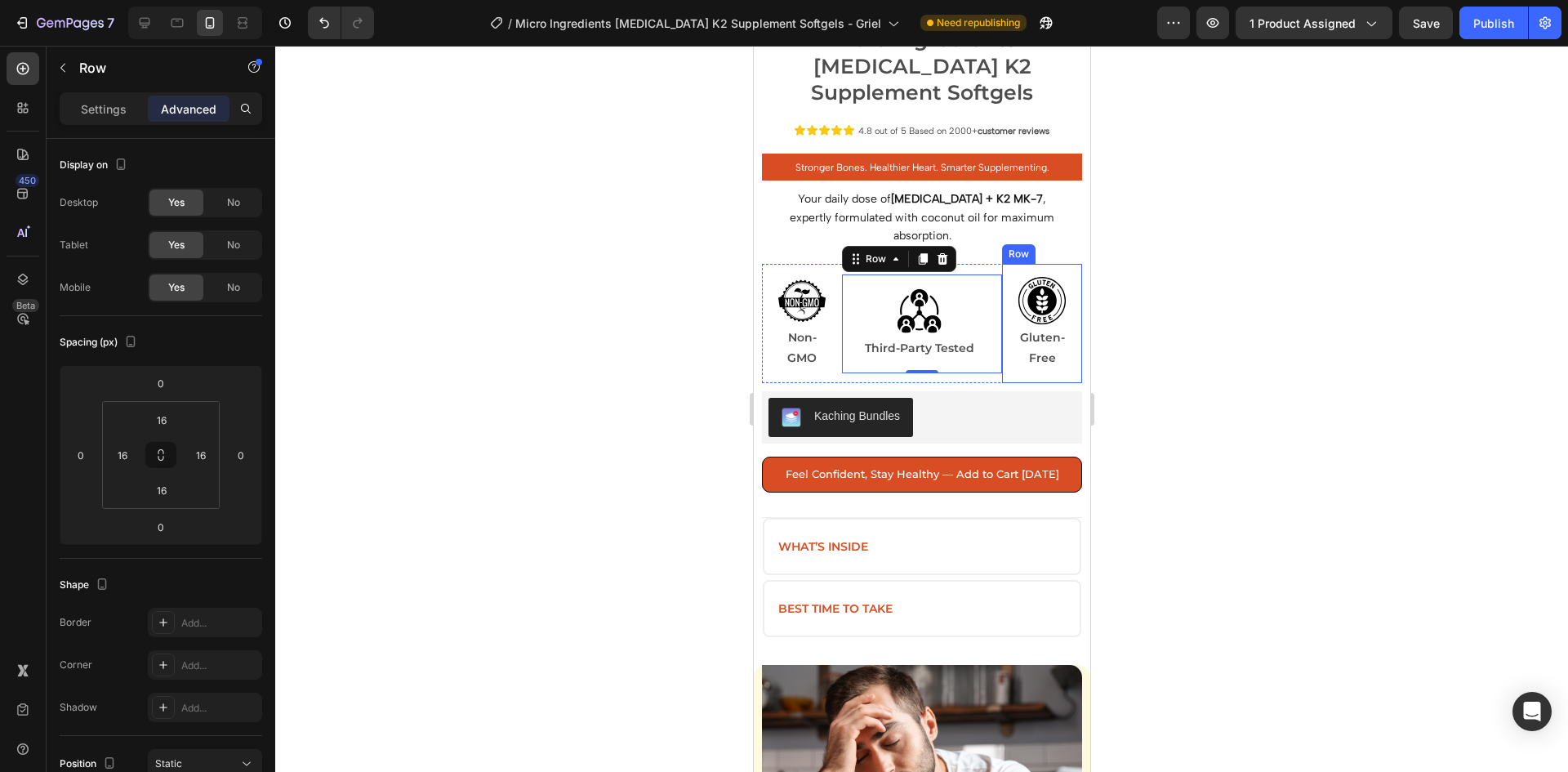
click at [1005, 320] on div "Image Gluten-Free Text Block Row" at bounding box center [1041, 324] width 80 height 120
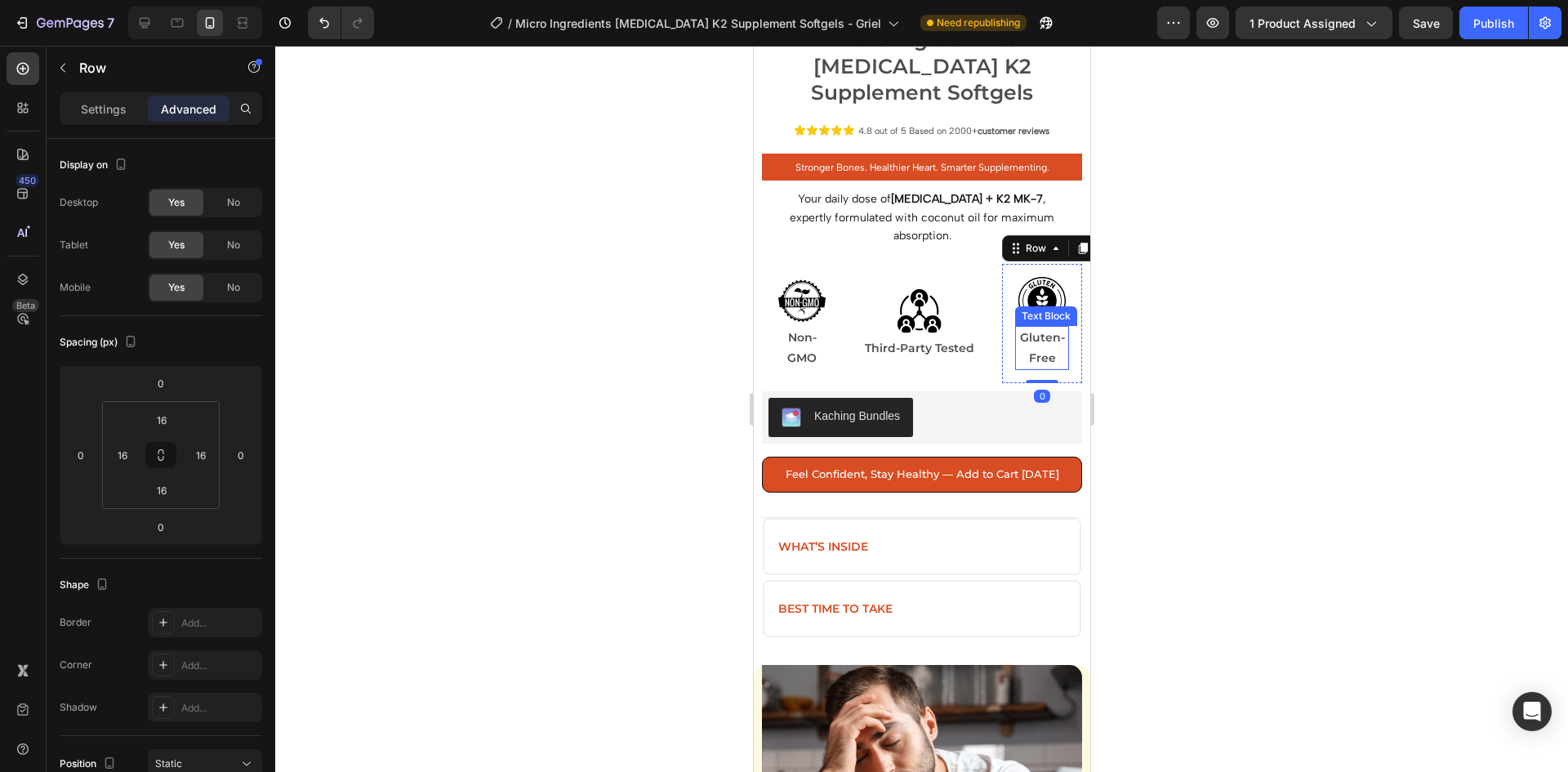
click at [1017, 328] on p "Gluten-Free" at bounding box center [1041, 348] width 50 height 41
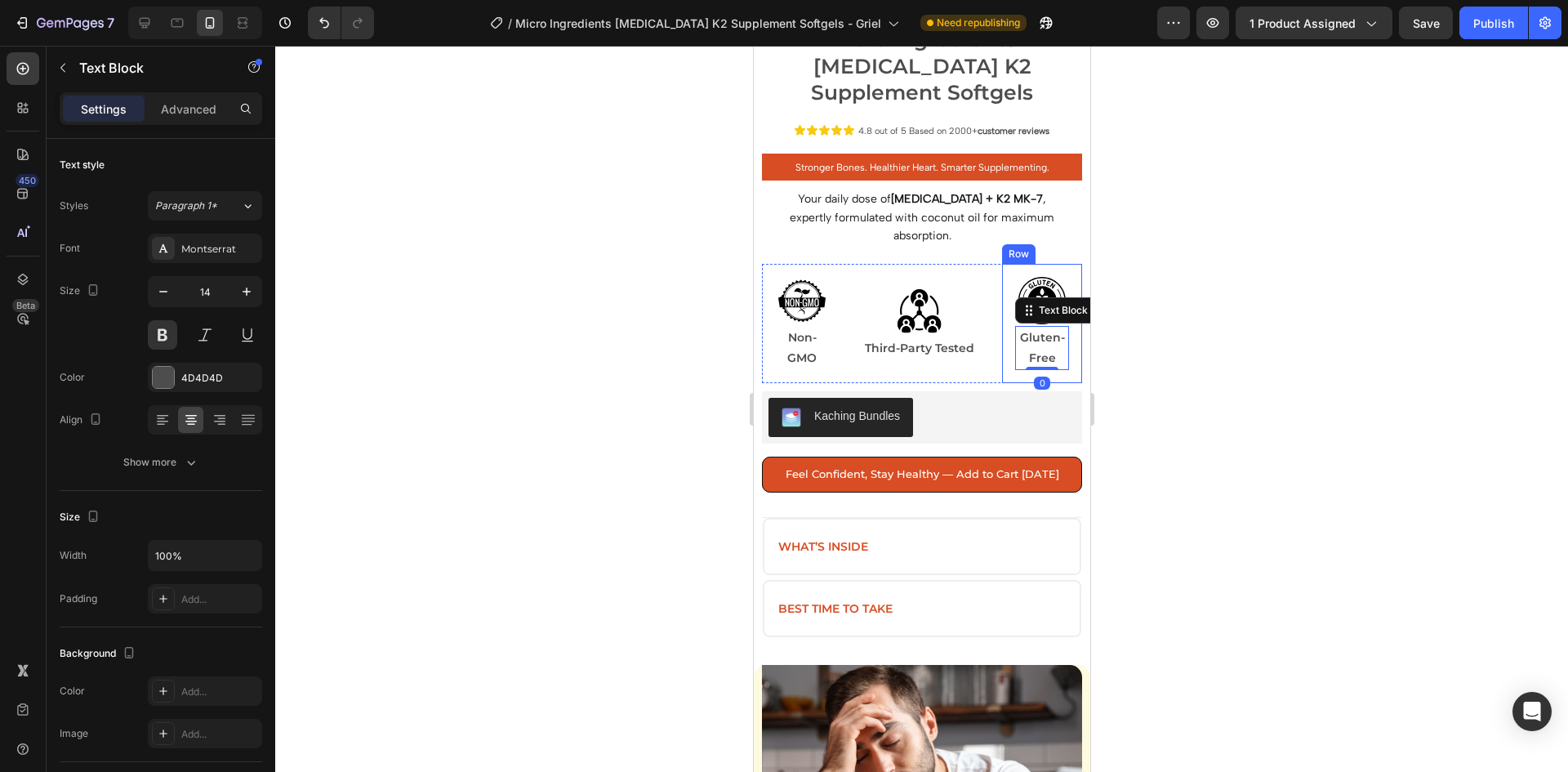
click at [1001, 298] on div "Image Gluten-Free Text Block 0 Row" at bounding box center [1041, 324] width 80 height 120
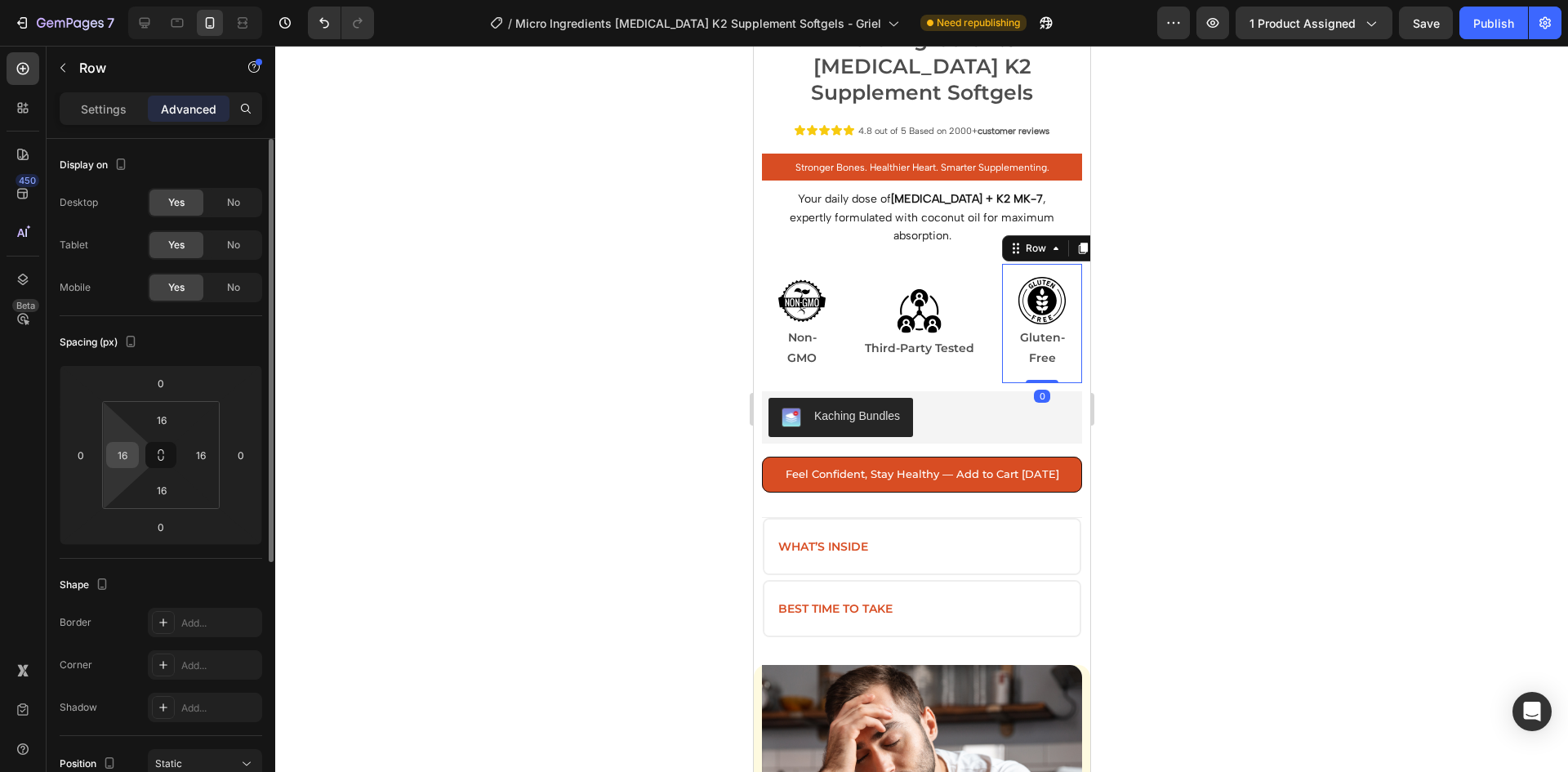
click at [127, 456] on input "16" at bounding box center [122, 455] width 25 height 25
type input "0"
click at [173, 424] on input "16" at bounding box center [161, 420] width 32 height 25
type input "0"
click at [202, 457] on input "16" at bounding box center [201, 455] width 25 height 25
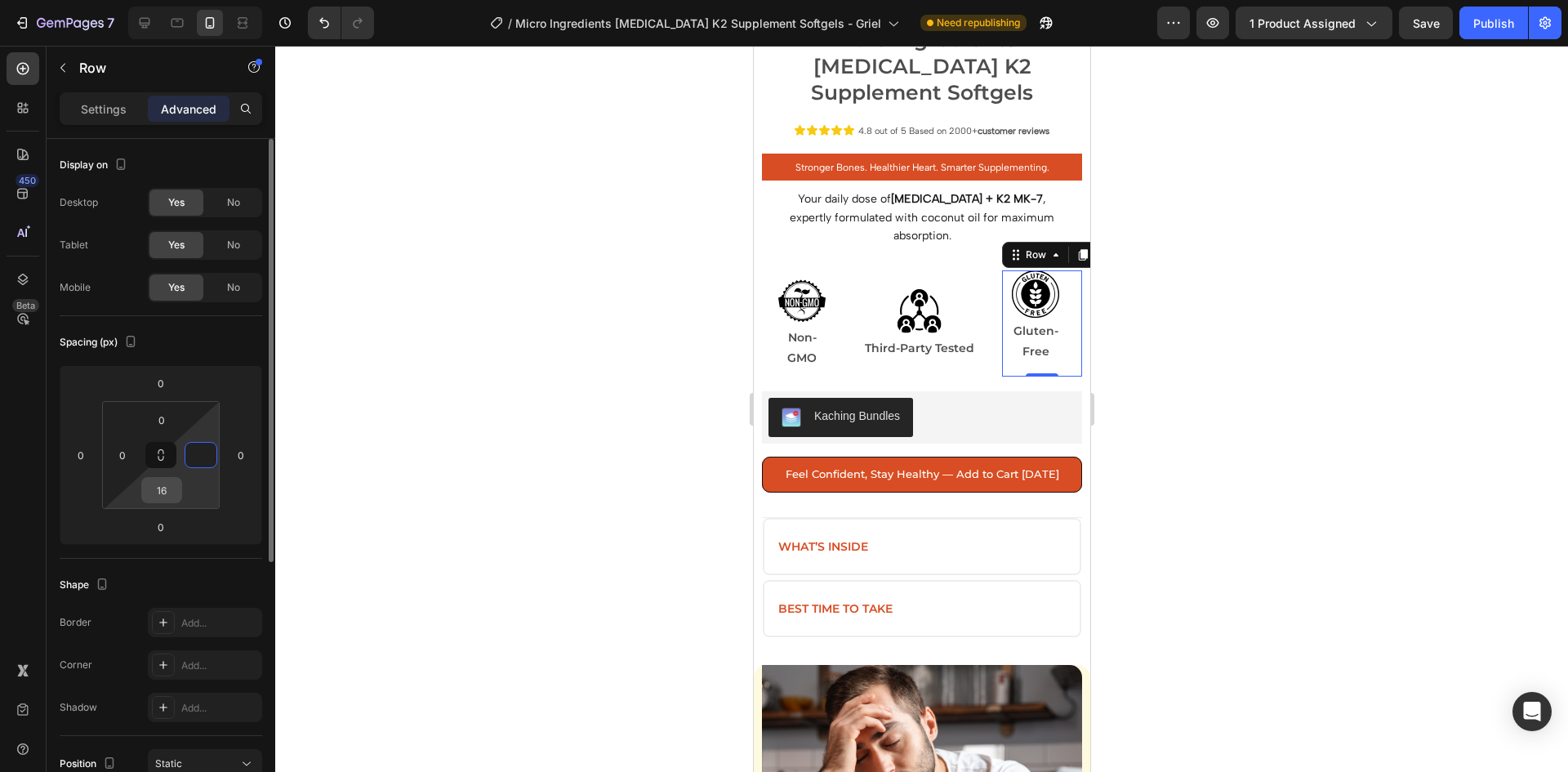
type input "0"
click at [164, 483] on input "16" at bounding box center [161, 490] width 32 height 25
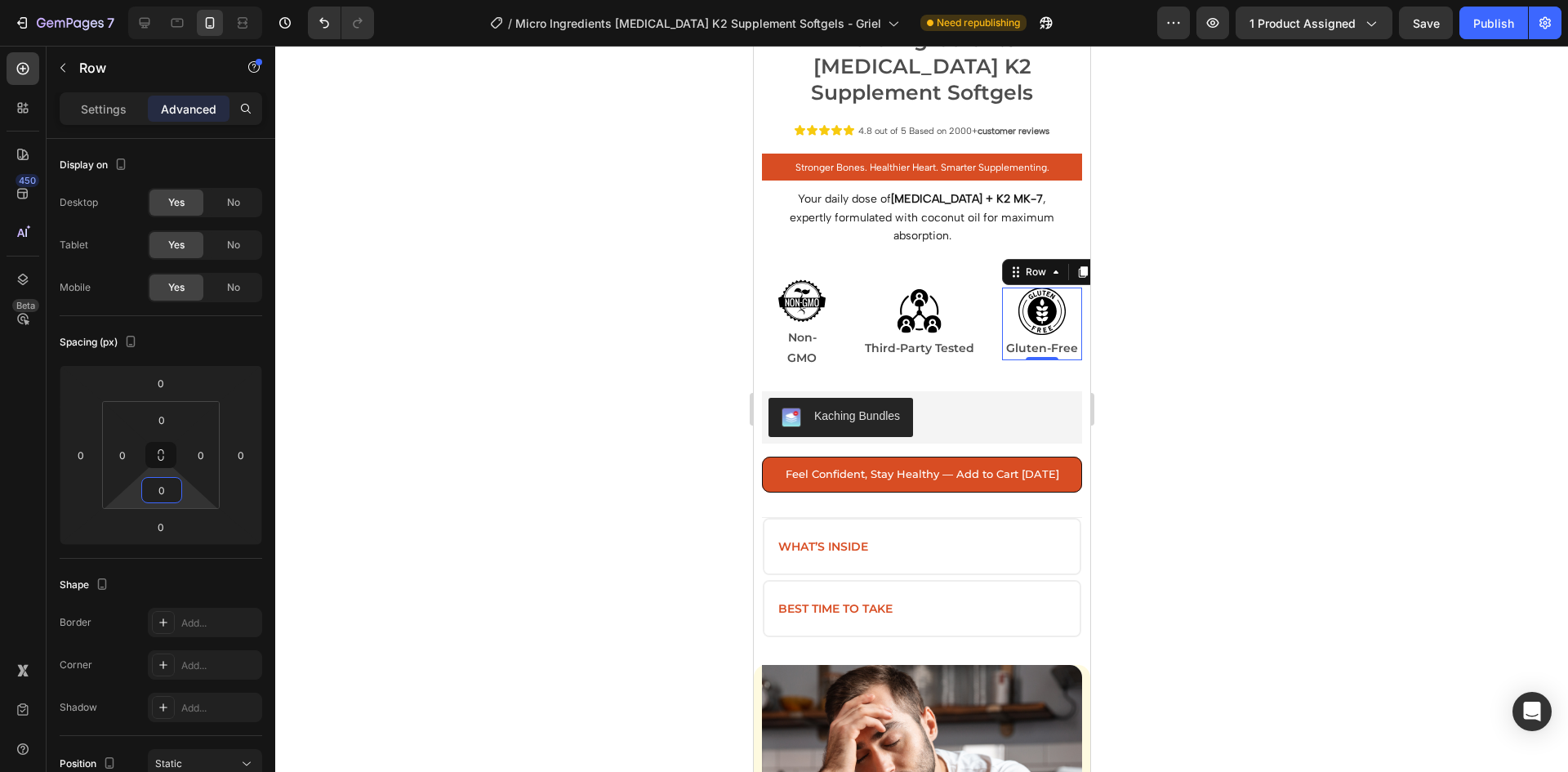
click at [1142, 362] on div at bounding box center [922, 408] width 1293 height 726
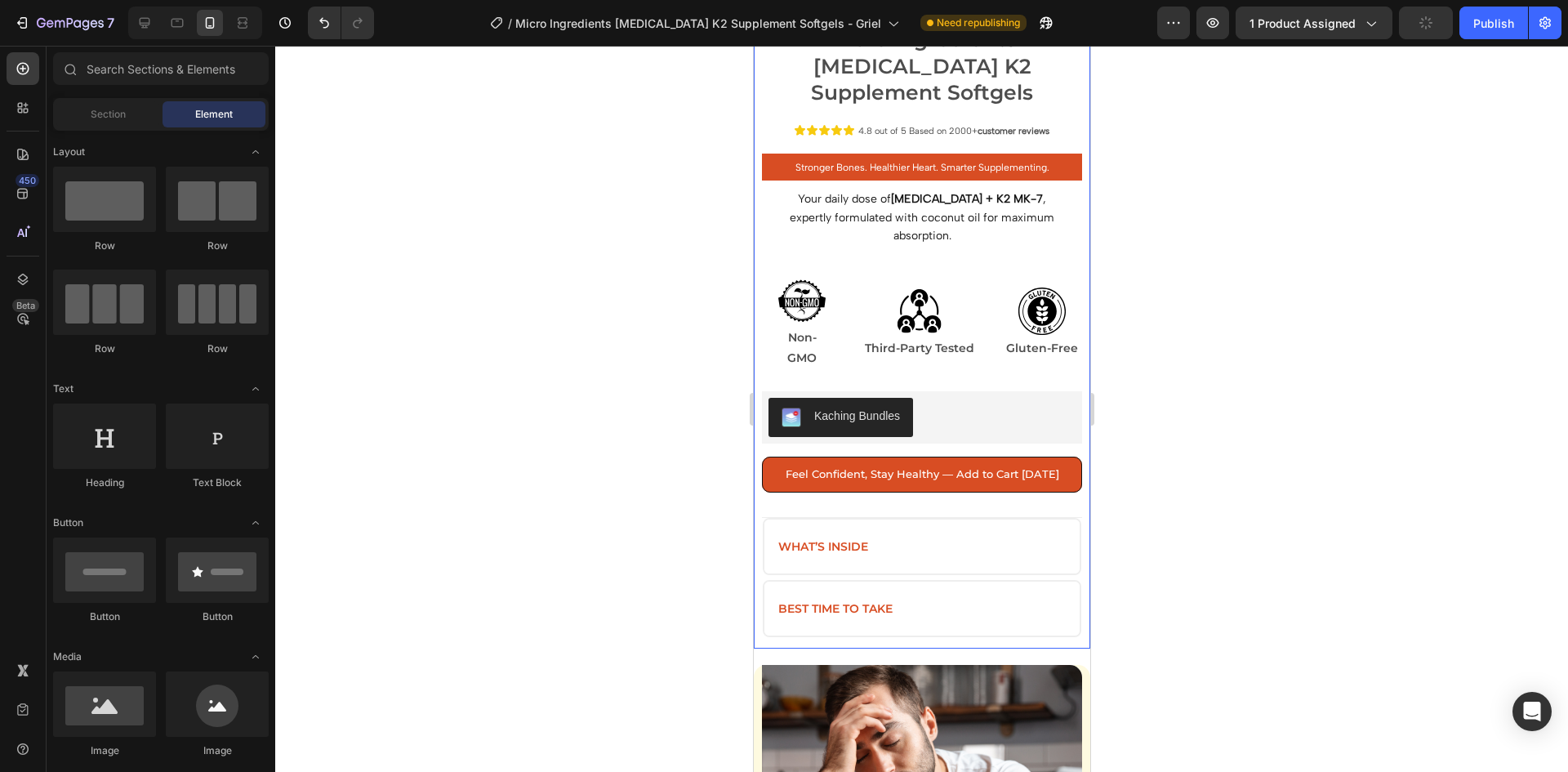
click at [1072, 255] on div "Product Images Micro Ingredients [MEDICAL_DATA] K2 Supplement Softgels Product …" at bounding box center [922, 131] width 337 height 1036
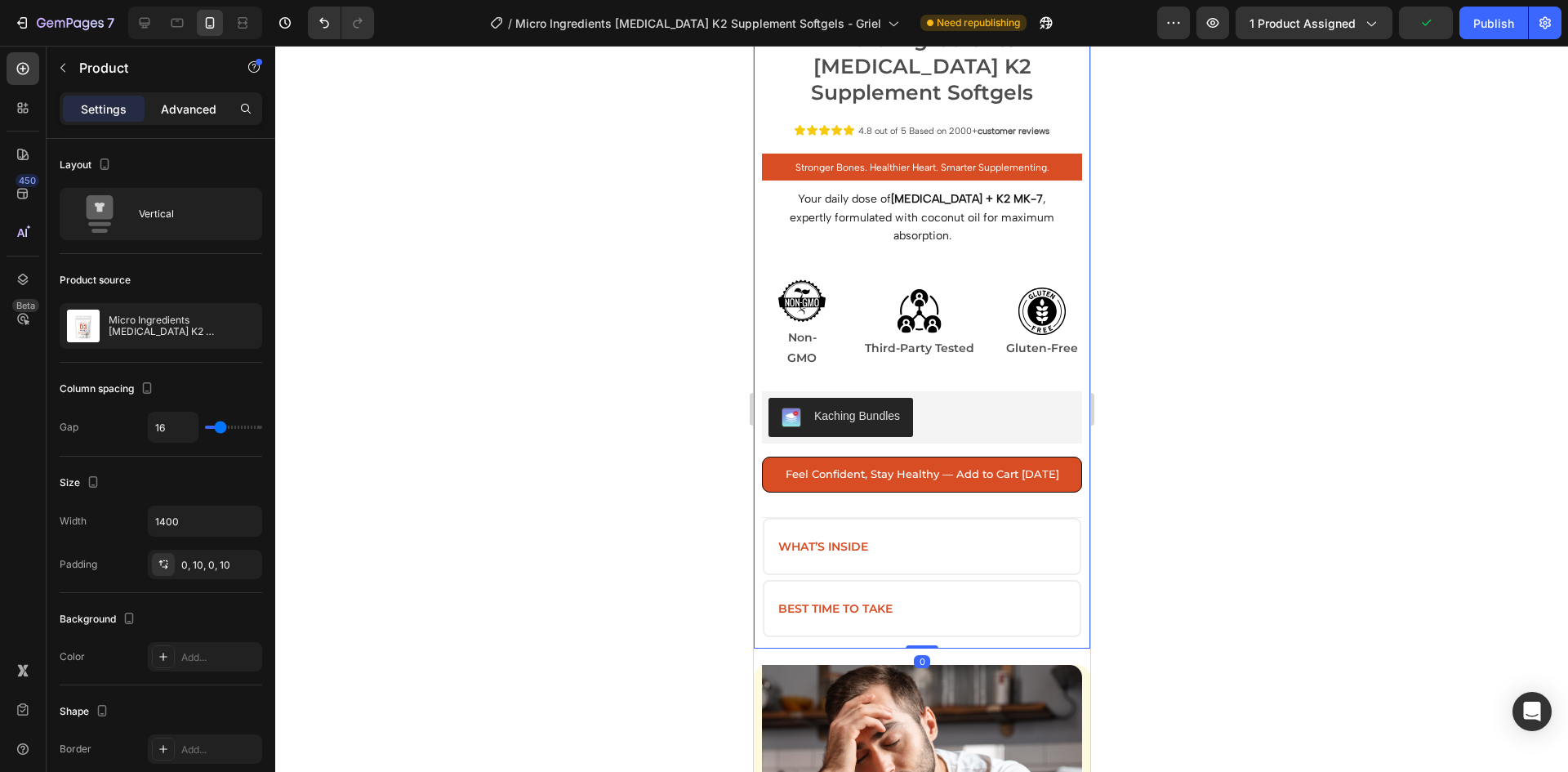
click at [196, 116] on p "Advanced" at bounding box center [189, 109] width 56 height 17
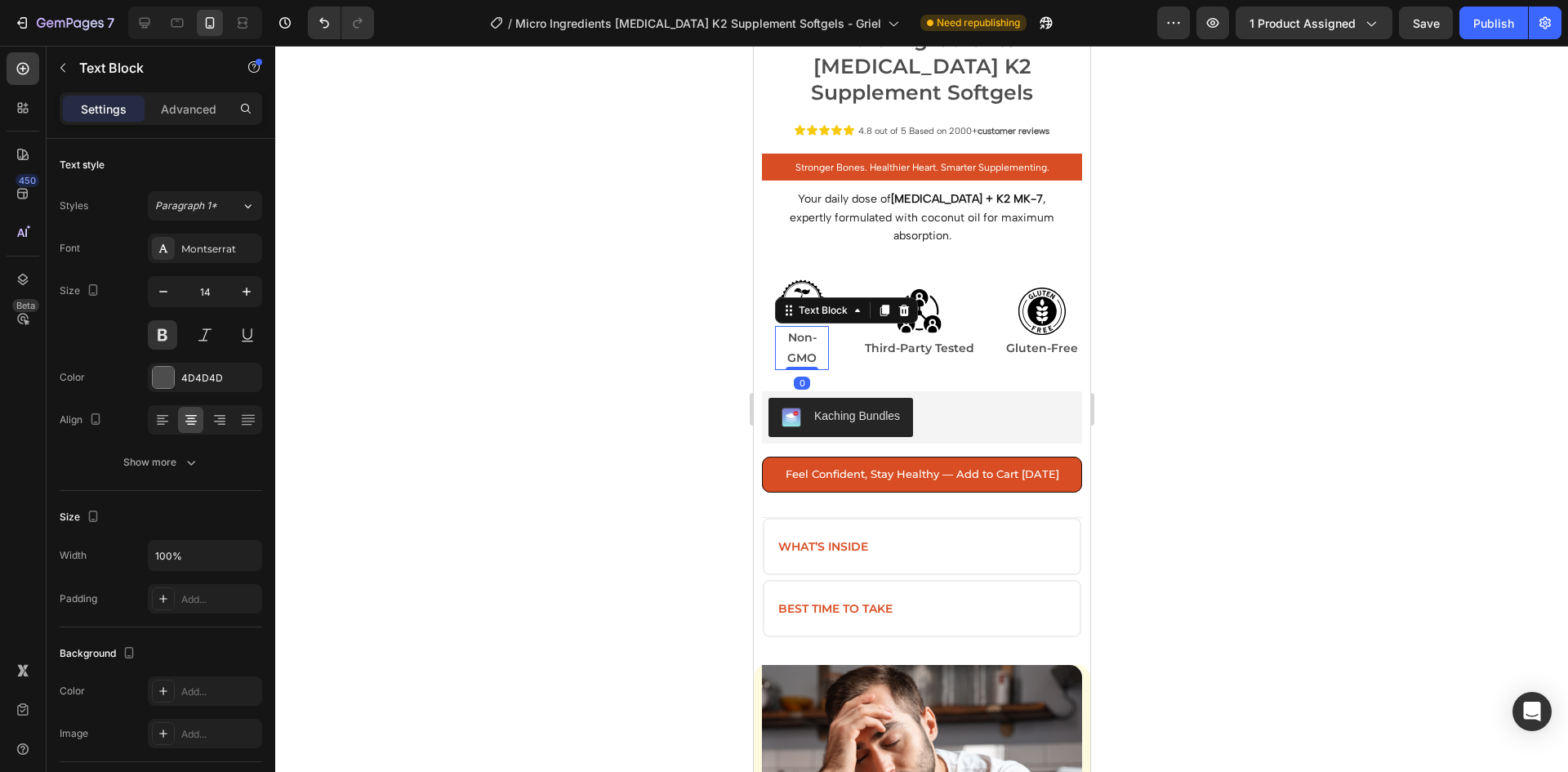
click at [790, 328] on p "Non-GMO" at bounding box center [801, 348] width 50 height 41
click at [828, 299] on div "Image Non-GMO Text Block Row 0" at bounding box center [801, 324] width 80 height 120
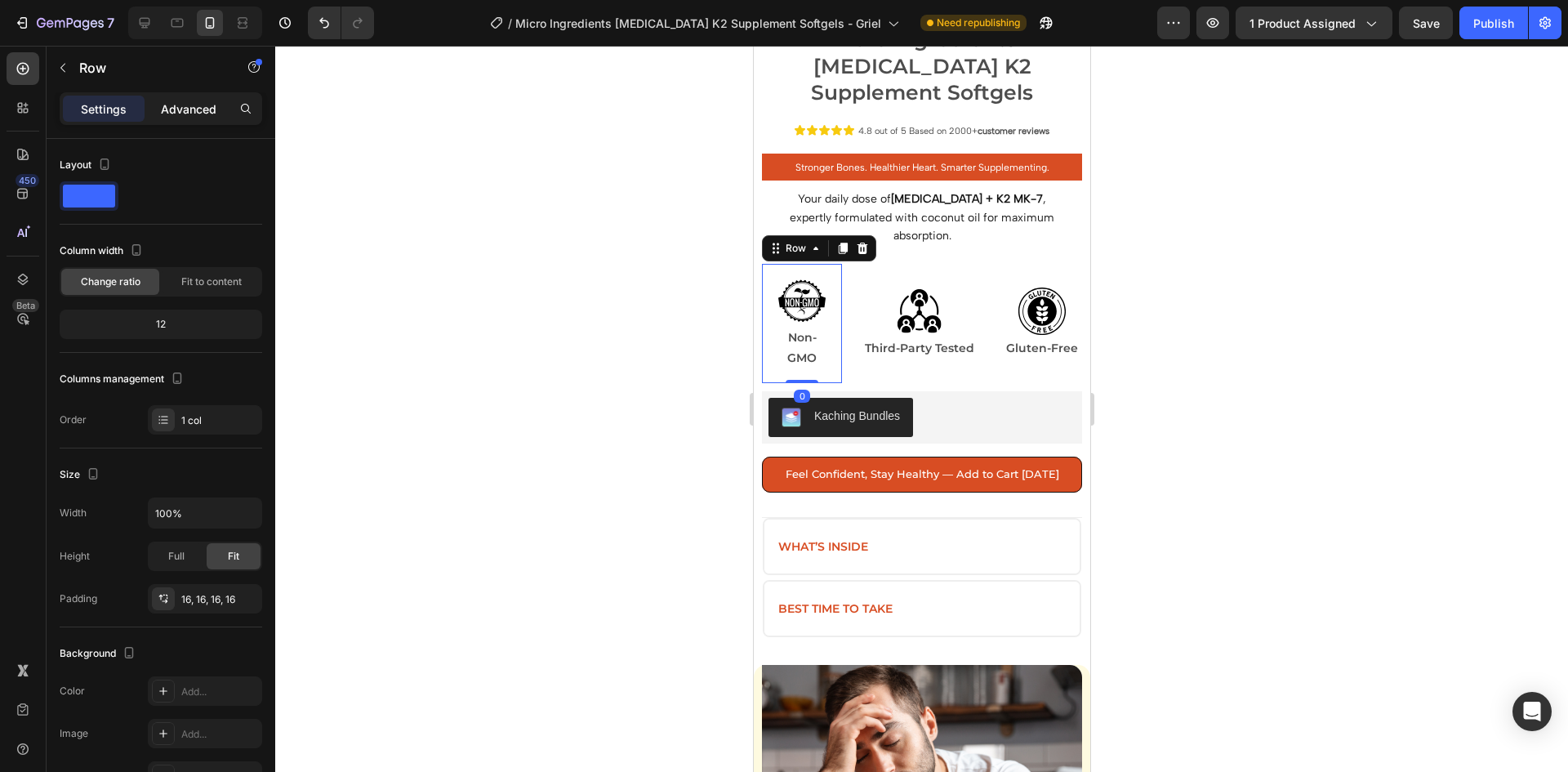
click at [190, 116] on p "Advanced" at bounding box center [189, 109] width 56 height 17
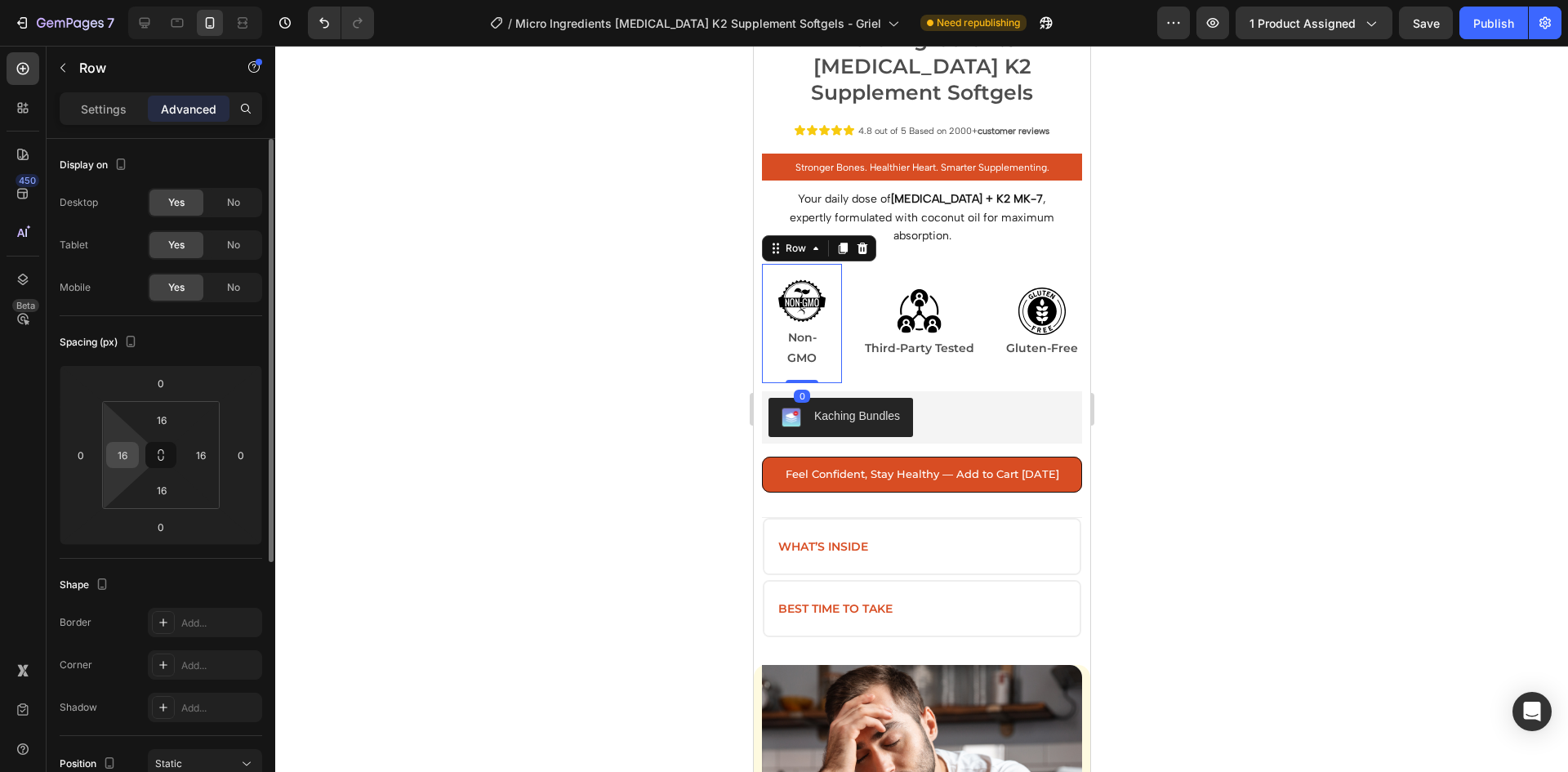
click at [127, 455] on input "16" at bounding box center [122, 455] width 25 height 25
type input "0"
click at [168, 423] on input "16" at bounding box center [161, 420] width 32 height 25
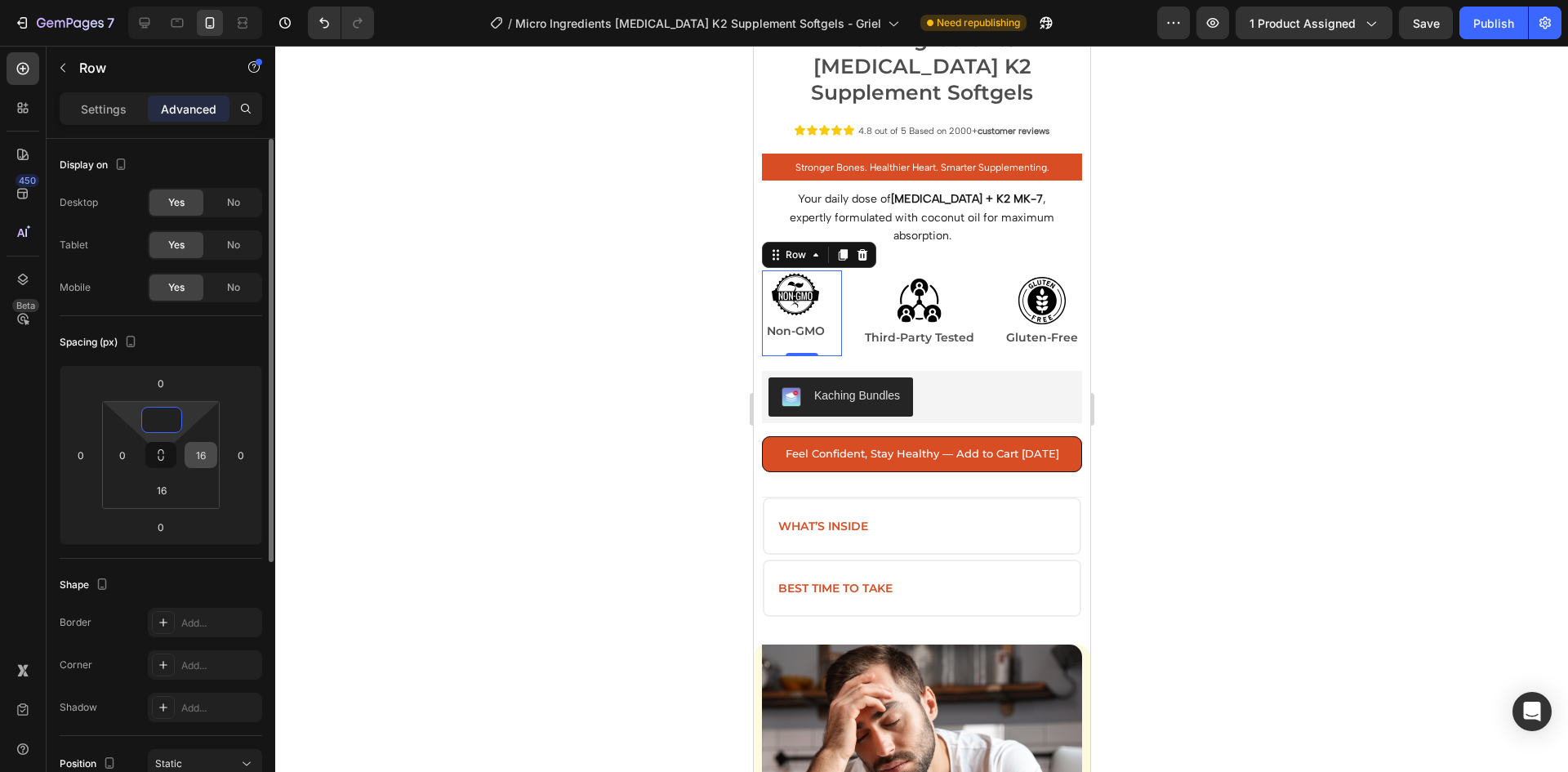
type input "0"
click at [196, 452] on input "16" at bounding box center [201, 455] width 25 height 25
type input "0"
click at [159, 488] on input "16" at bounding box center [161, 490] width 32 height 25
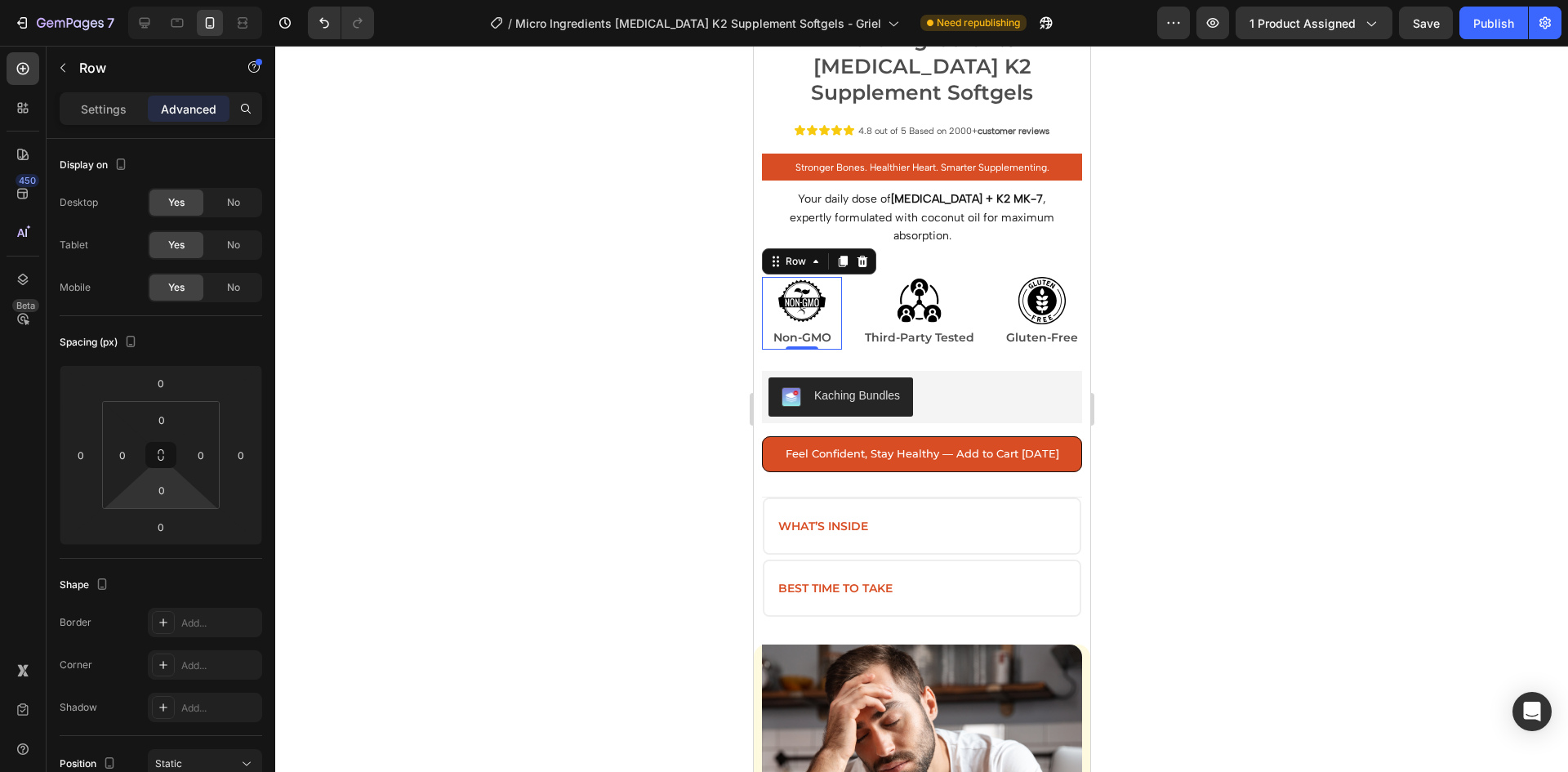
click at [1158, 312] on div at bounding box center [922, 408] width 1293 height 726
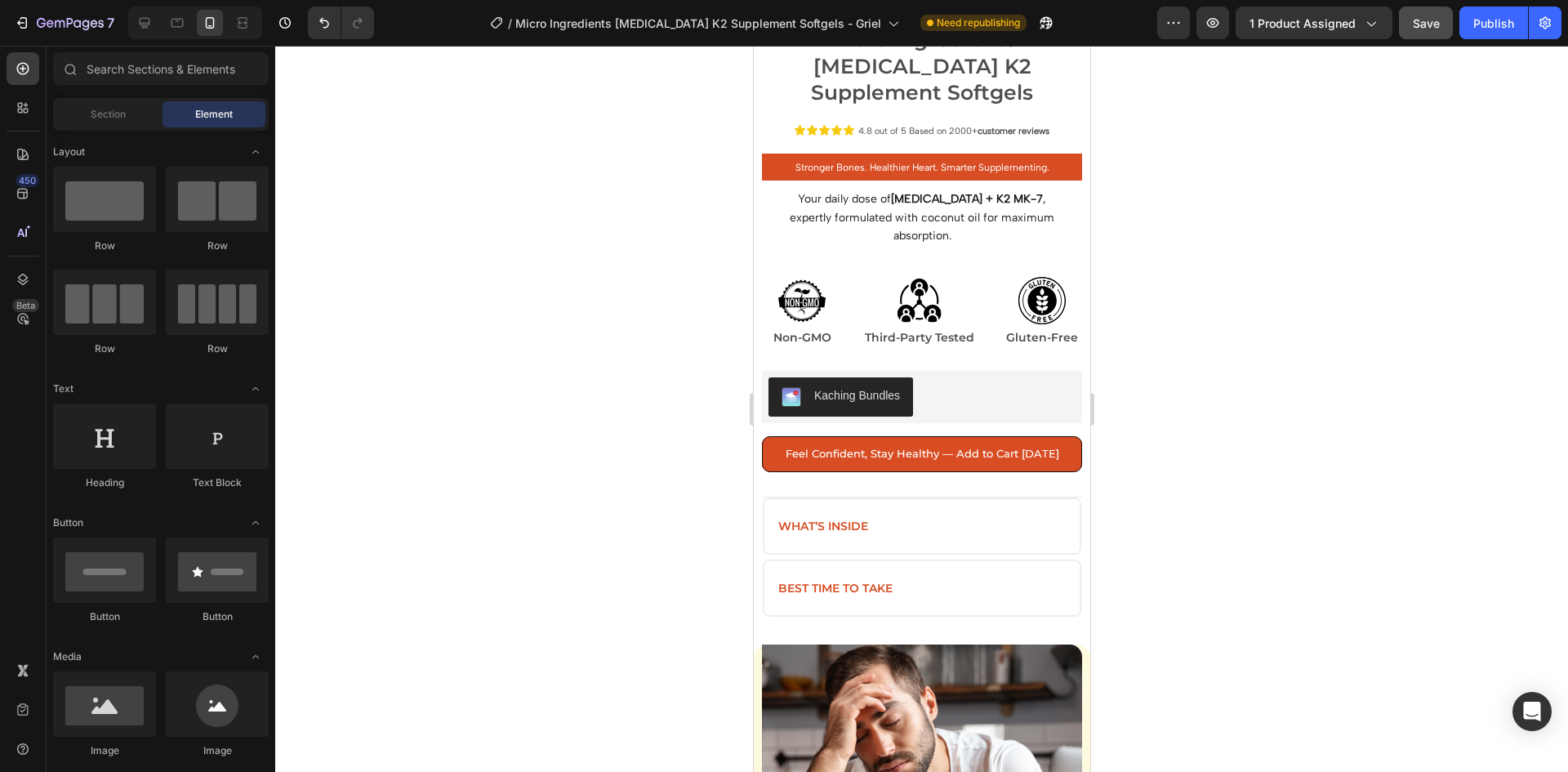
click at [1420, 21] on span "Save" at bounding box center [1427, 23] width 27 height 14
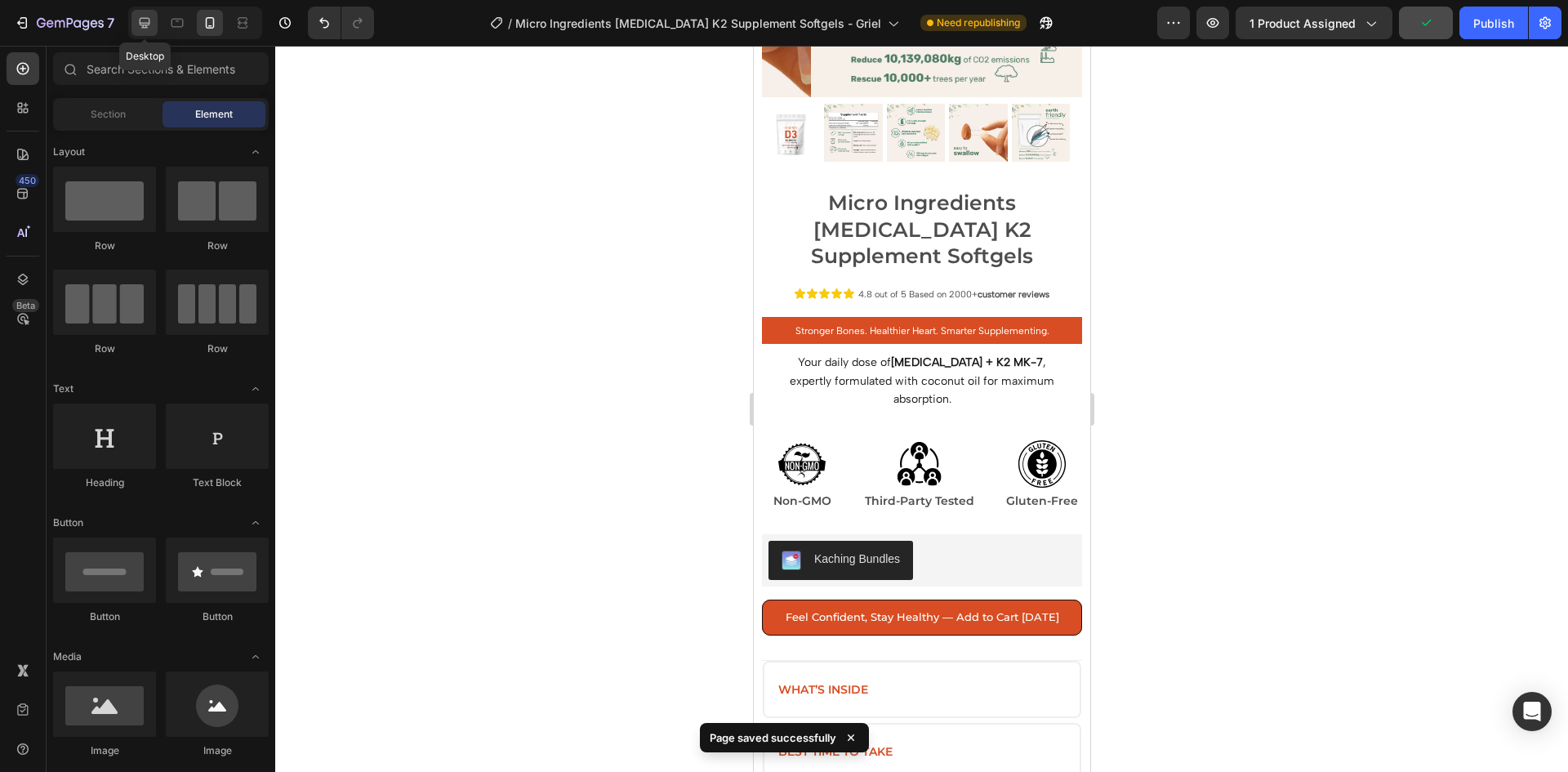
click at [149, 23] on icon at bounding box center [144, 23] width 10 height 10
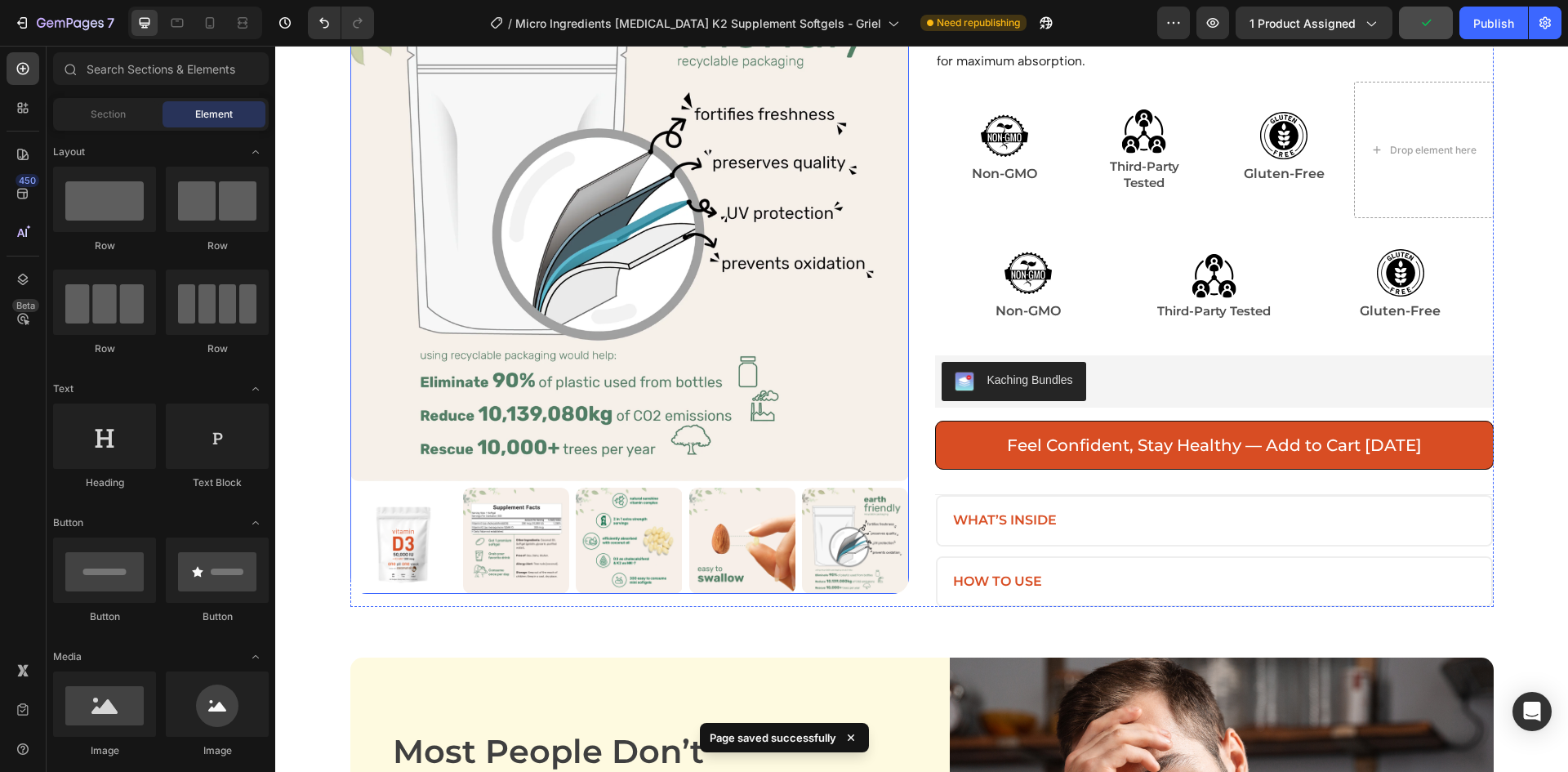
scroll to position [409, 0]
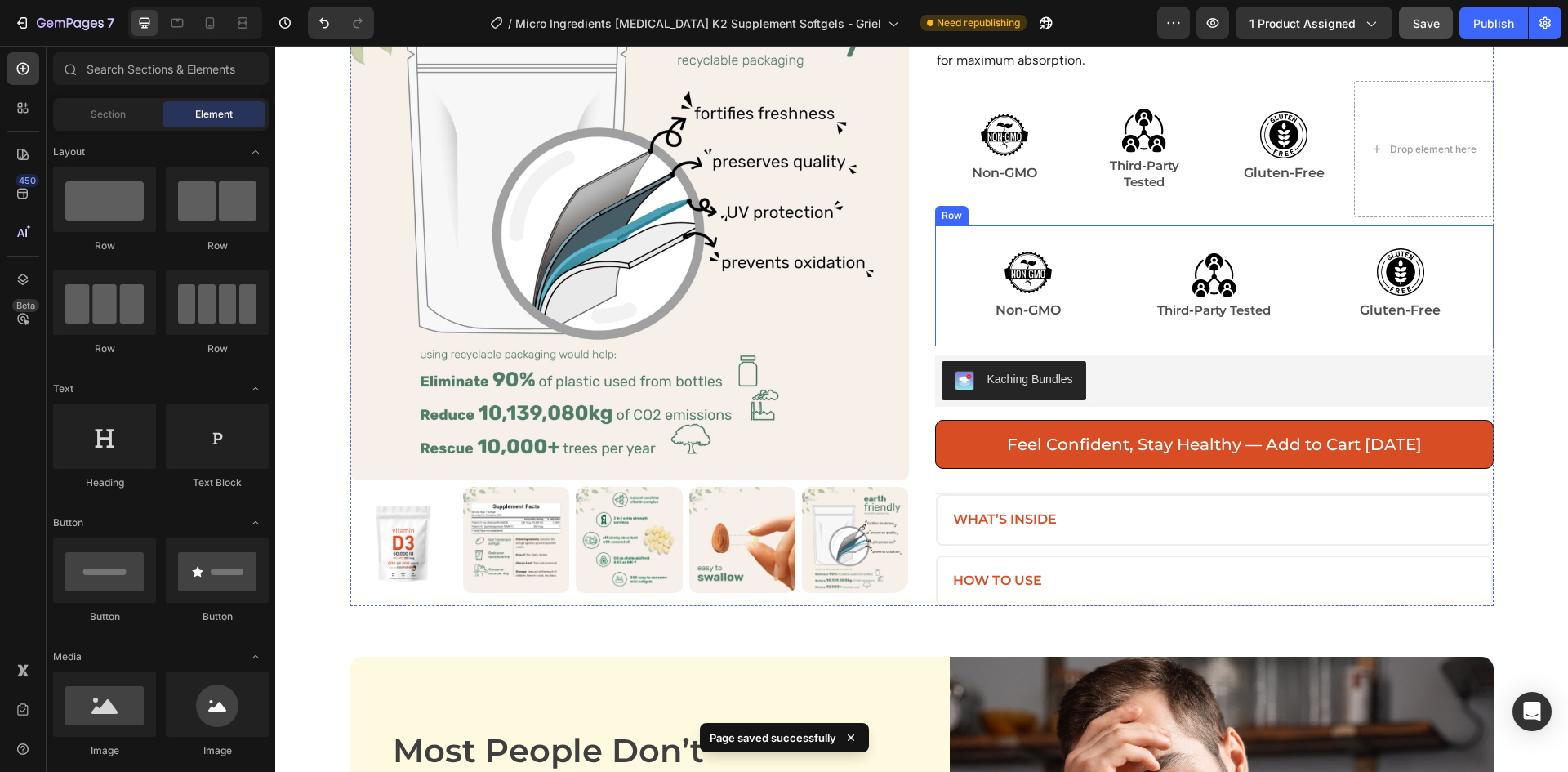
click at [1111, 226] on div "Image Non-GMO Text Block Row" at bounding box center [1028, 286] width 186 height 121
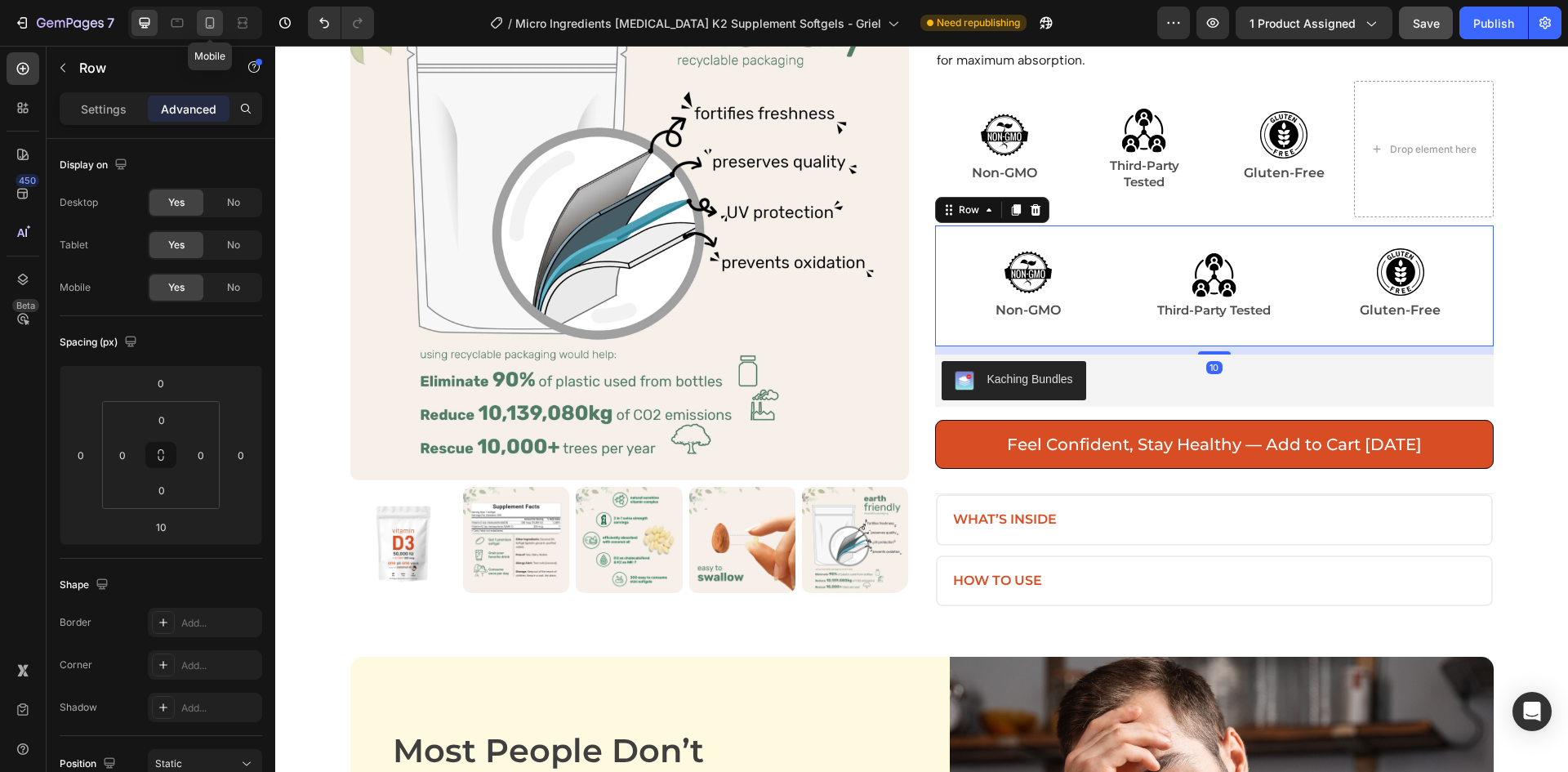
click at [204, 32] on div at bounding box center [210, 23] width 27 height 27
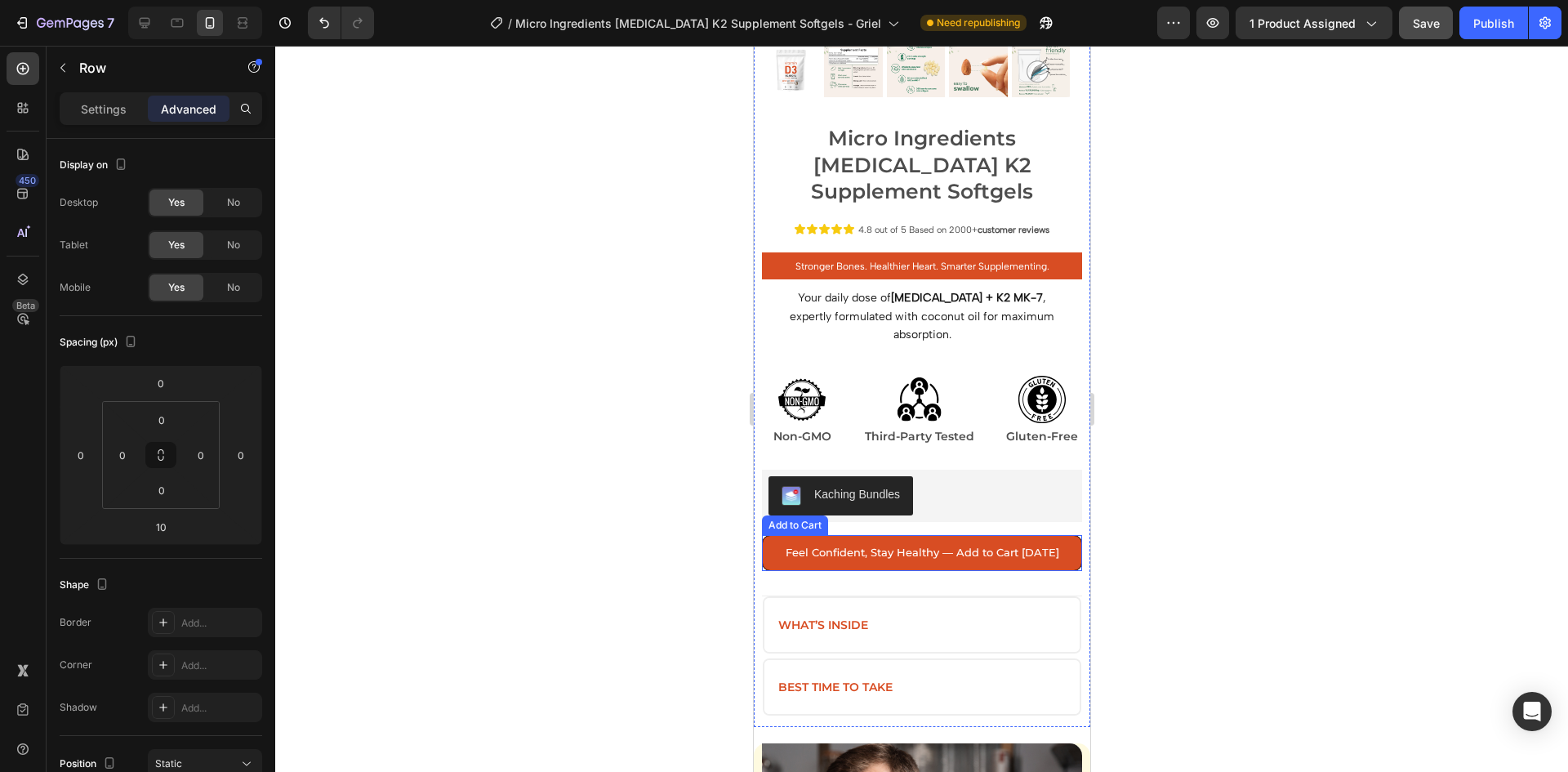
scroll to position [572, 0]
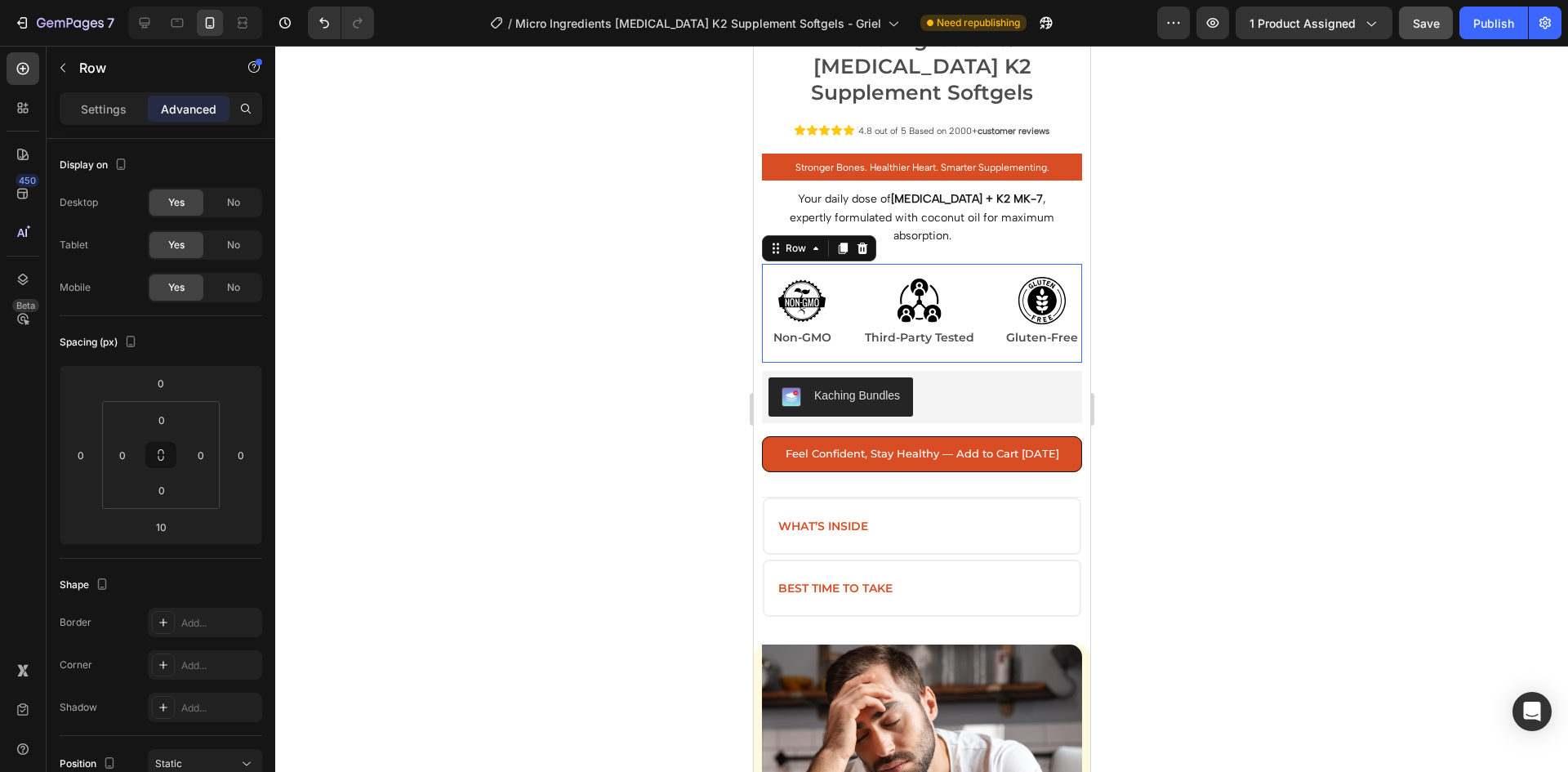
drag, startPoint x: 992, startPoint y: 231, endPoint x: 1408, endPoint y: 274, distance: 418.2
click at [1001, 264] on div "Image Gluten-Free Text Block Row" at bounding box center [1041, 313] width 80 height 99
click at [233, 250] on span "No" at bounding box center [233, 244] width 13 height 14
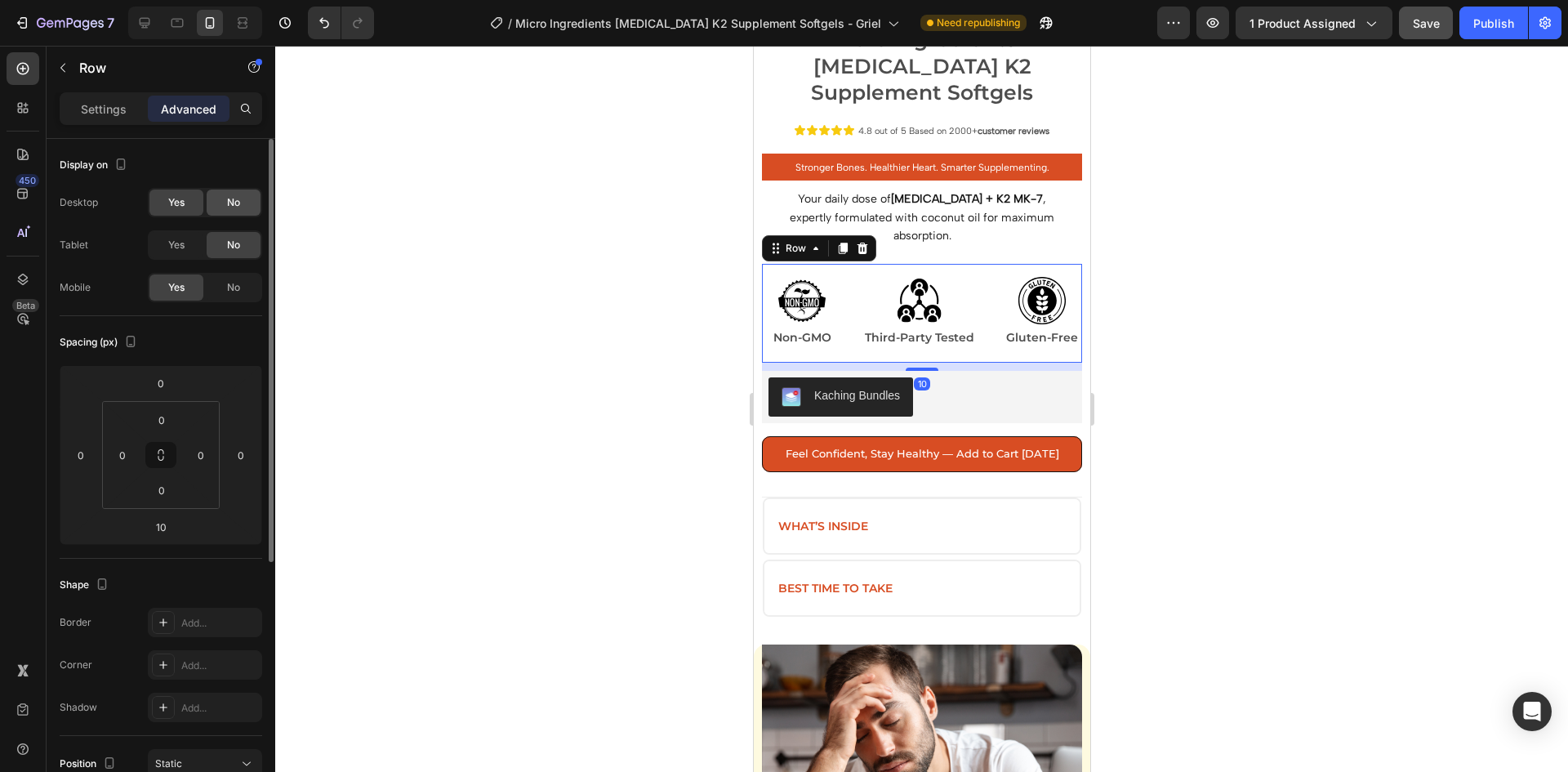
click at [235, 204] on span "No" at bounding box center [233, 202] width 13 height 14
drag, startPoint x: 141, startPoint y: 14, endPoint x: 377, endPoint y: 311, distance: 379.3
click at [141, 14] on icon at bounding box center [144, 22] width 16 height 16
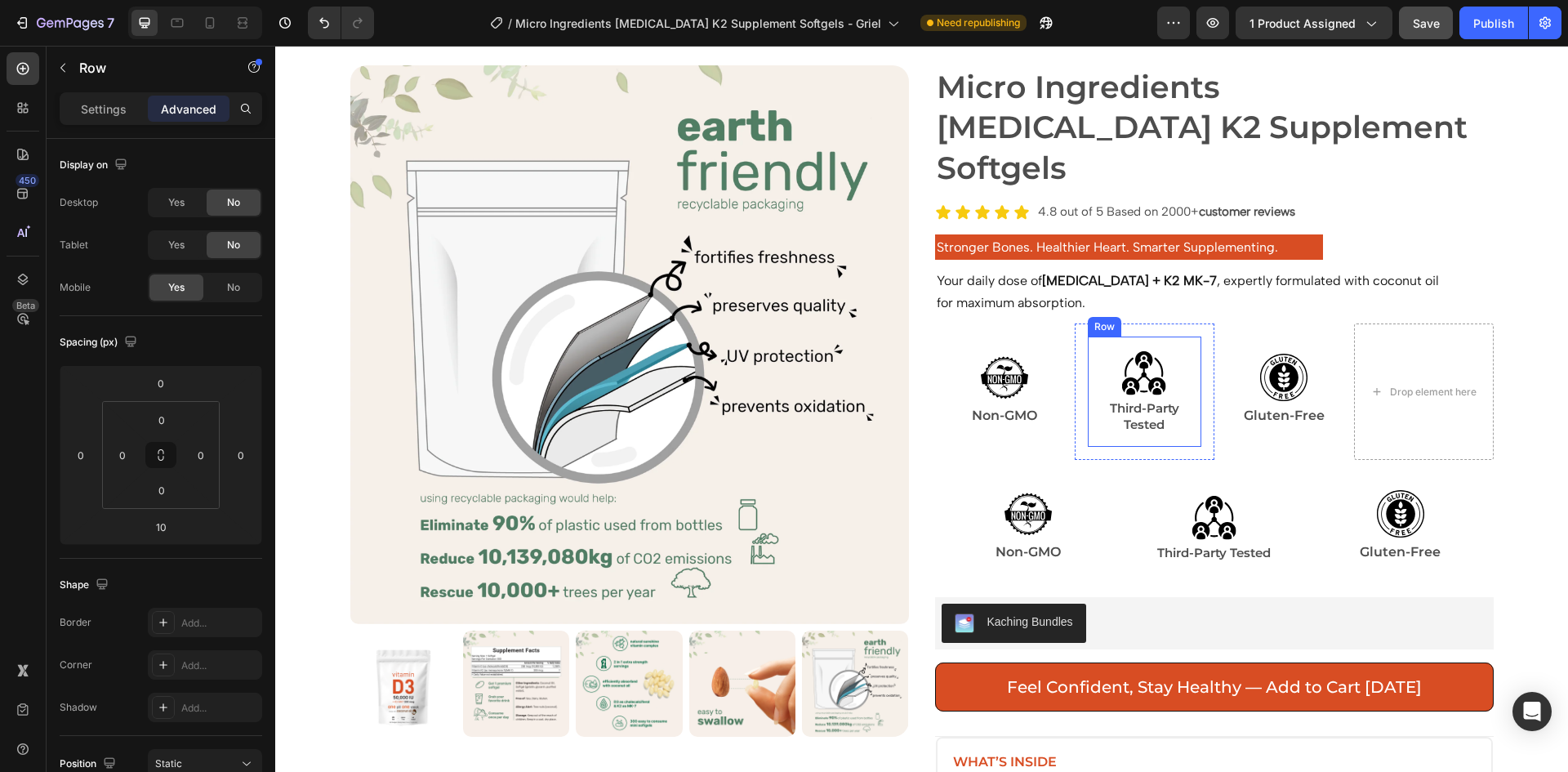
scroll to position [161, 0]
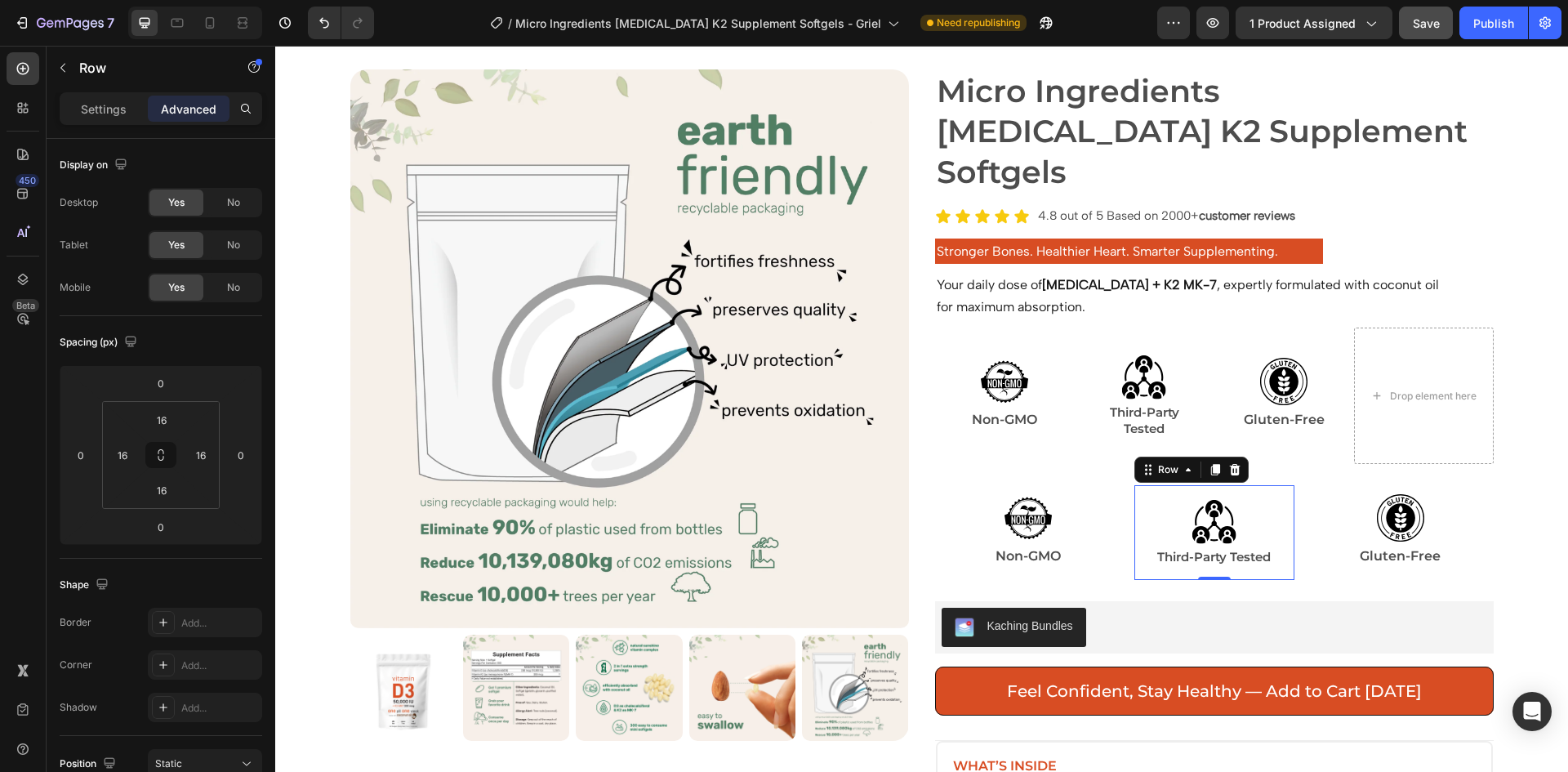
click at [1134, 485] on div "Image Third-Party Tested Text Block Row 0" at bounding box center [1214, 533] width 160 height 95
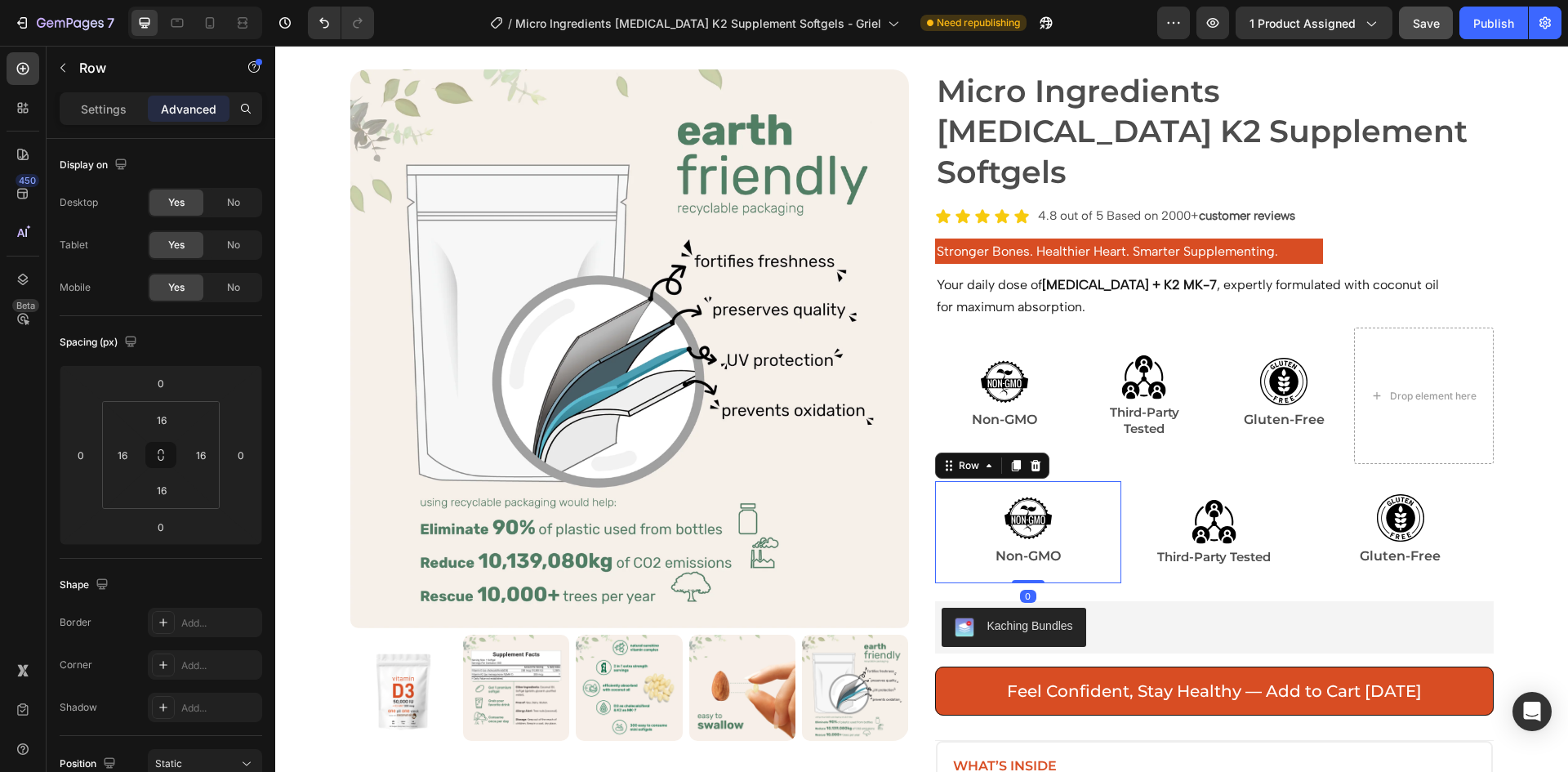
click at [1109, 481] on div "Image Non-GMO Text Block Row 0" at bounding box center [1028, 533] width 186 height 103
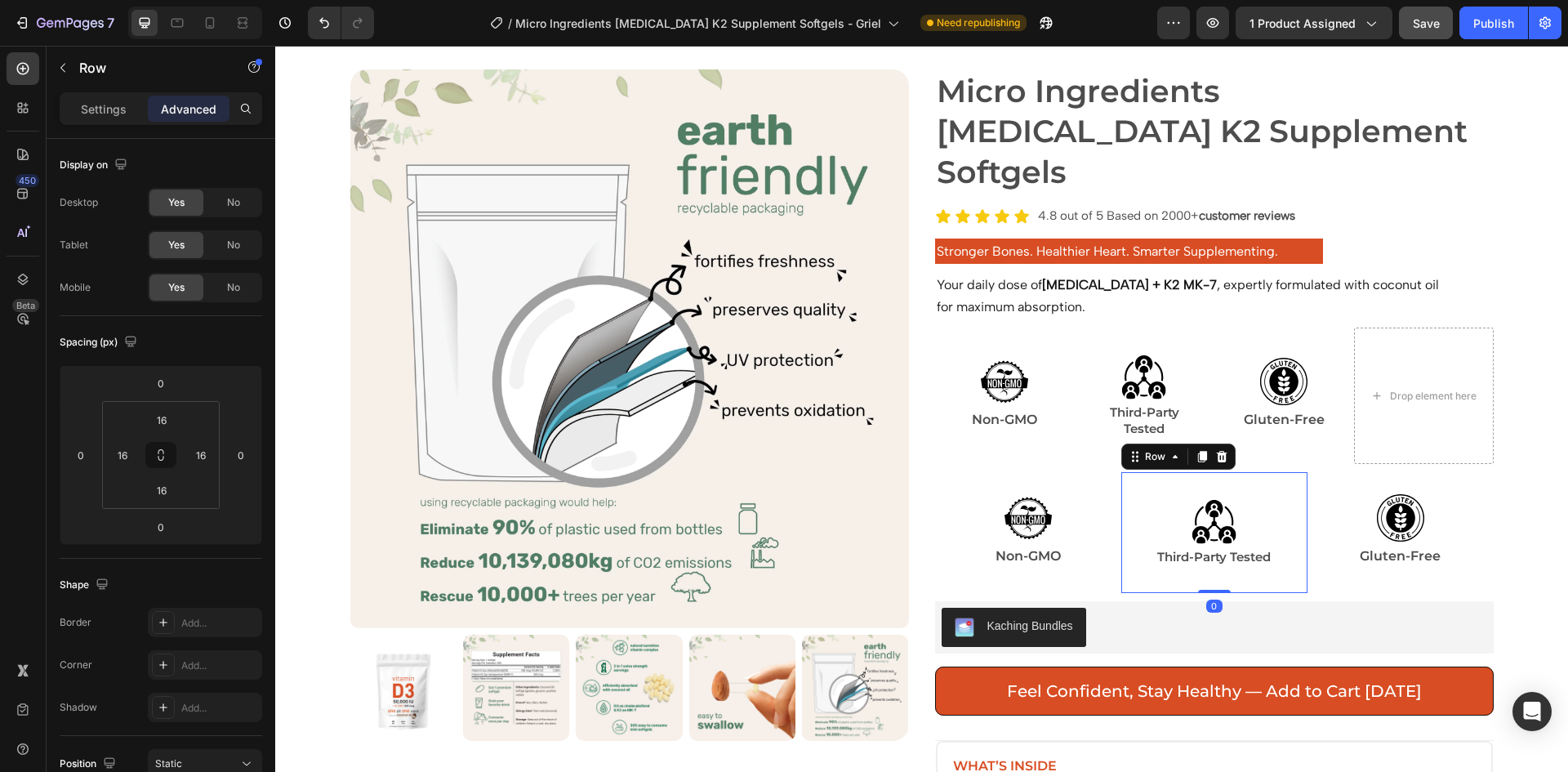
click at [1122, 472] on div "Image Third-Party Tested Text Block Row Row 0" at bounding box center [1215, 532] width 186 height 121
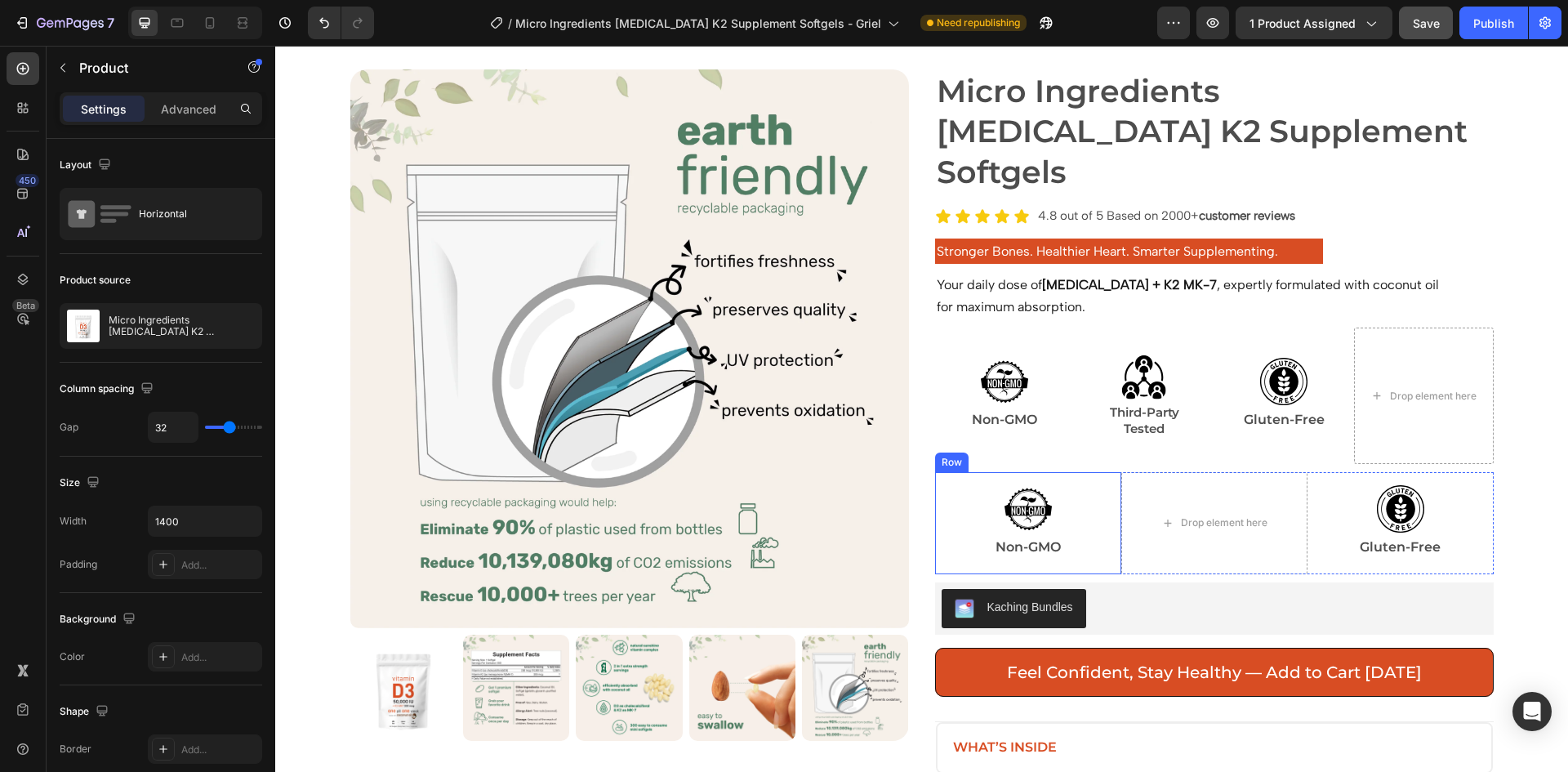
click at [1111, 431] on div "Micro Ingredients [MEDICAL_DATA] K2 Supplement Softgels Product Title Icon Icon…" at bounding box center [1214, 452] width 559 height 765
click at [1124, 472] on div "Drop element here" at bounding box center [1215, 523] width 186 height 103
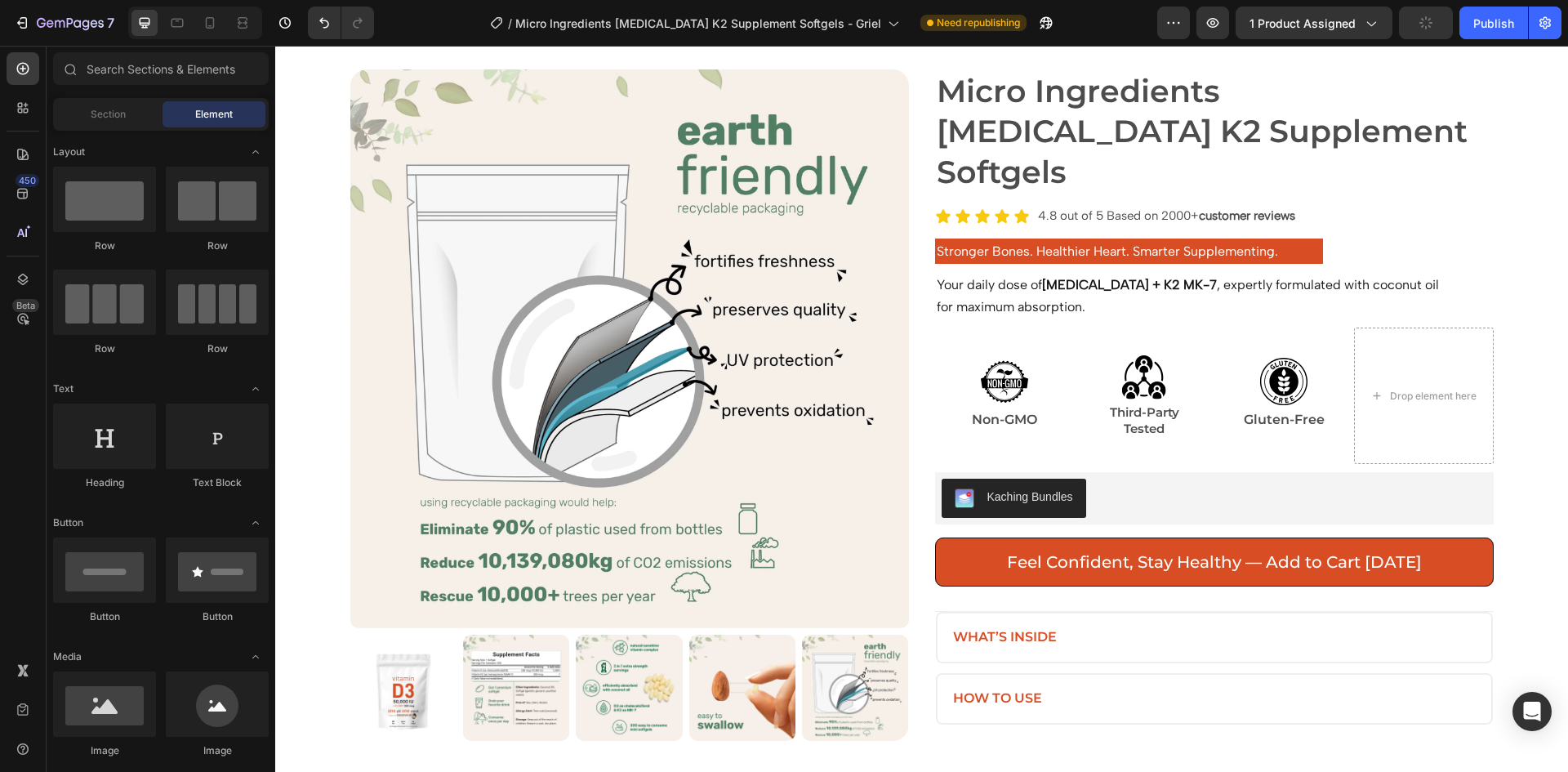
click at [208, 37] on div at bounding box center [195, 23] width 134 height 32
click at [207, 26] on icon at bounding box center [210, 22] width 16 height 16
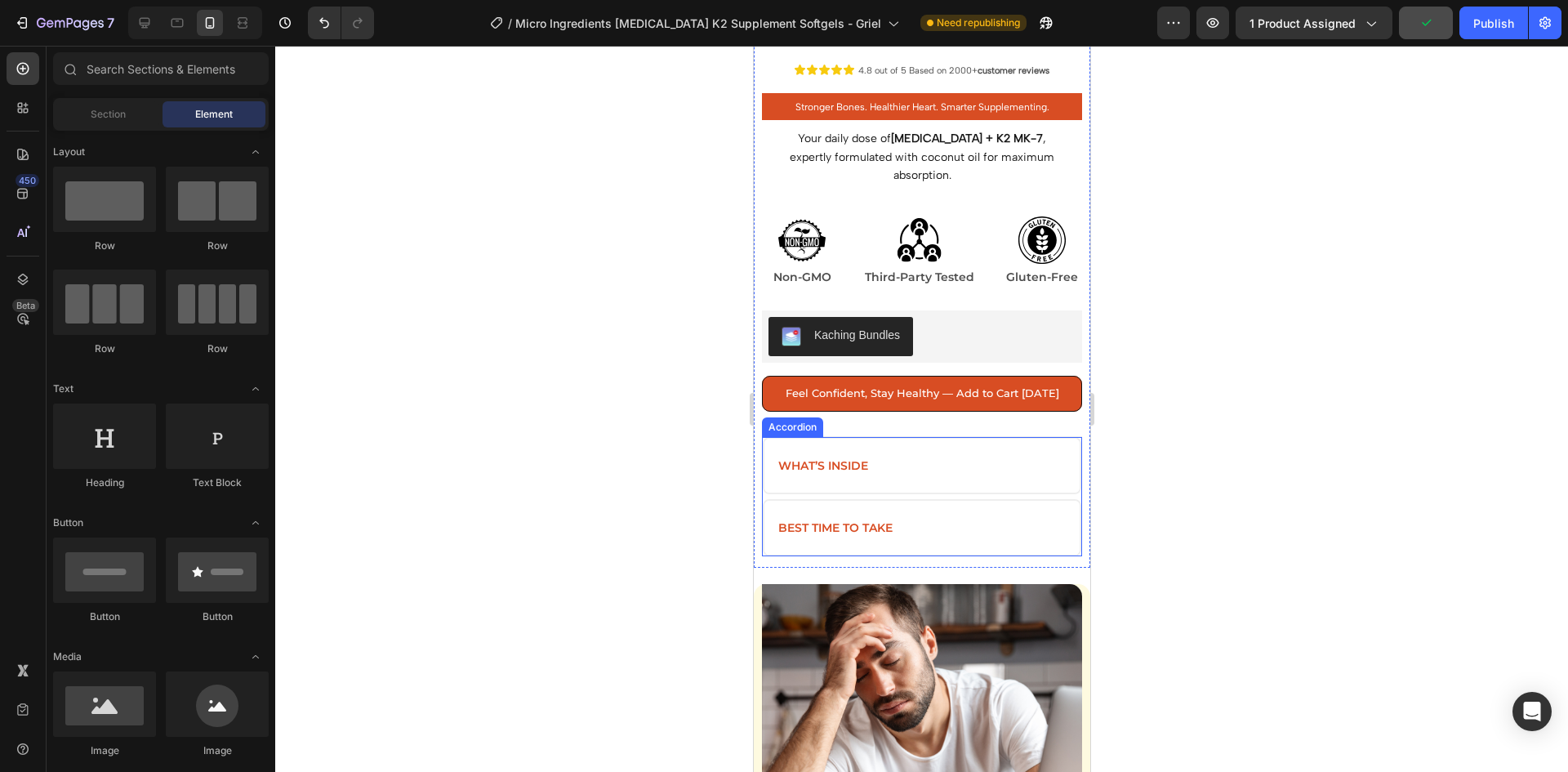
scroll to position [490, 0]
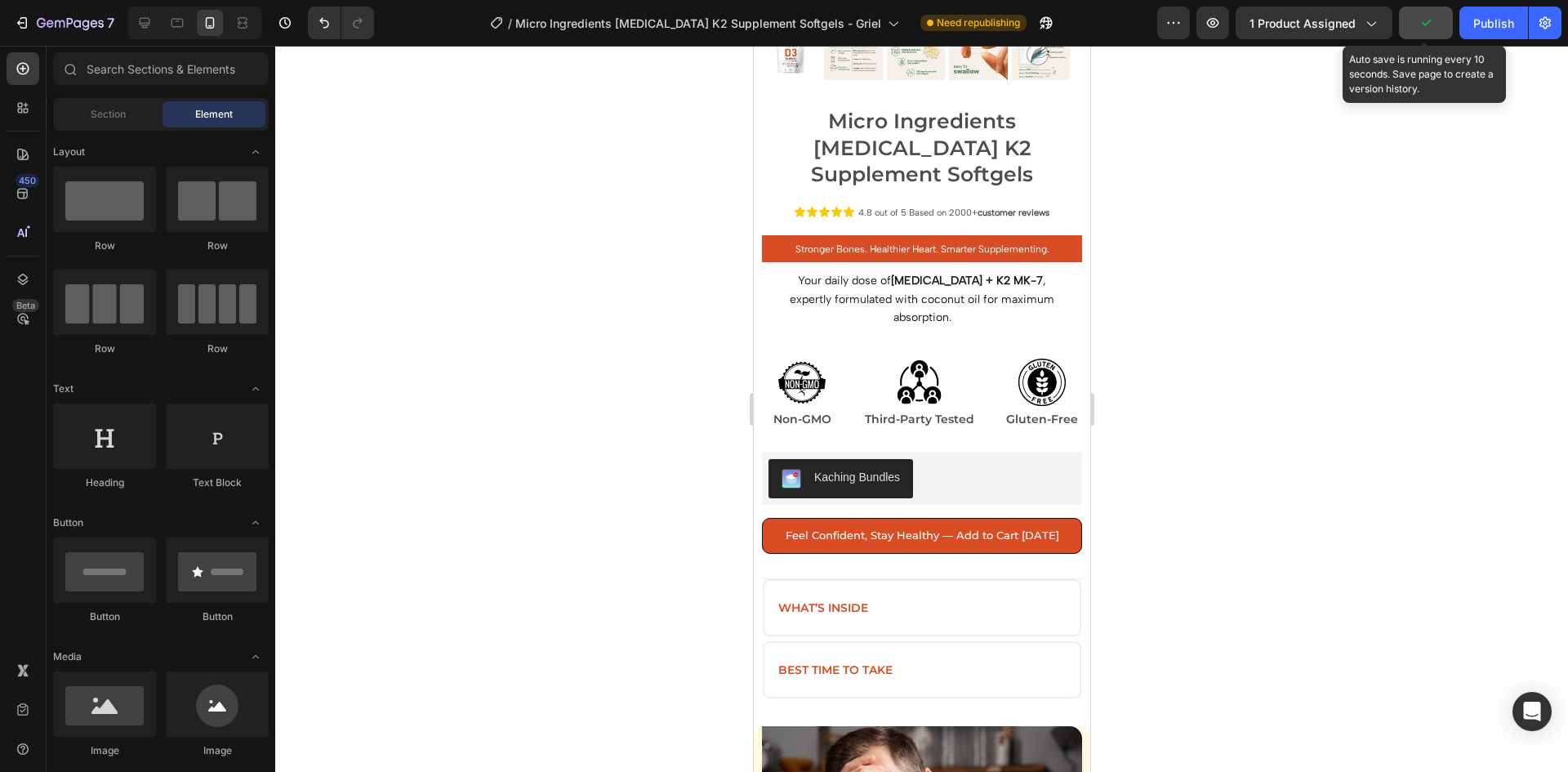
click at [1423, 31] on button "button" at bounding box center [1426, 23] width 54 height 32
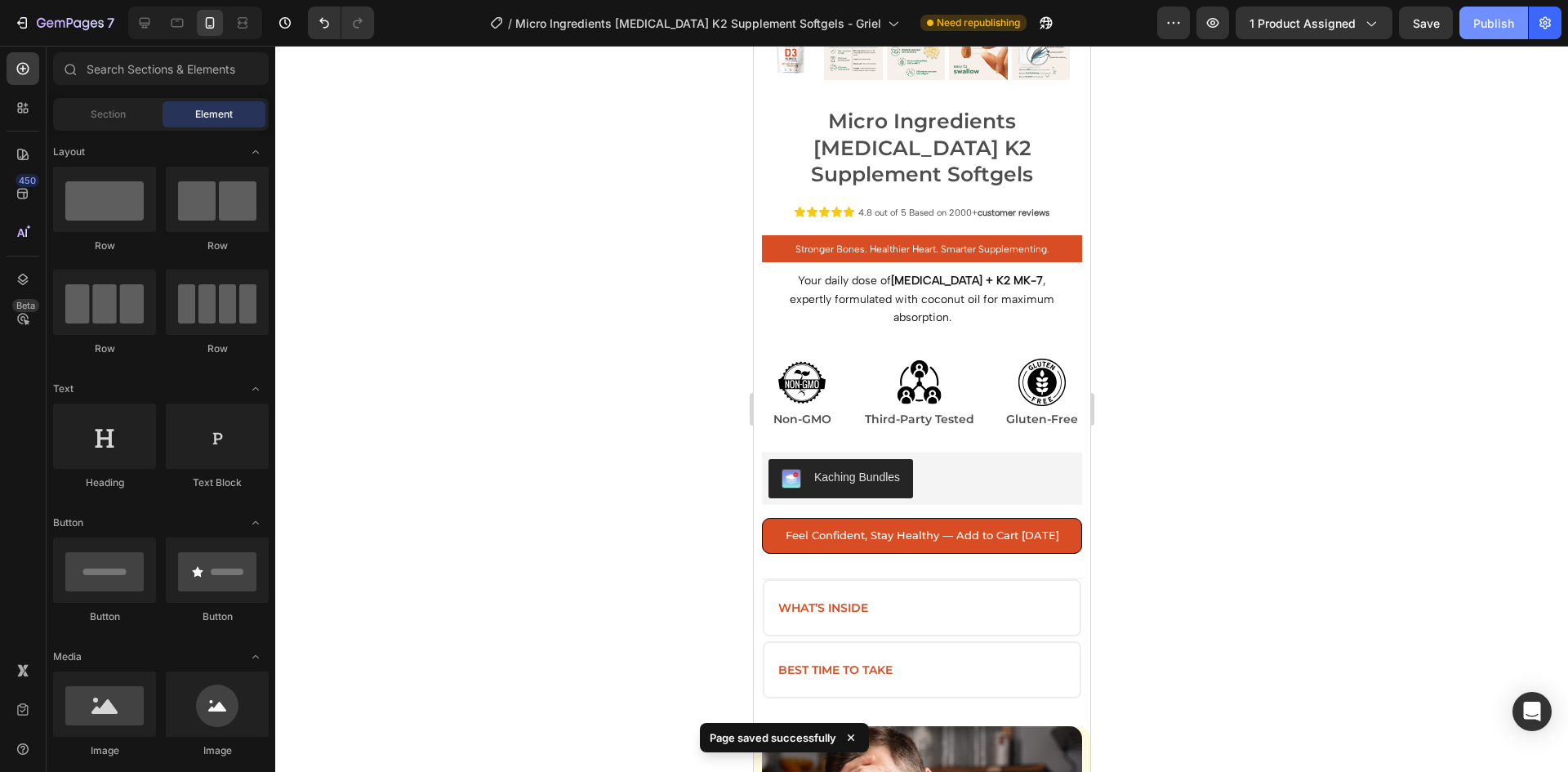
click at [1481, 28] on div "Publish" at bounding box center [1494, 23] width 41 height 17
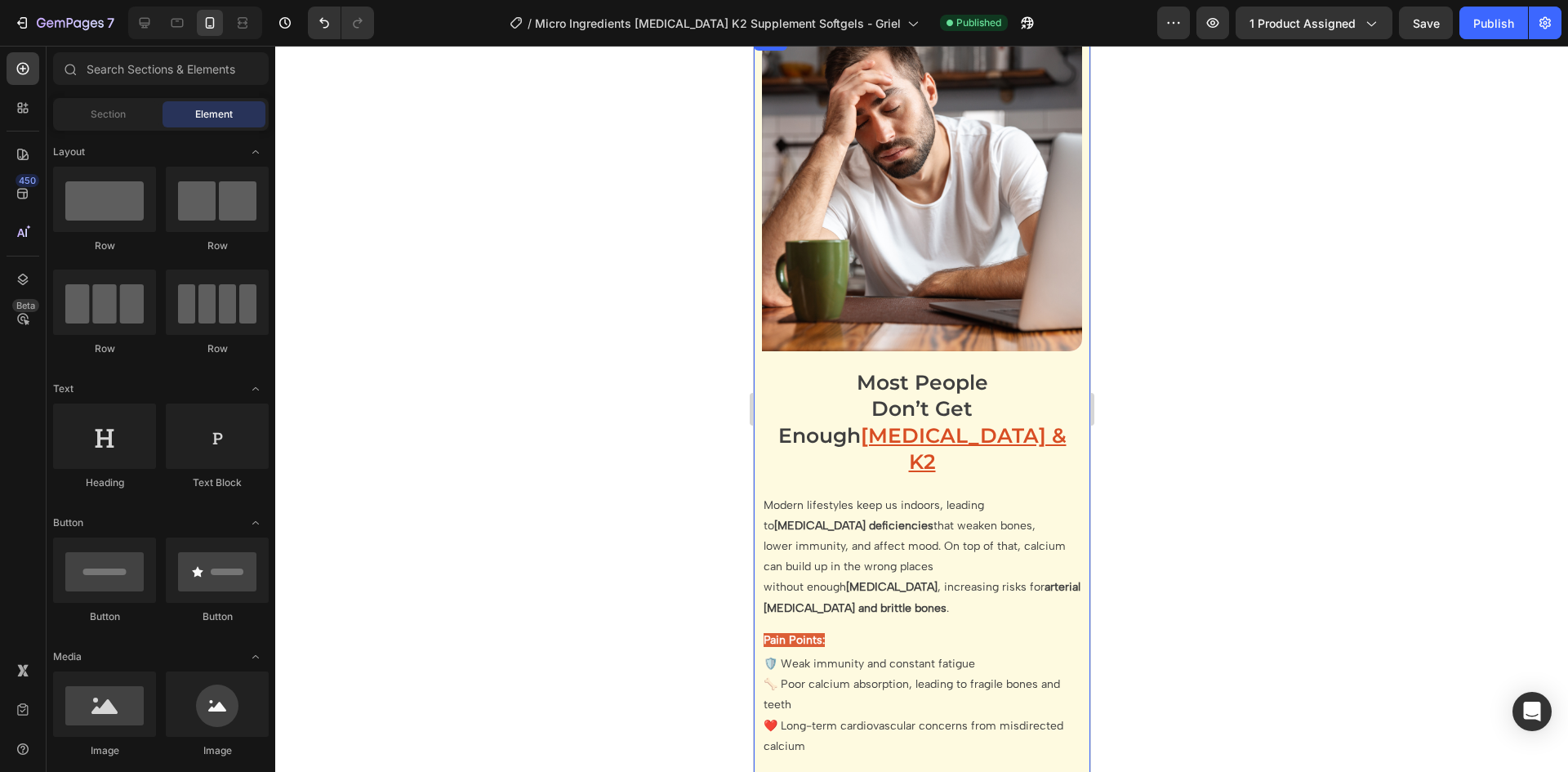
scroll to position [1555, 0]
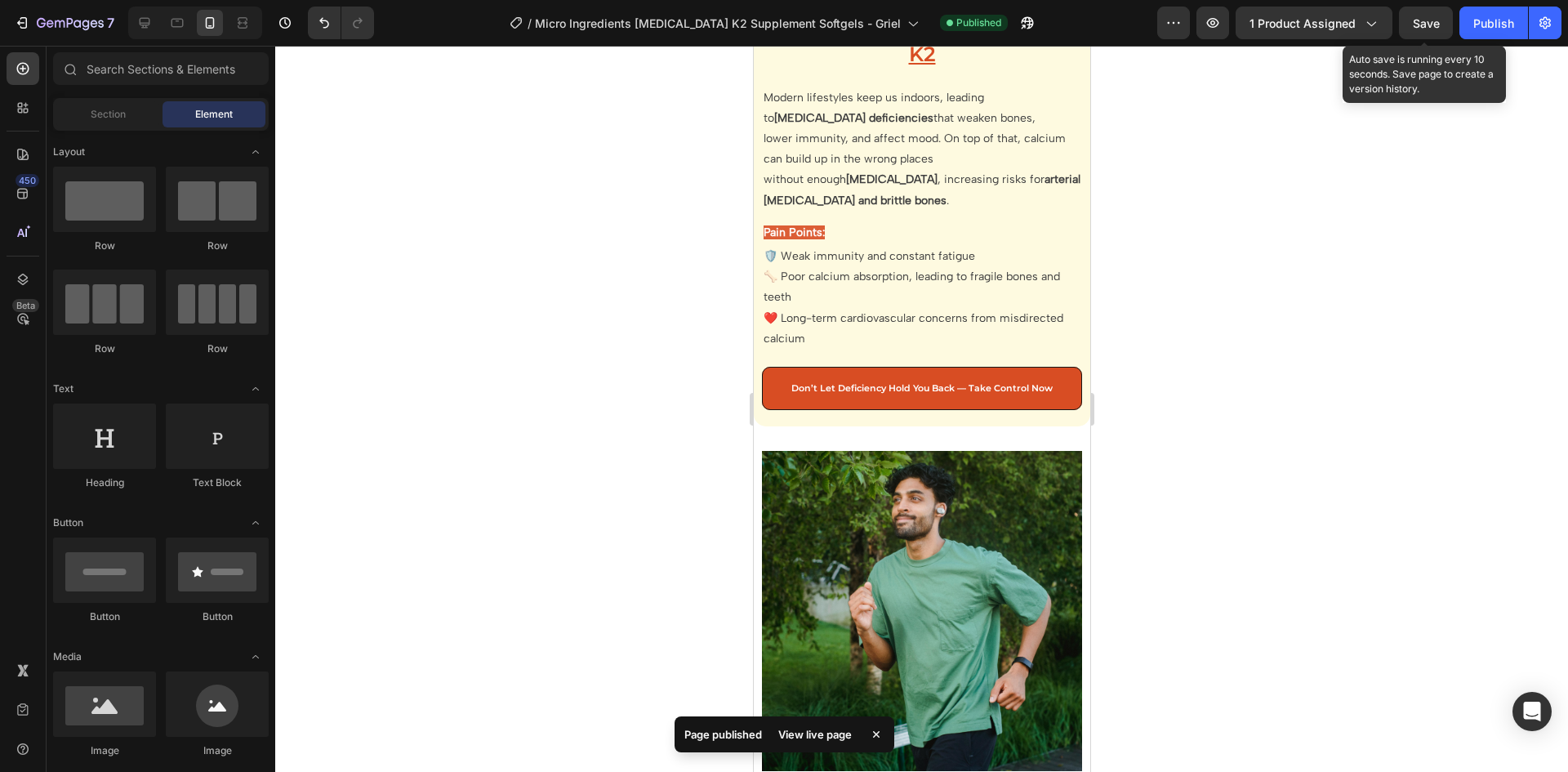
click at [1426, 30] on div "Save" at bounding box center [1427, 23] width 27 height 17
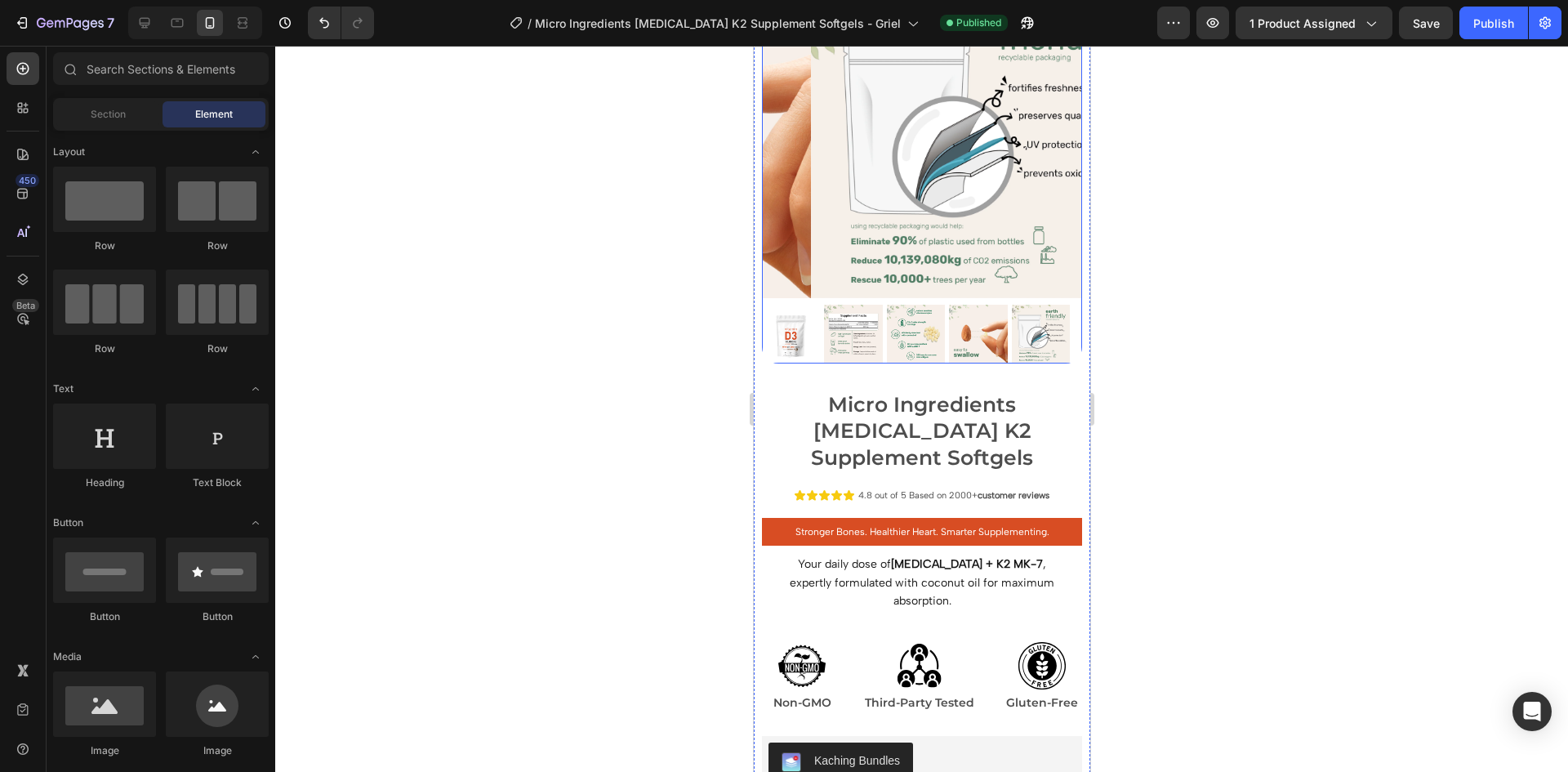
scroll to position [417, 0]
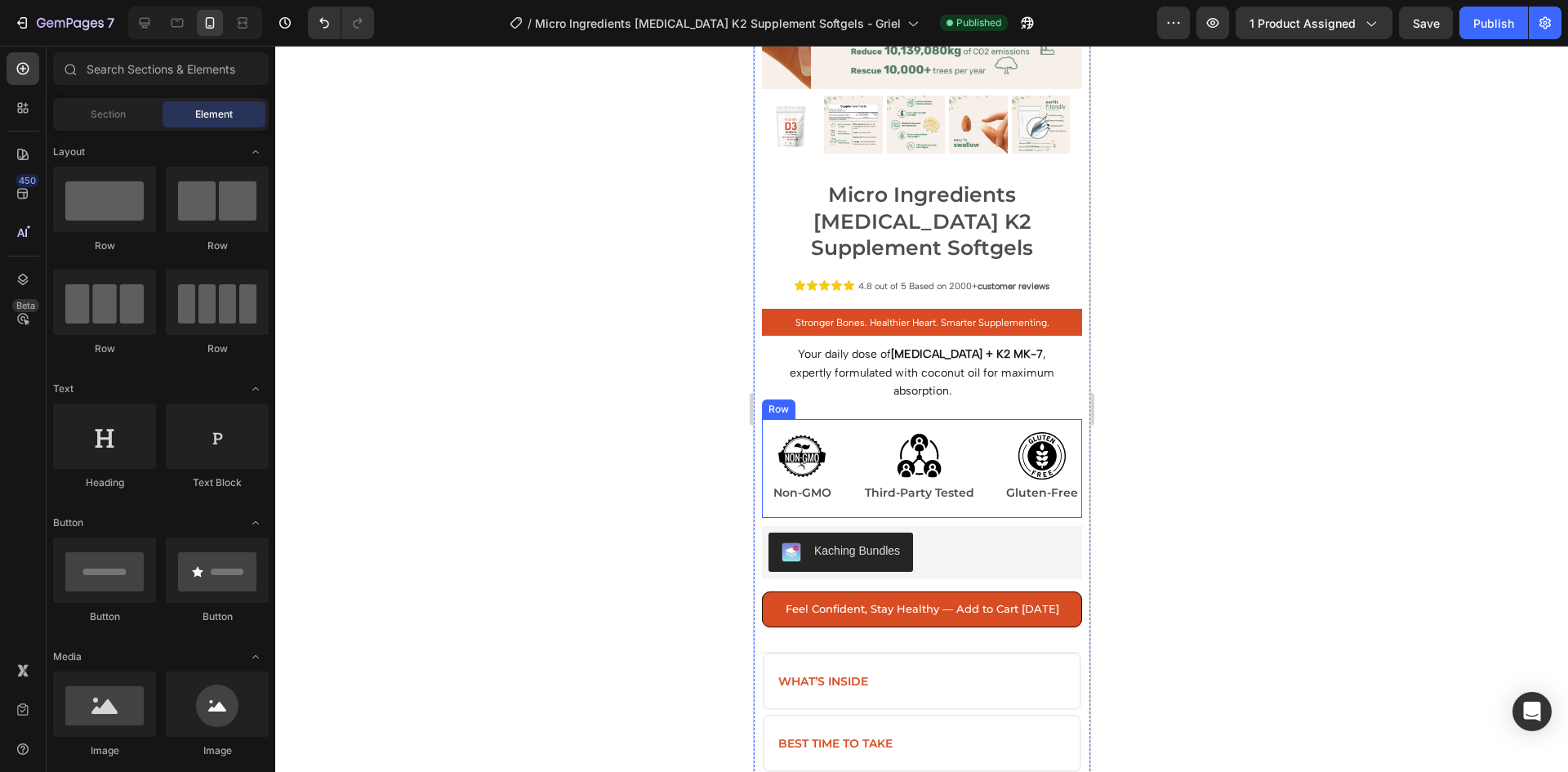
click at [1017, 420] on div "Image Gluten-Free Text Block Row" at bounding box center [1041, 469] width 80 height 99
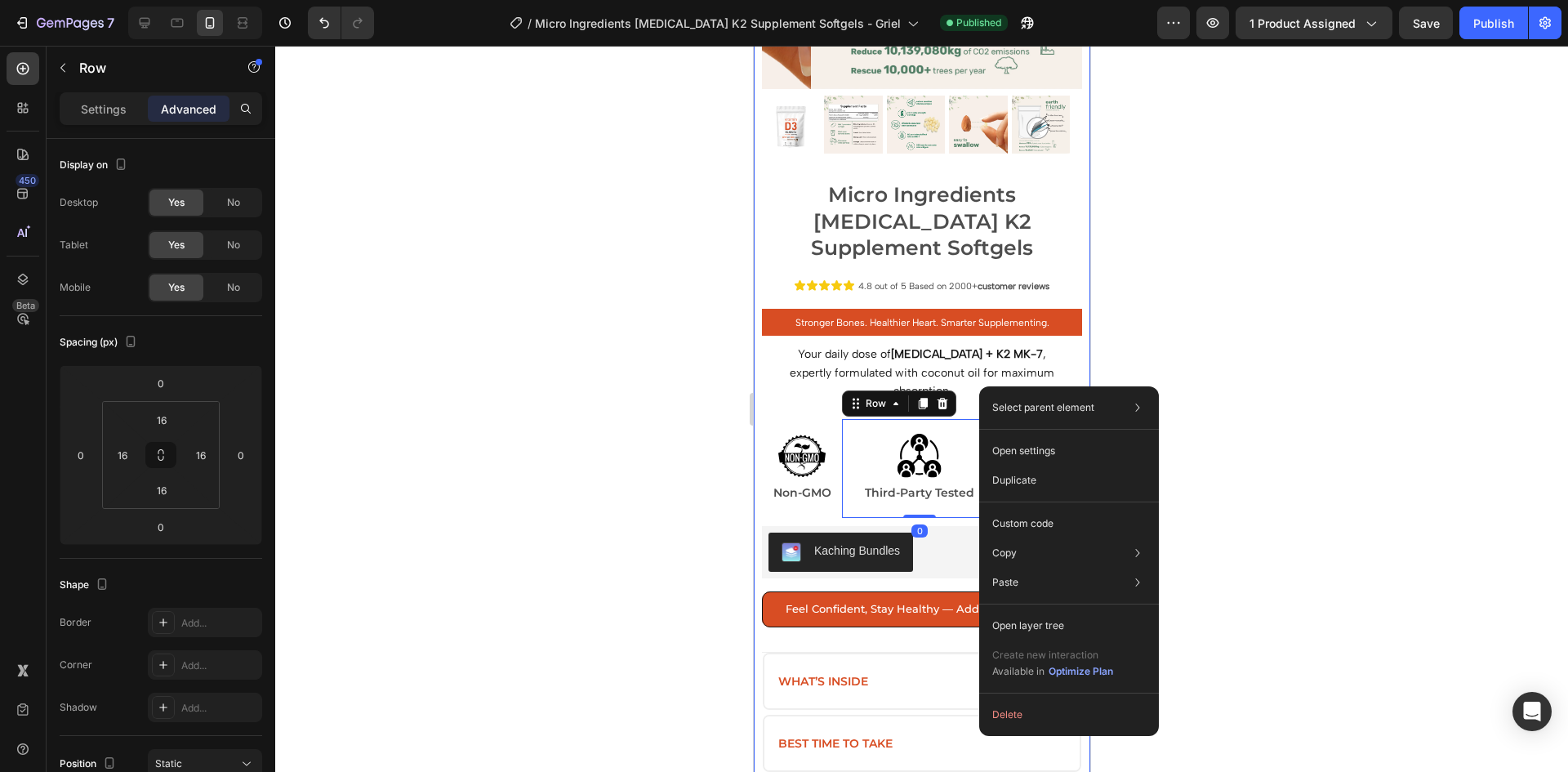
click at [994, 373] on div "Micro Ingredients [MEDICAL_DATA] K2 Supplement Softgels Product Title Icon Icon…" at bounding box center [921, 481] width 320 height 604
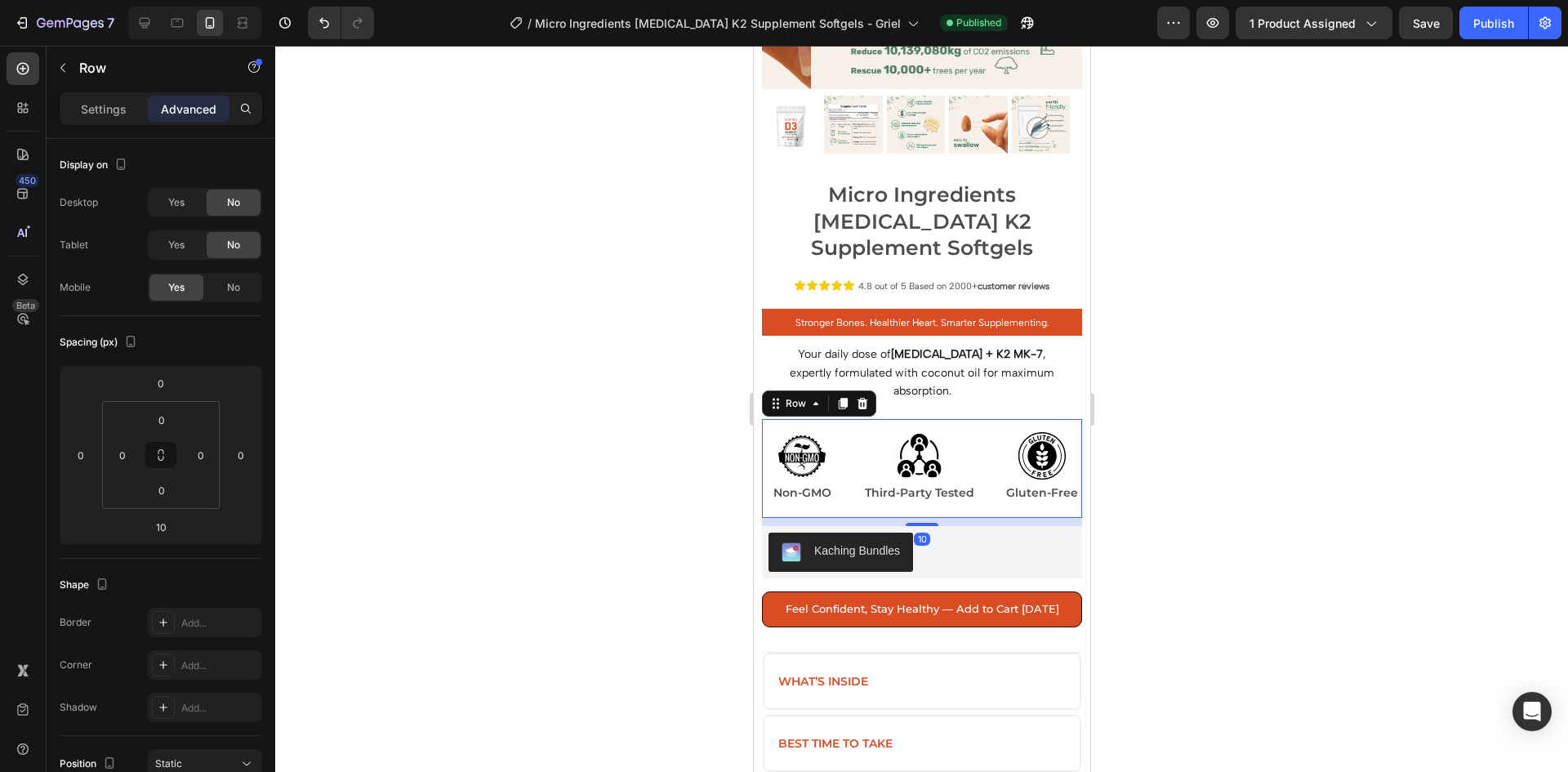
click at [1001, 420] on div "Image Gluten-Free Text Block Row" at bounding box center [1041, 469] width 80 height 99
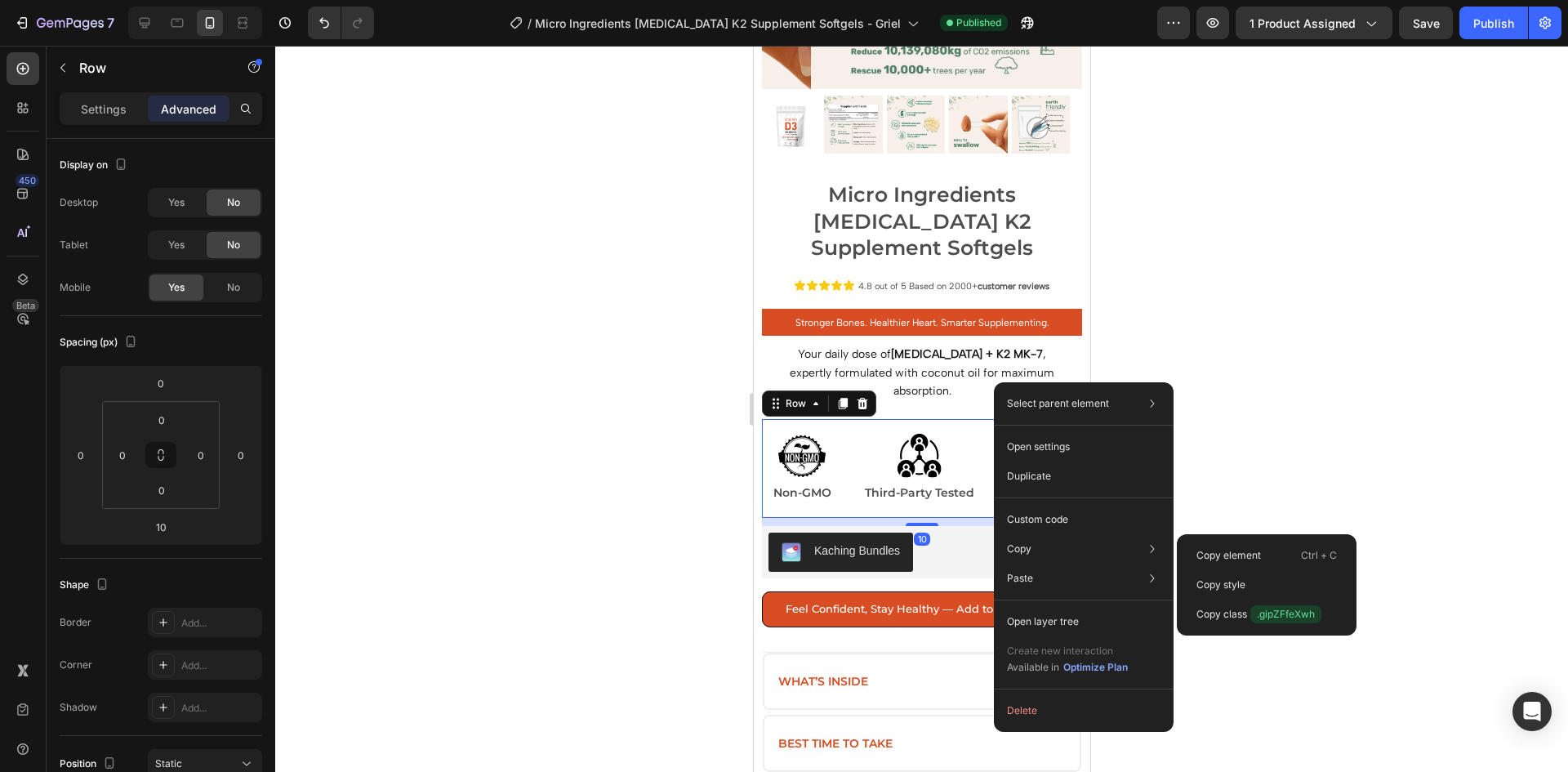
drag, startPoint x: 1249, startPoint y: 545, endPoint x: 1222, endPoint y: 524, distance: 34.2
click at [1248, 571] on div "Copy element Ctrl + C" at bounding box center [1267, 585] width 167 height 29
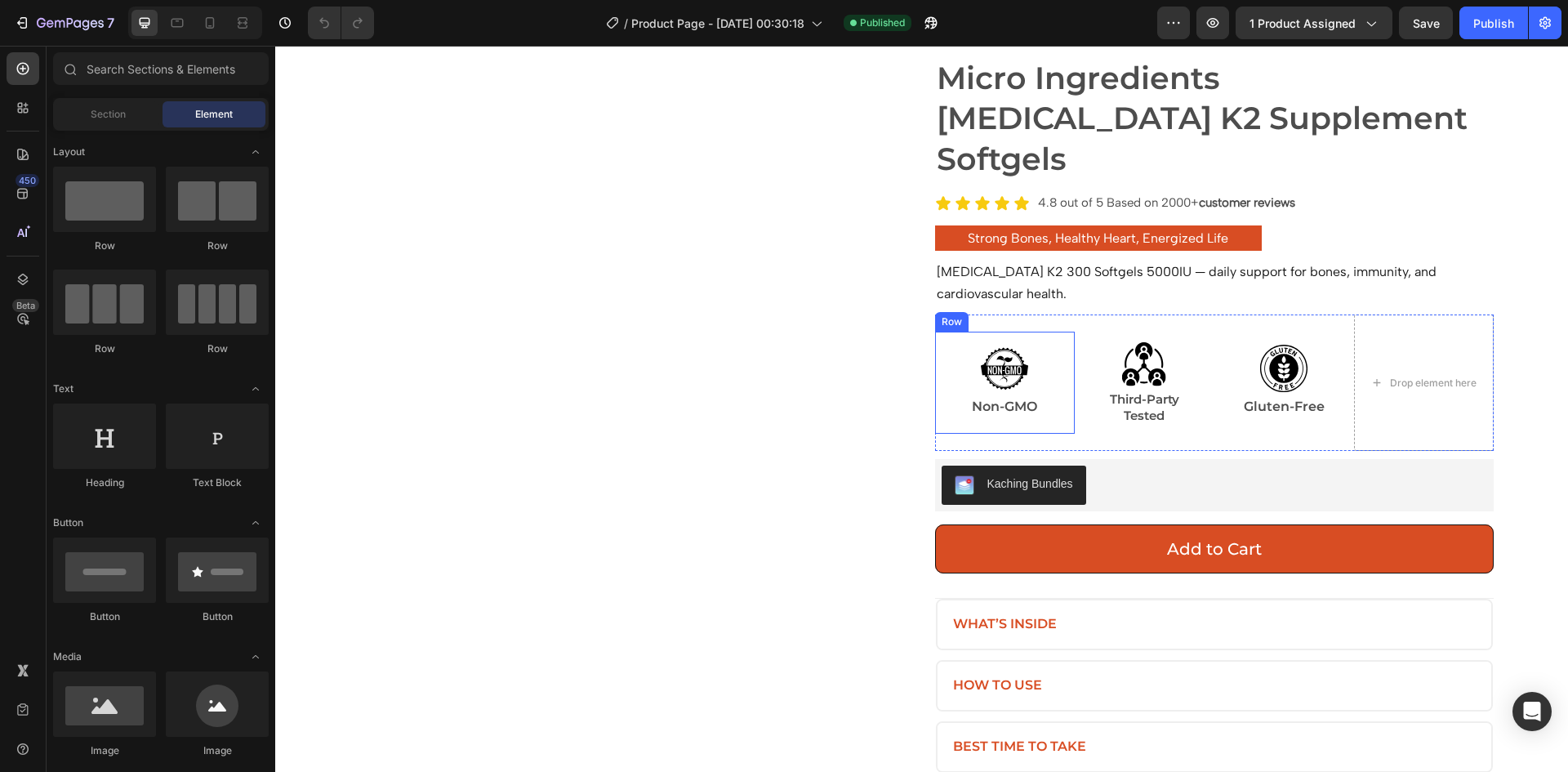
scroll to position [572, 0]
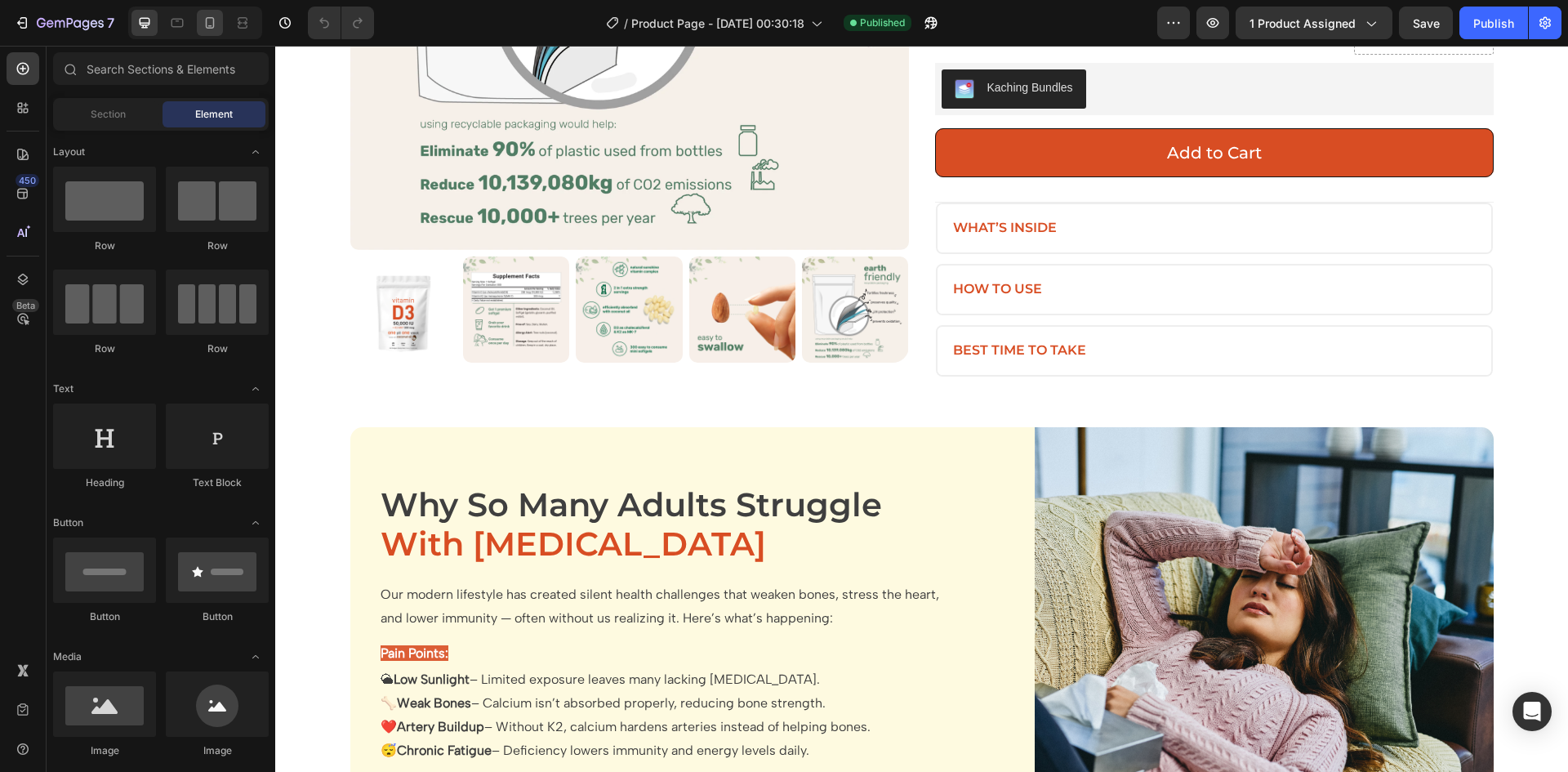
click at [208, 30] on icon at bounding box center [210, 22] width 16 height 16
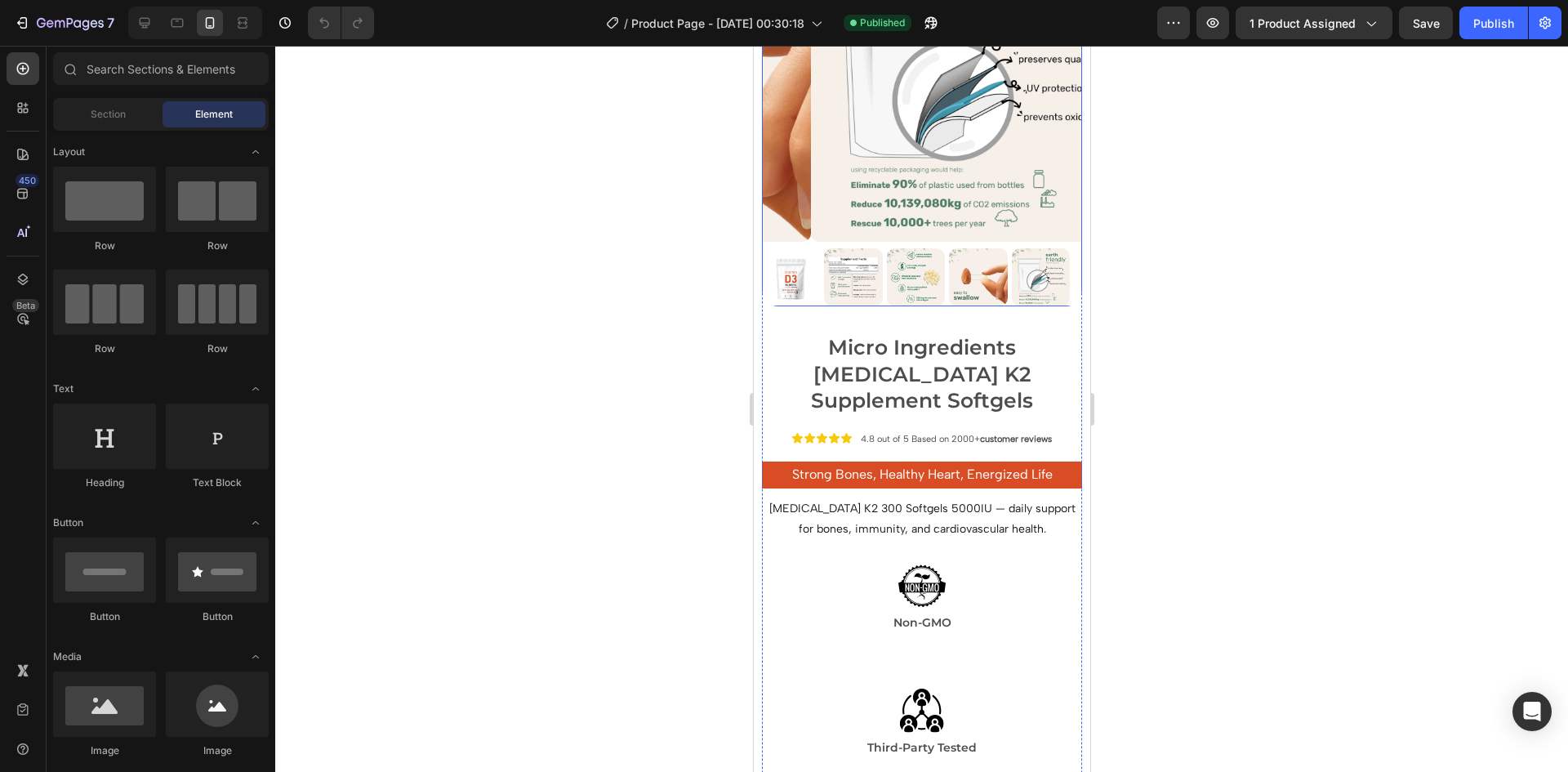
scroll to position [572, 0]
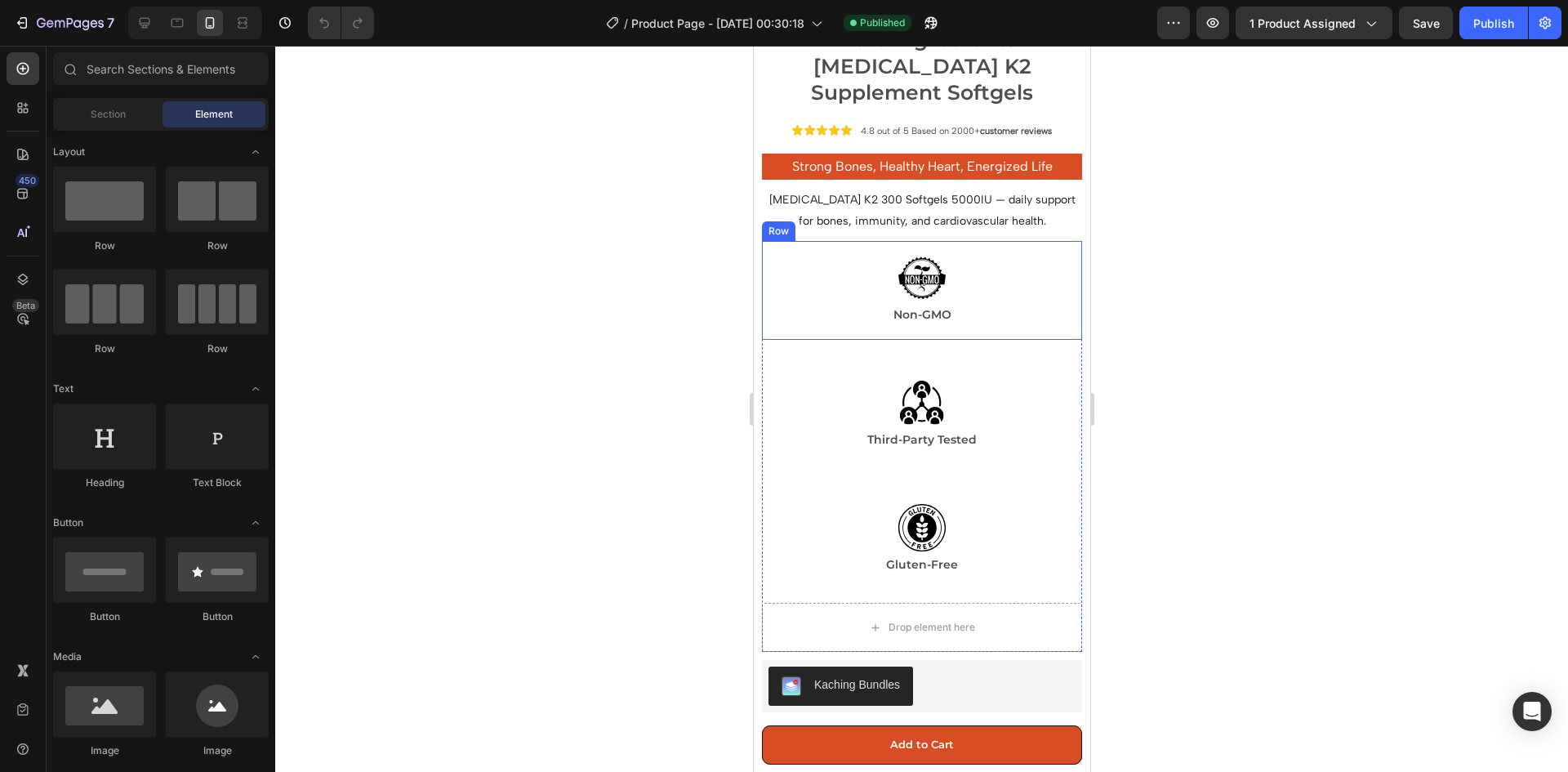
click at [1062, 242] on div "Image Non-GMO Text Block Row" at bounding box center [921, 291] width 320 height 99
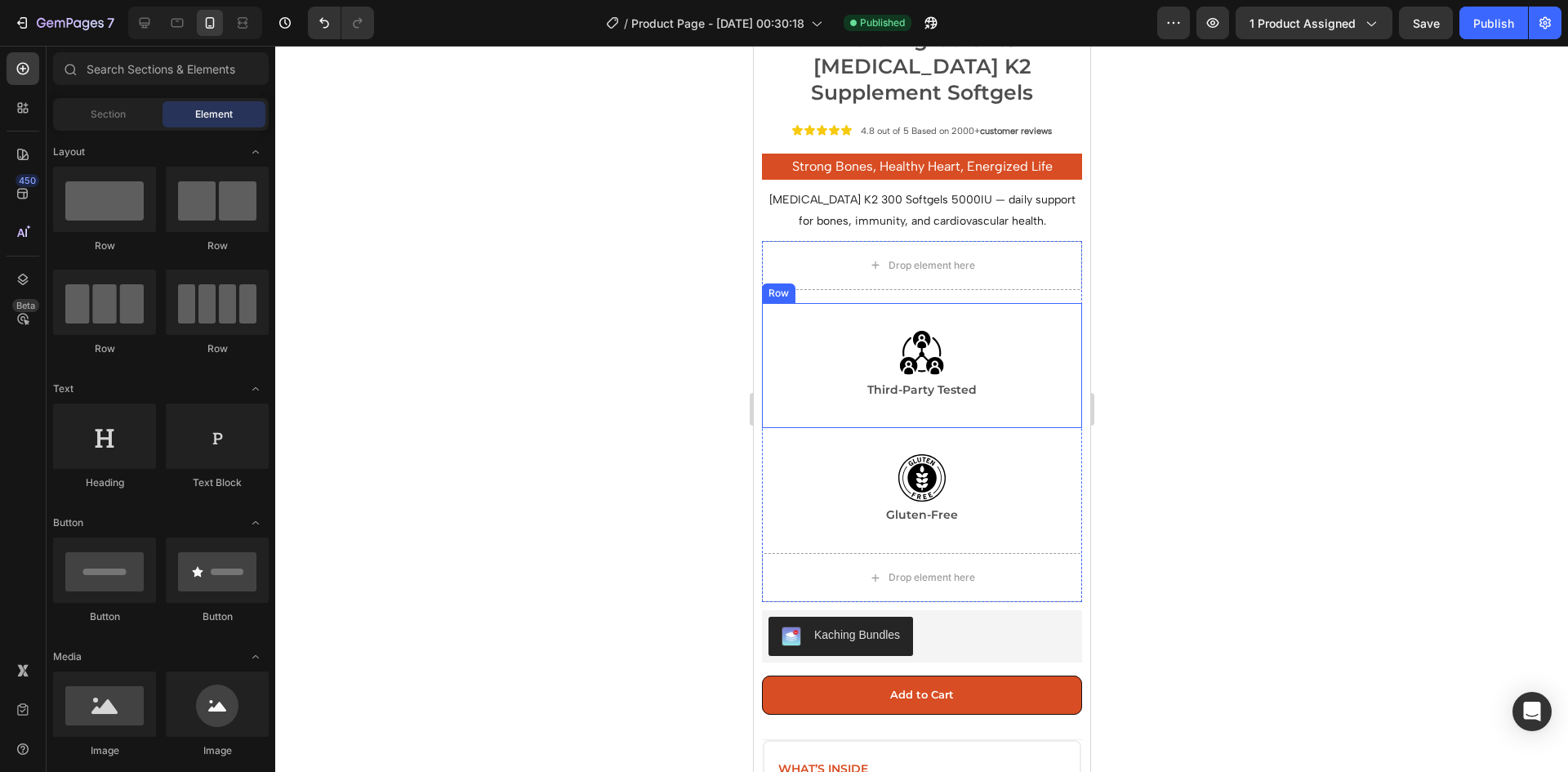
click at [1068, 254] on div "Drop element here Image Third-Party Tested Text Block Row Row Image Gluten-Free…" at bounding box center [921, 422] width 320 height 361
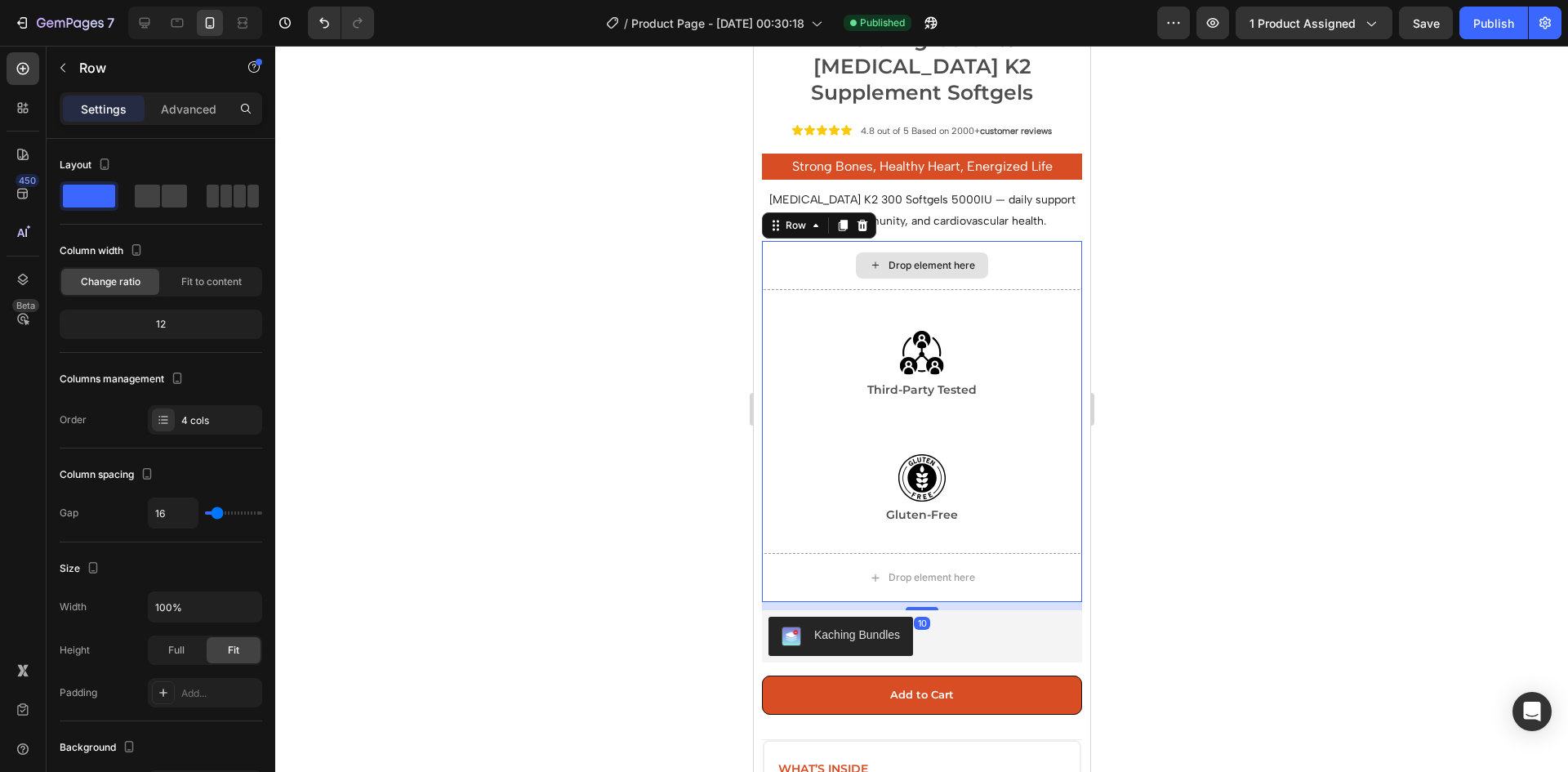
click at [1054, 241] on div "Drop element here" at bounding box center [921, 266] width 320 height 49
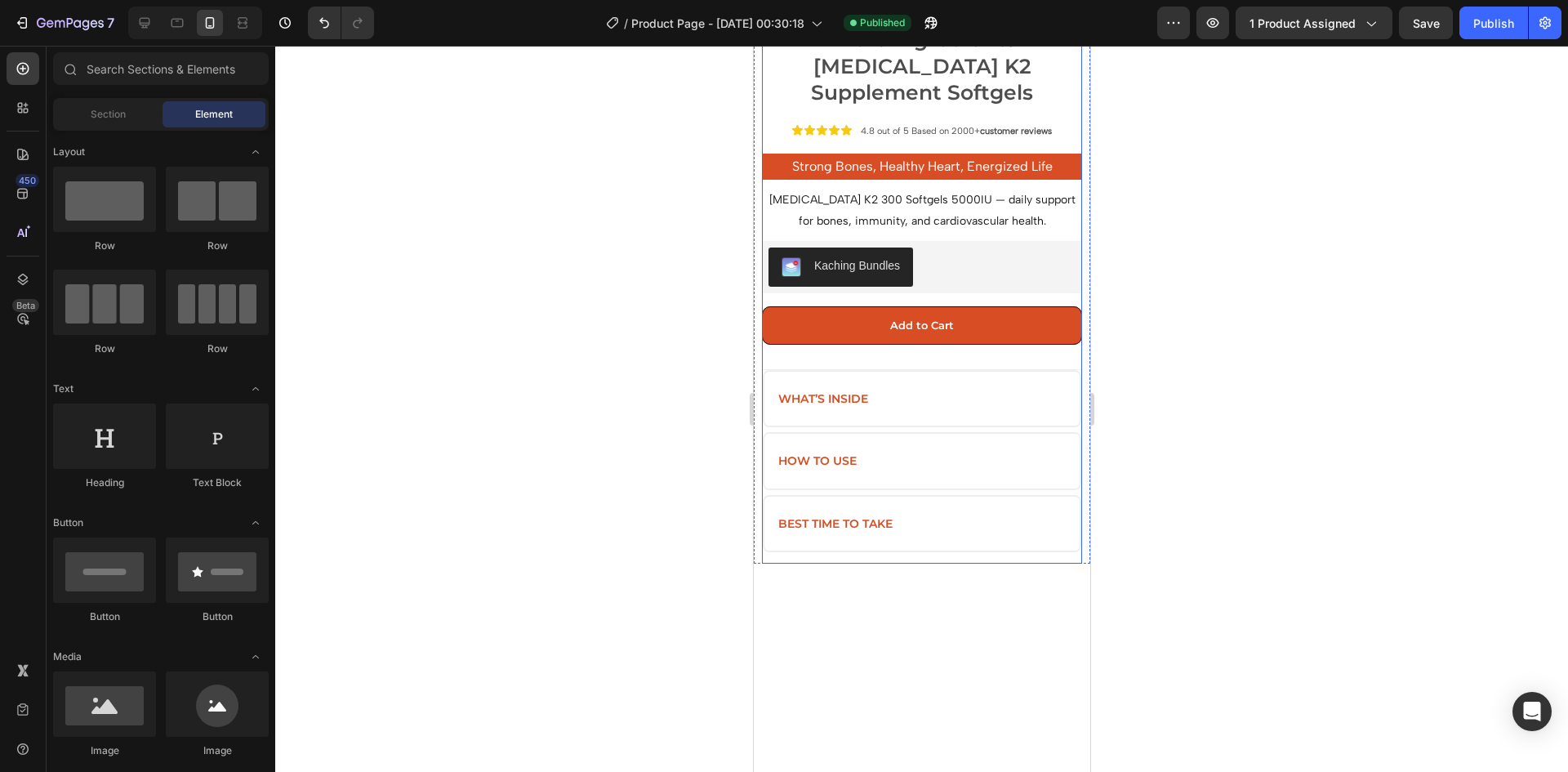
click at [1010, 200] on div "Micro Ingredients Vitamin D3 K2 Supplement Softgels Product Title Icon Icon Ico…" at bounding box center [921, 294] width 320 height 539
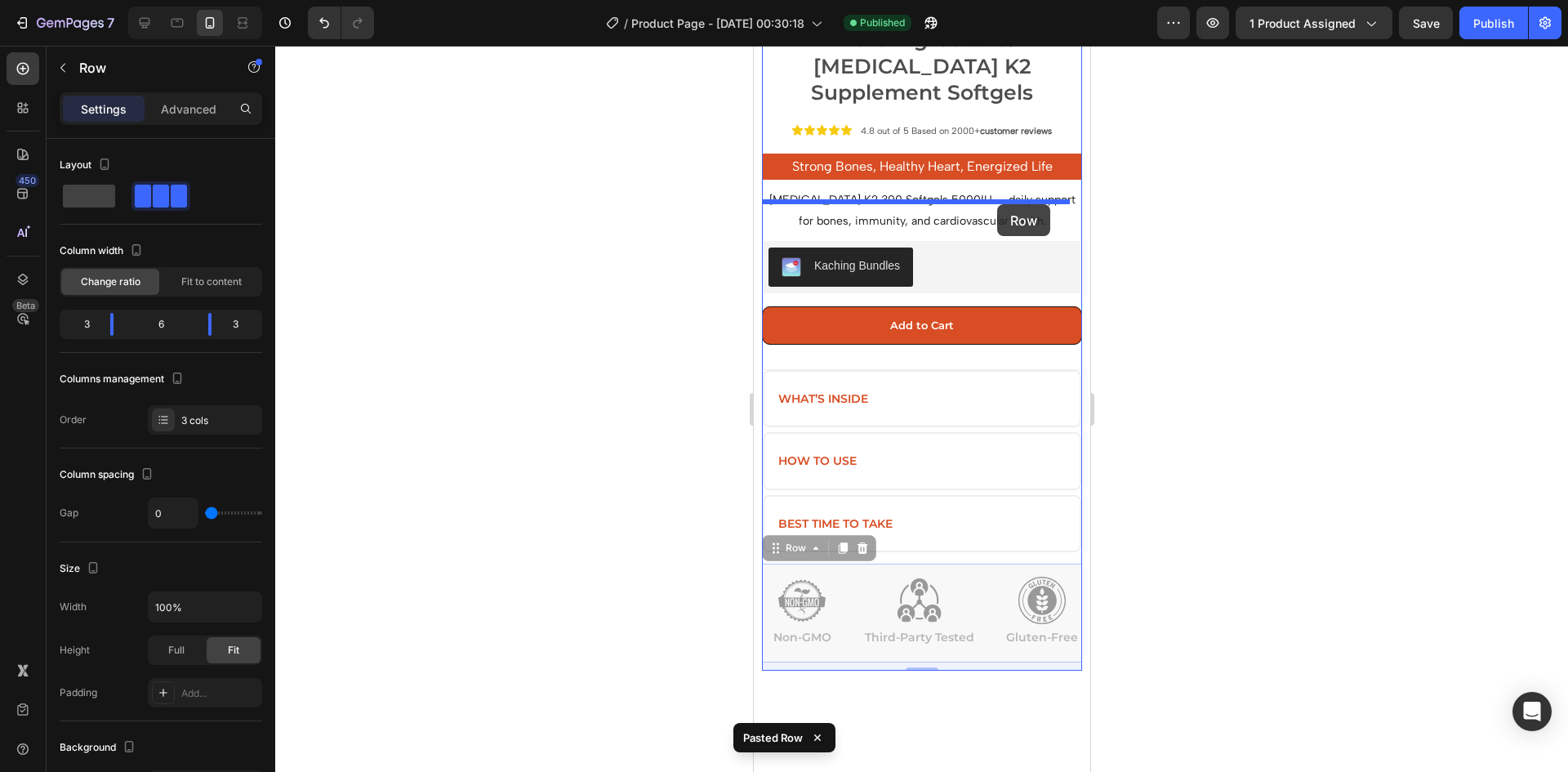
drag, startPoint x: 1002, startPoint y: 527, endPoint x: 997, endPoint y: 204, distance: 323.0
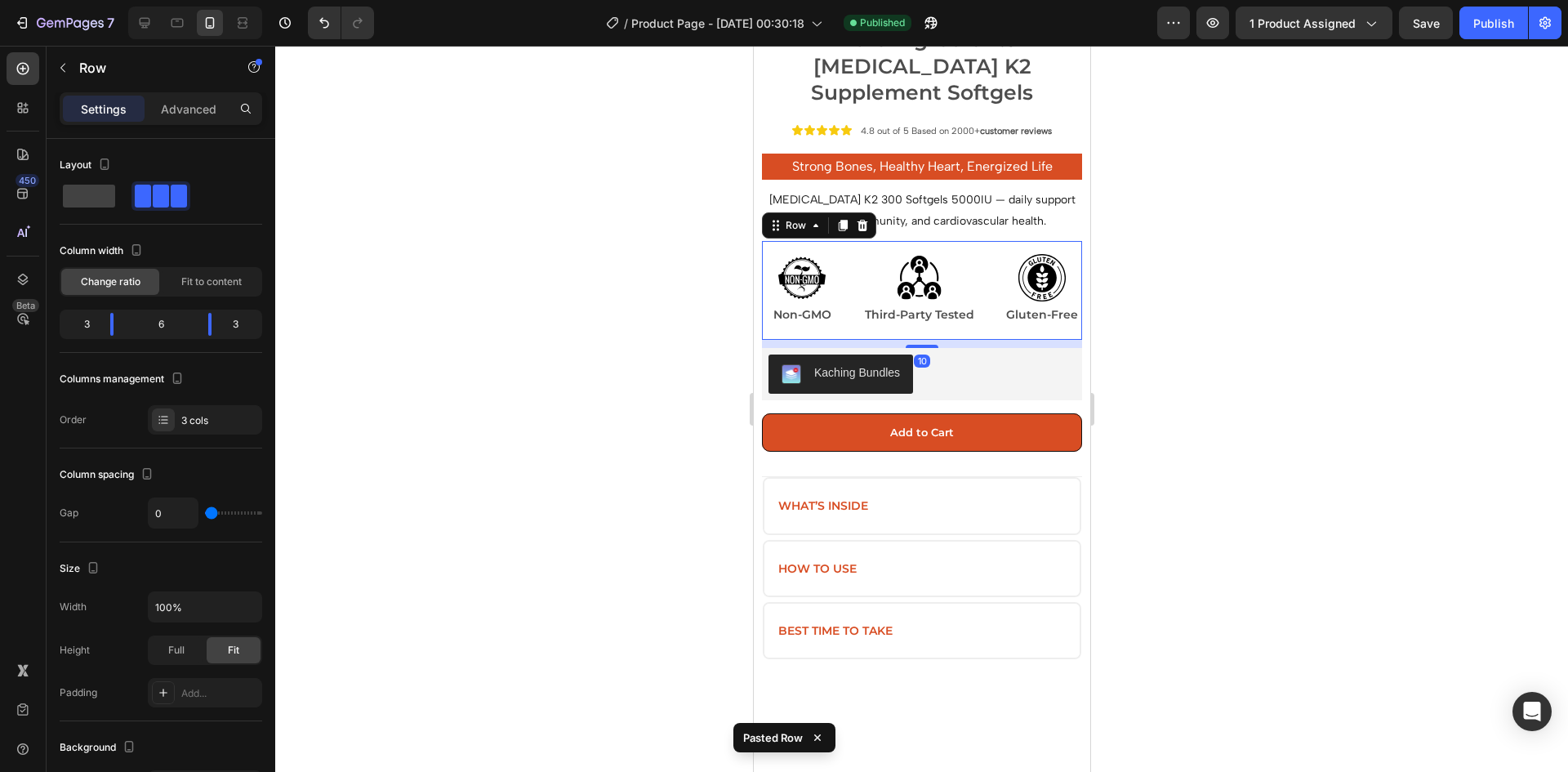
click at [1167, 283] on div at bounding box center [922, 408] width 1293 height 726
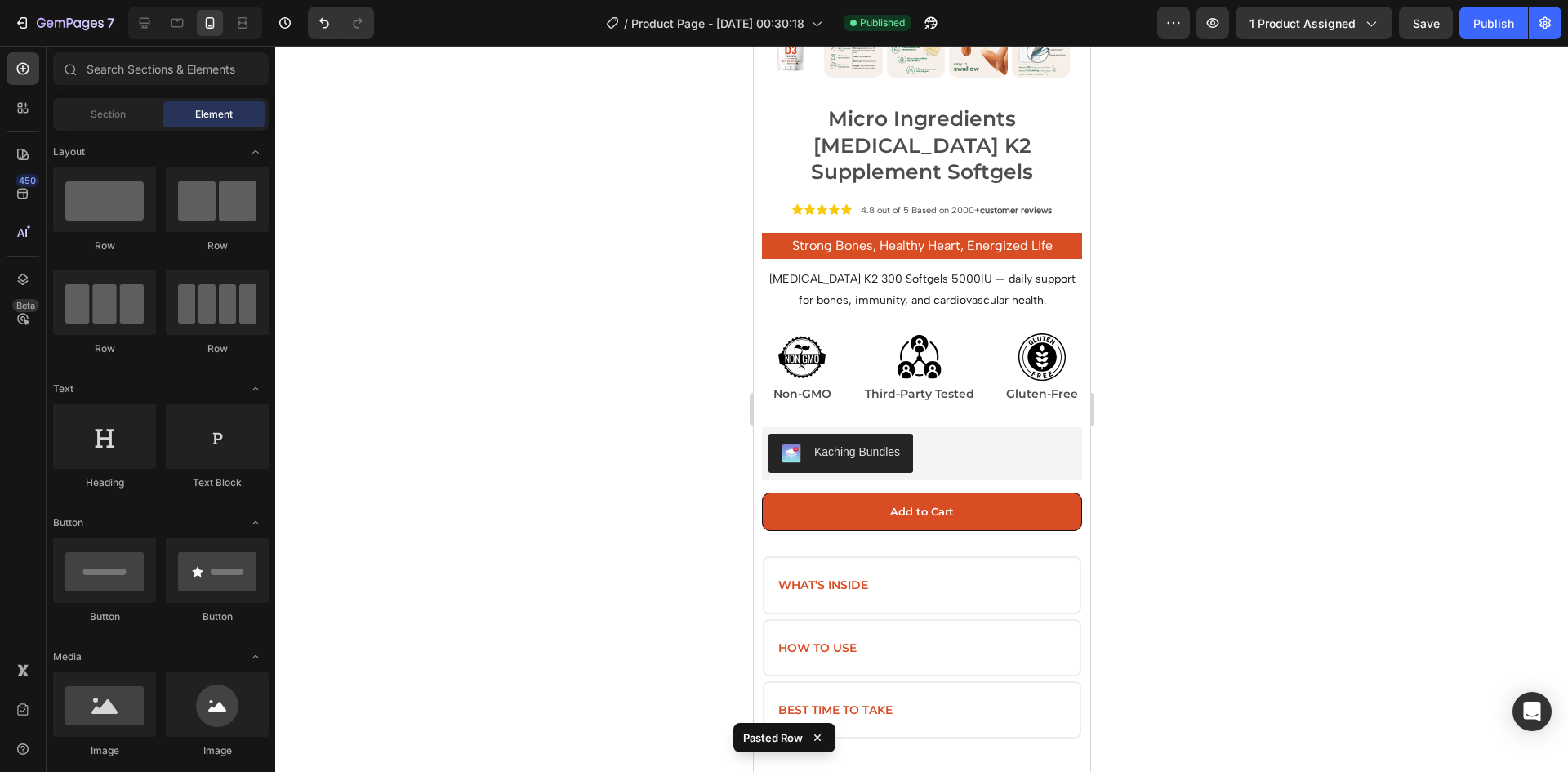
scroll to position [490, 0]
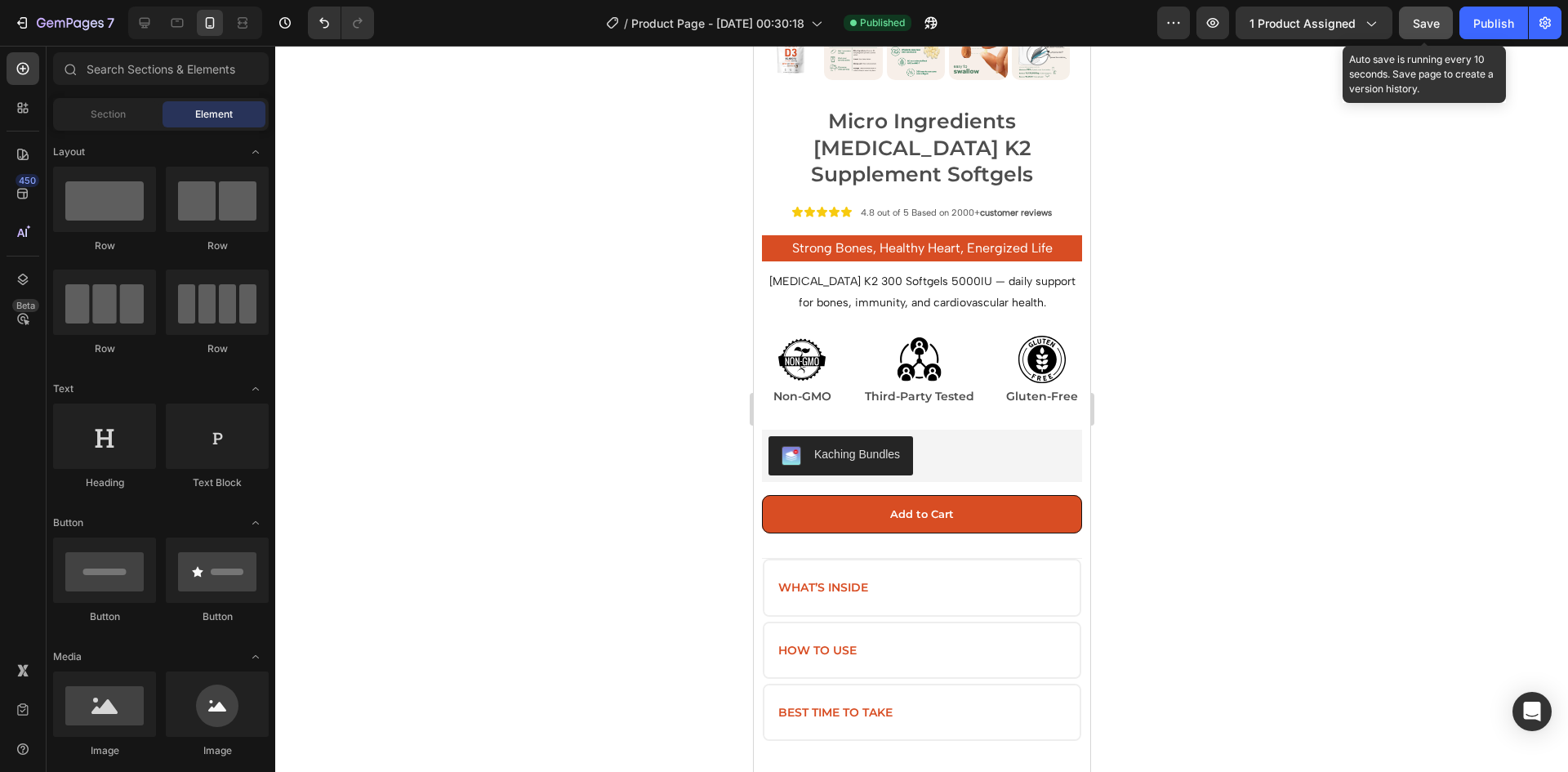
click at [1422, 28] on span "Save" at bounding box center [1427, 23] width 27 height 14
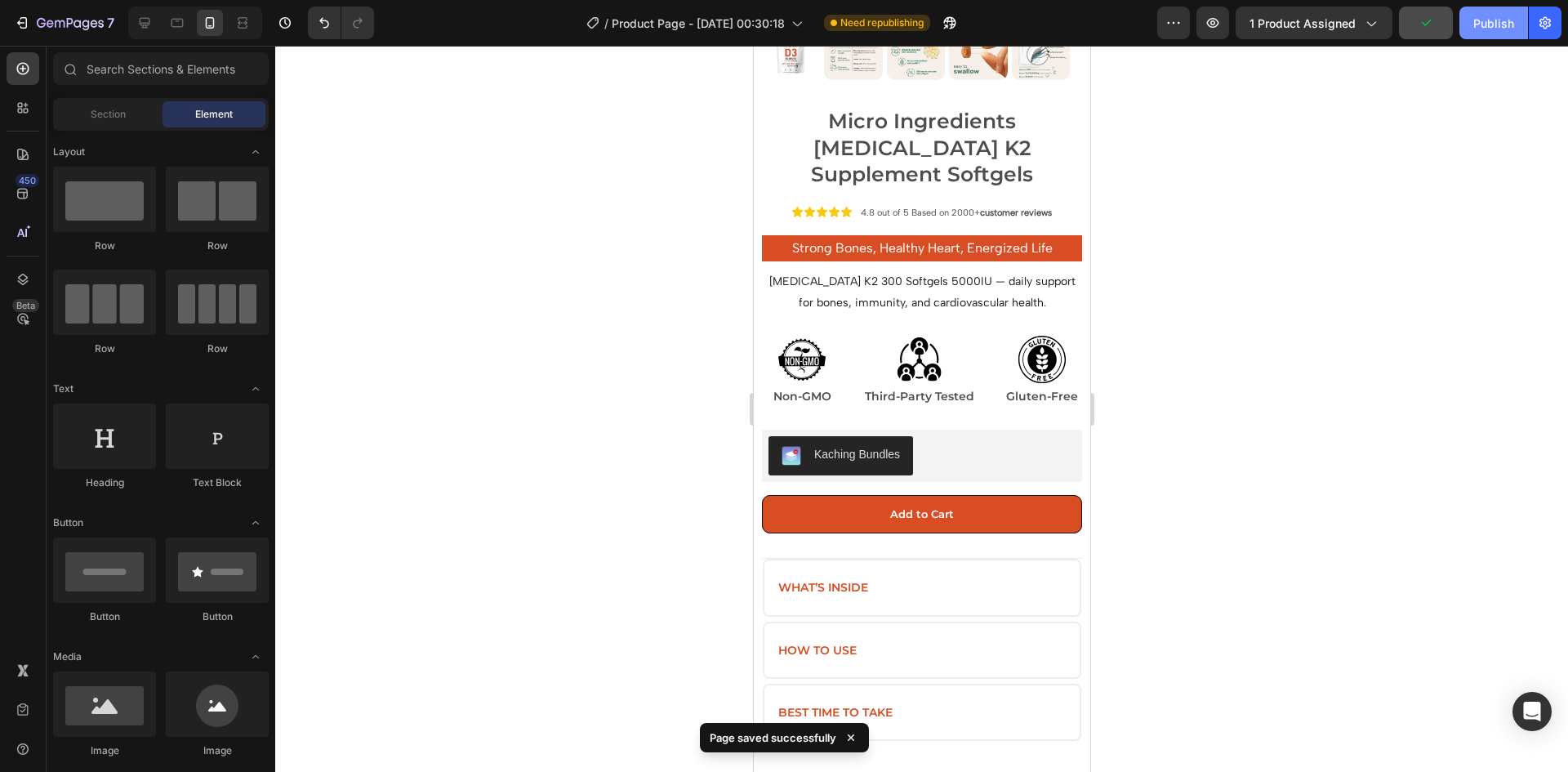
click at [1480, 21] on div "Publish" at bounding box center [1494, 23] width 41 height 17
